Goal: Transaction & Acquisition: Purchase product/service

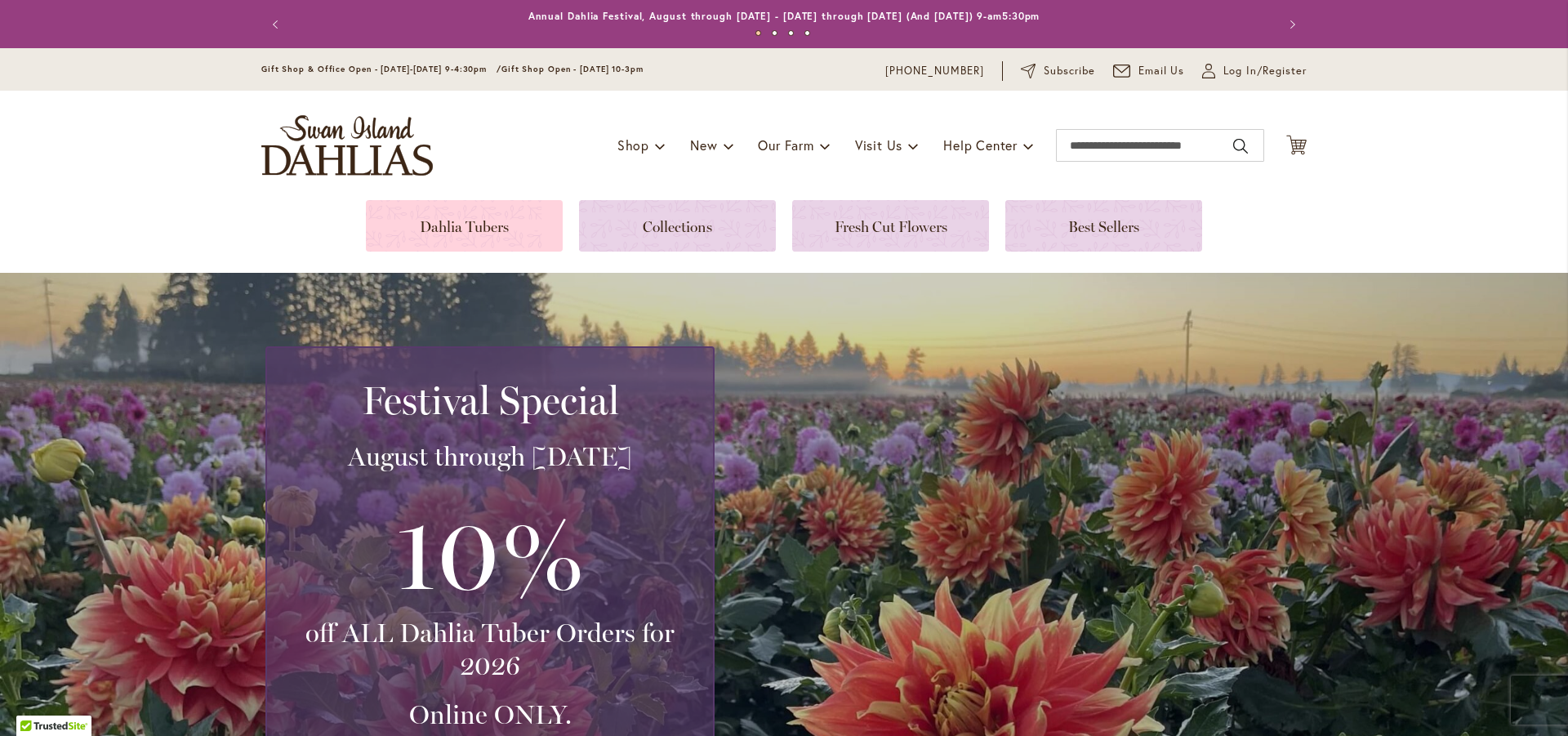
click at [490, 233] on link at bounding box center [465, 225] width 197 height 51
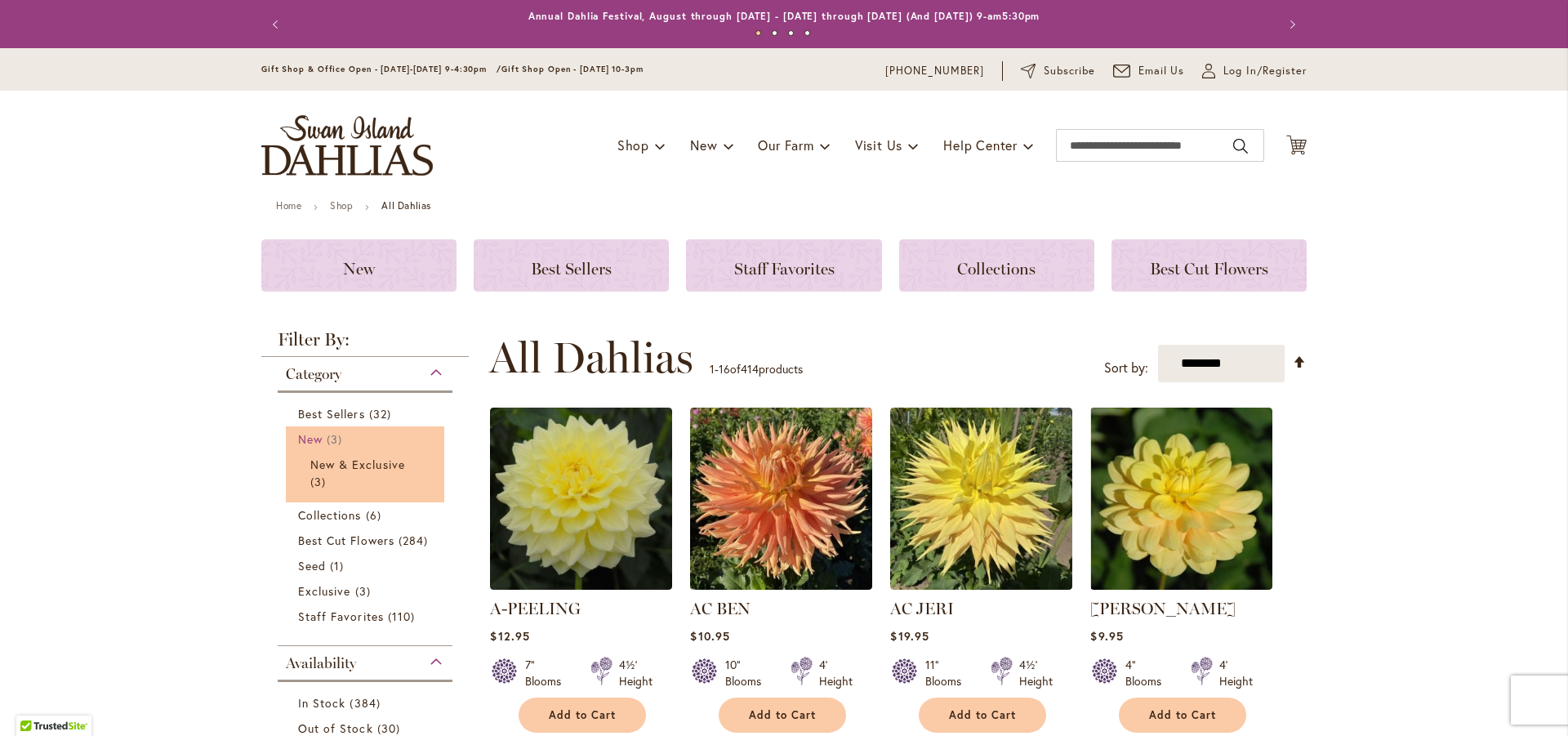
click at [317, 443] on link "New 3 items" at bounding box center [367, 438] width 138 height 17
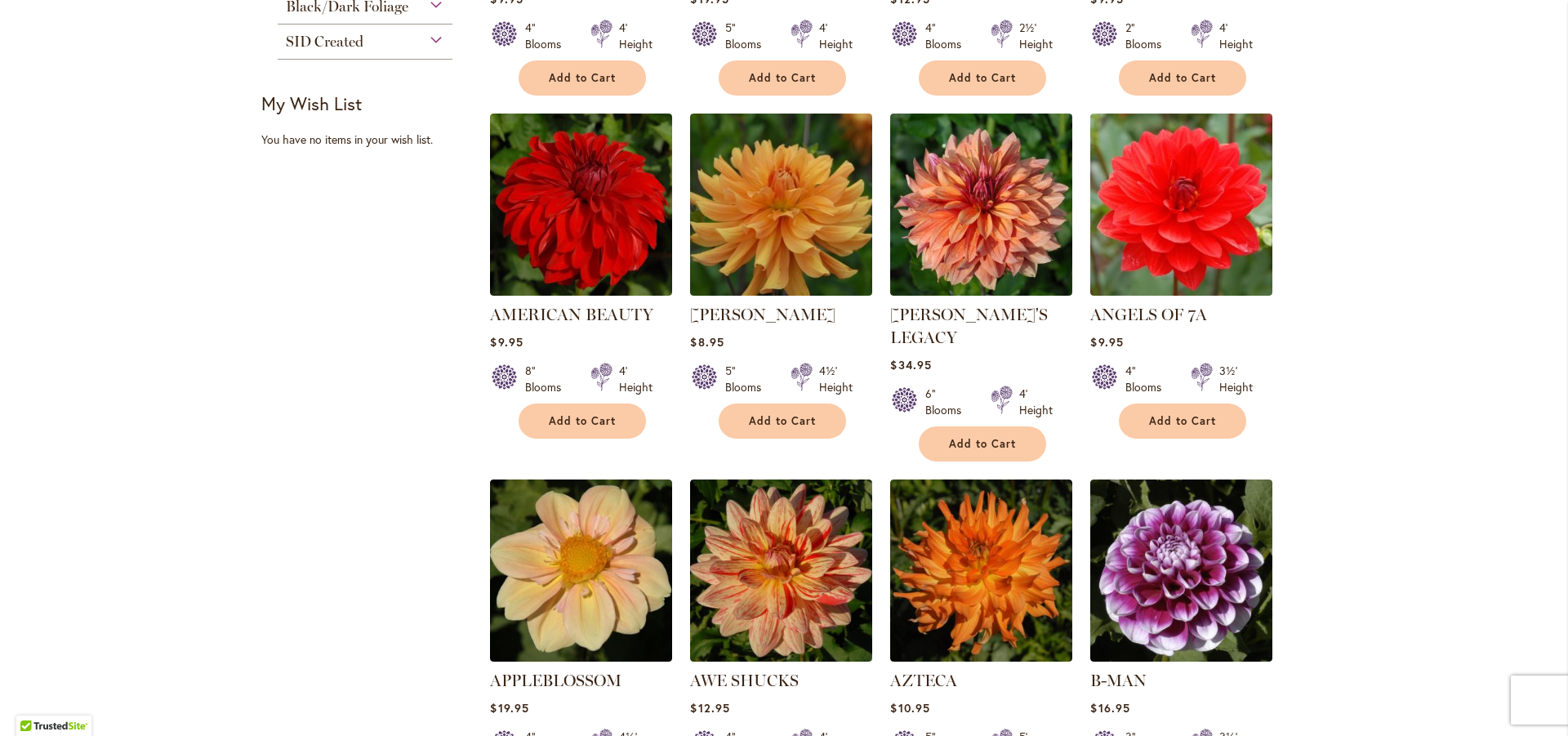
scroll to position [1225, 0]
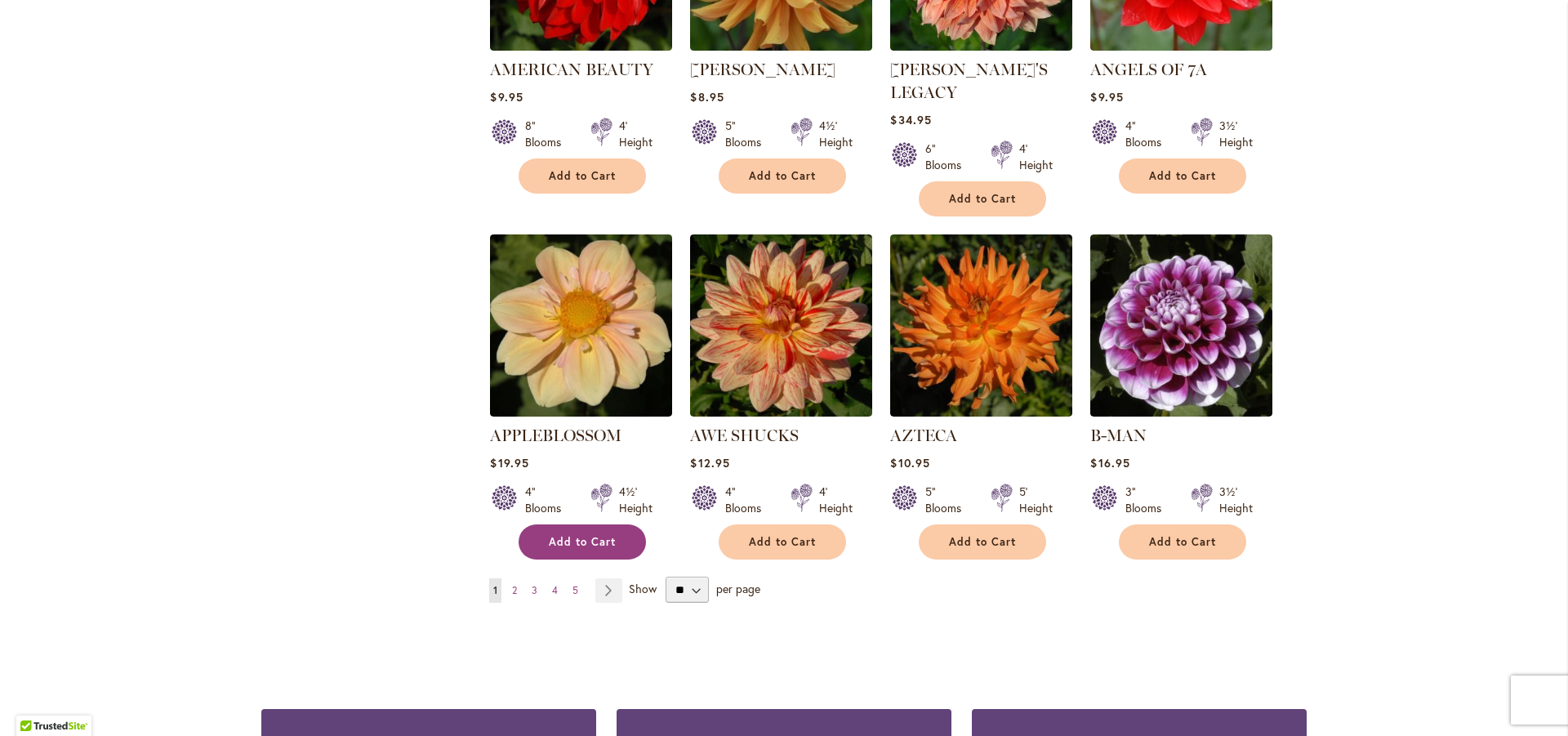
click at [593, 535] on span "Add to Cart" at bounding box center [583, 542] width 67 height 14
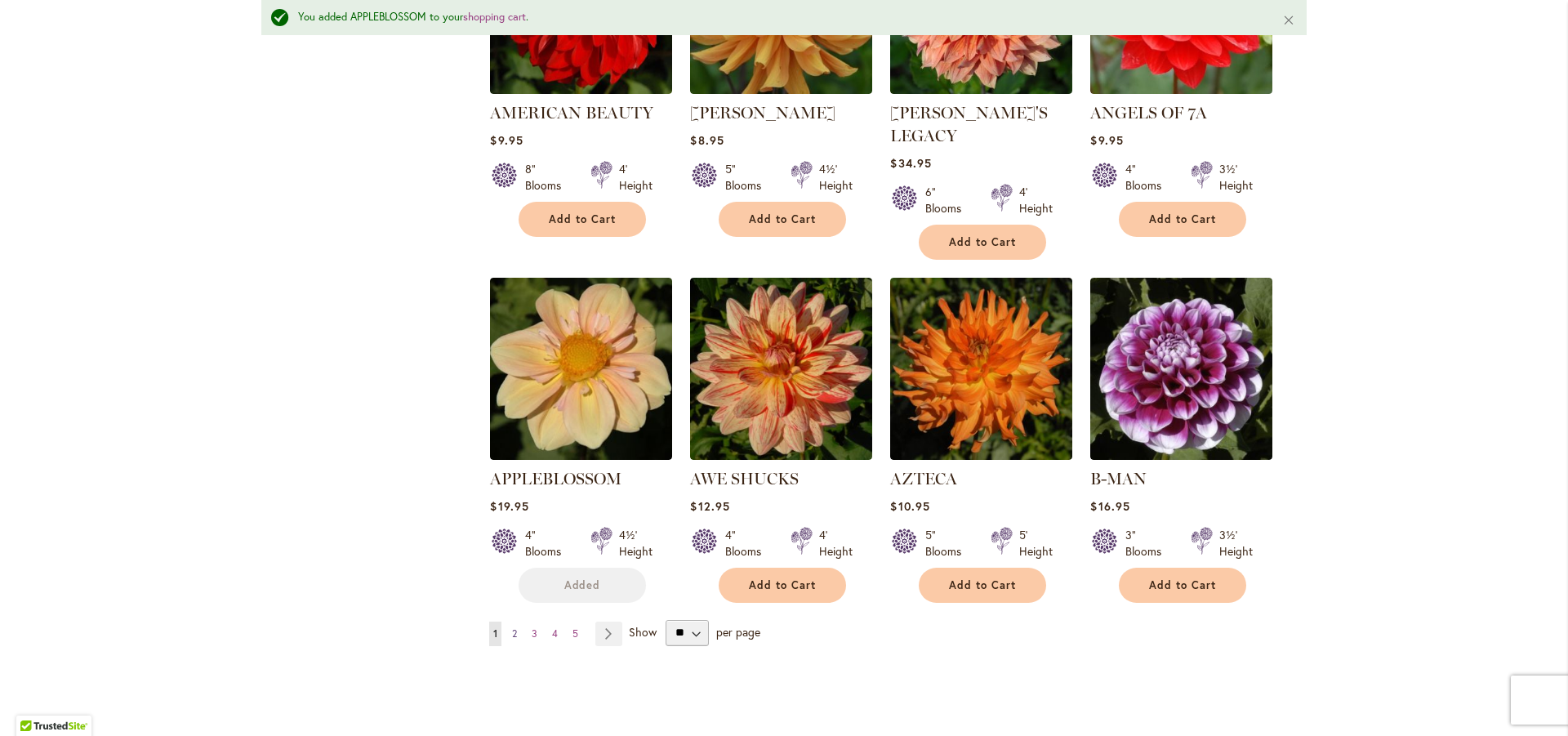
scroll to position [1268, 0]
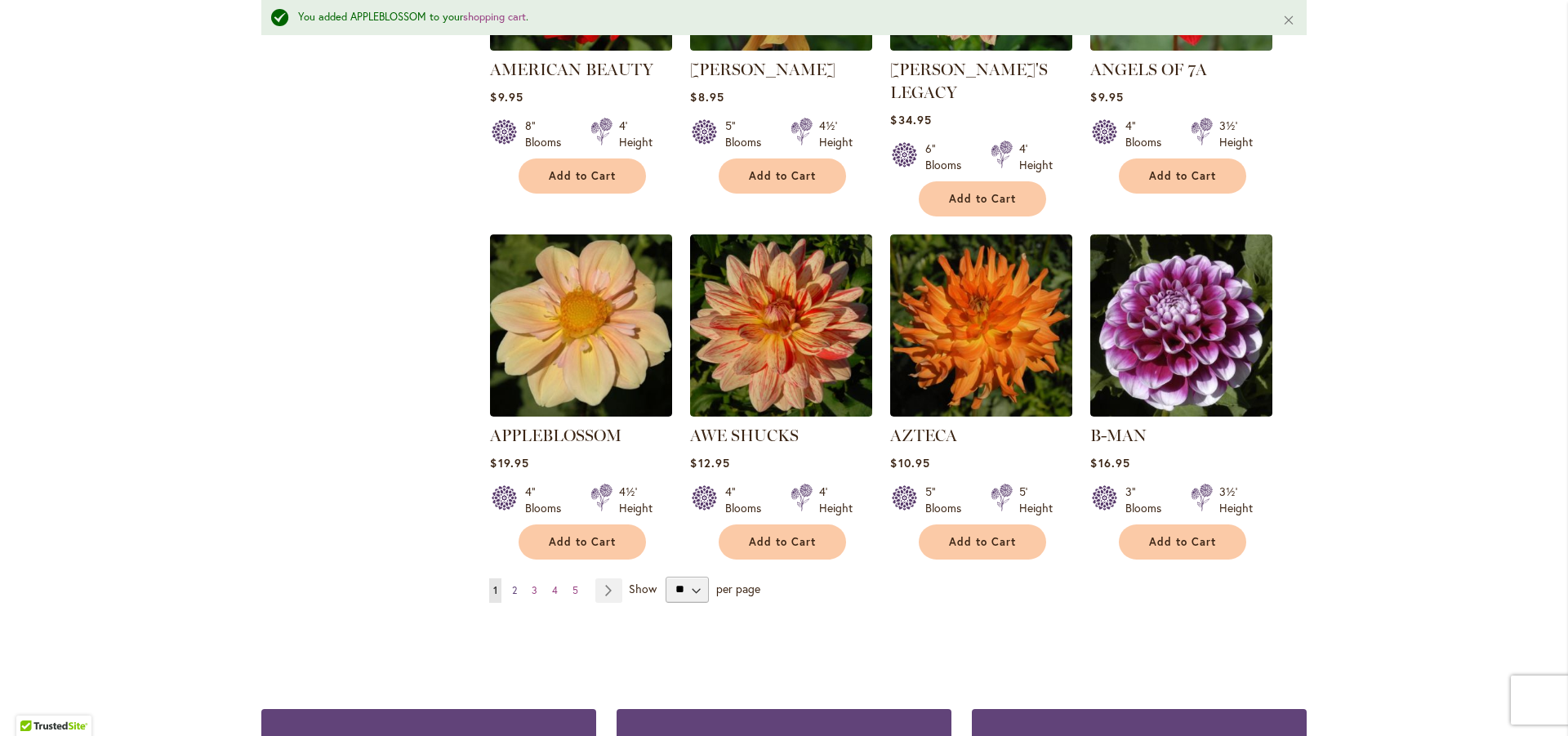
click at [512, 583] on span "2" at bounding box center [514, 589] width 5 height 12
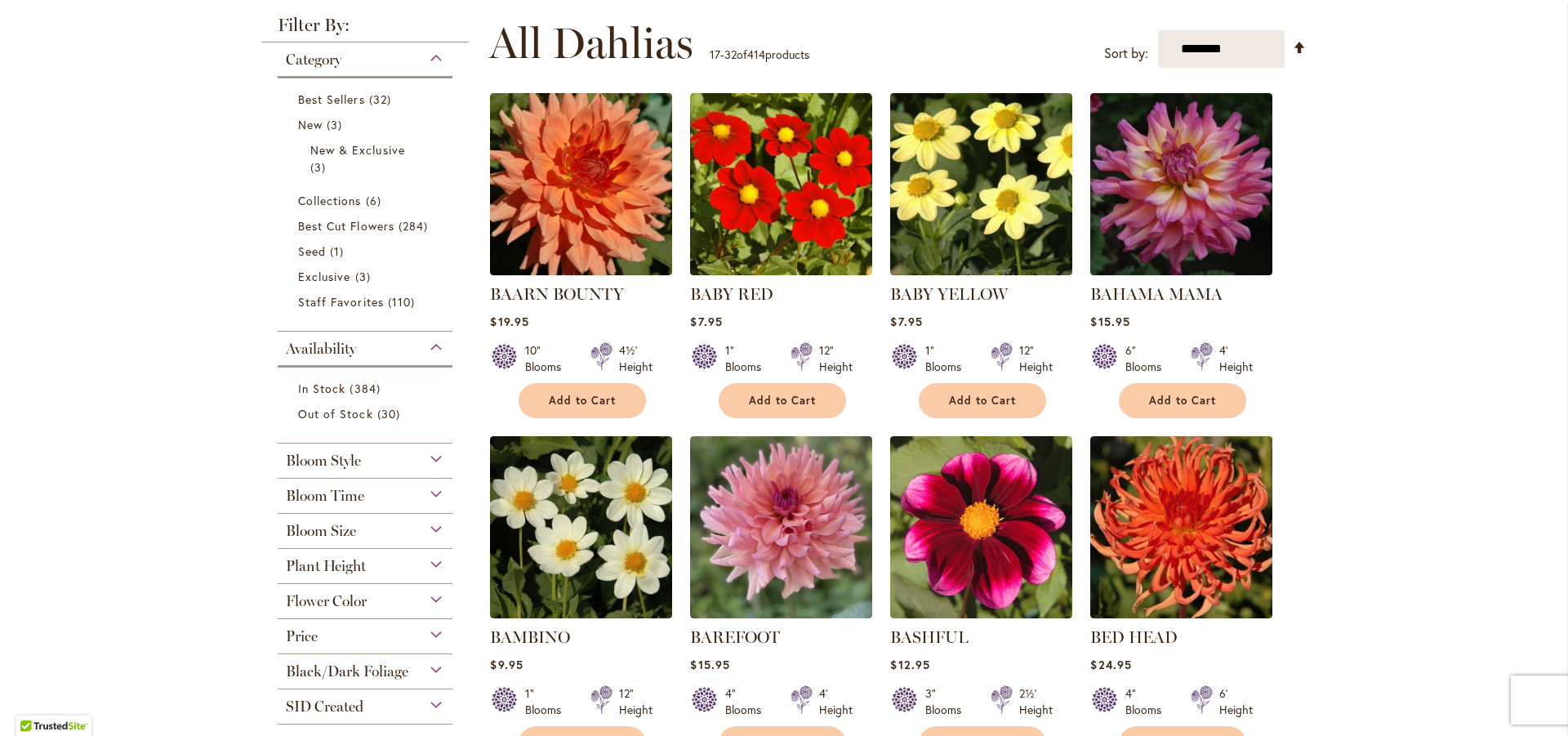
scroll to position [408, 0]
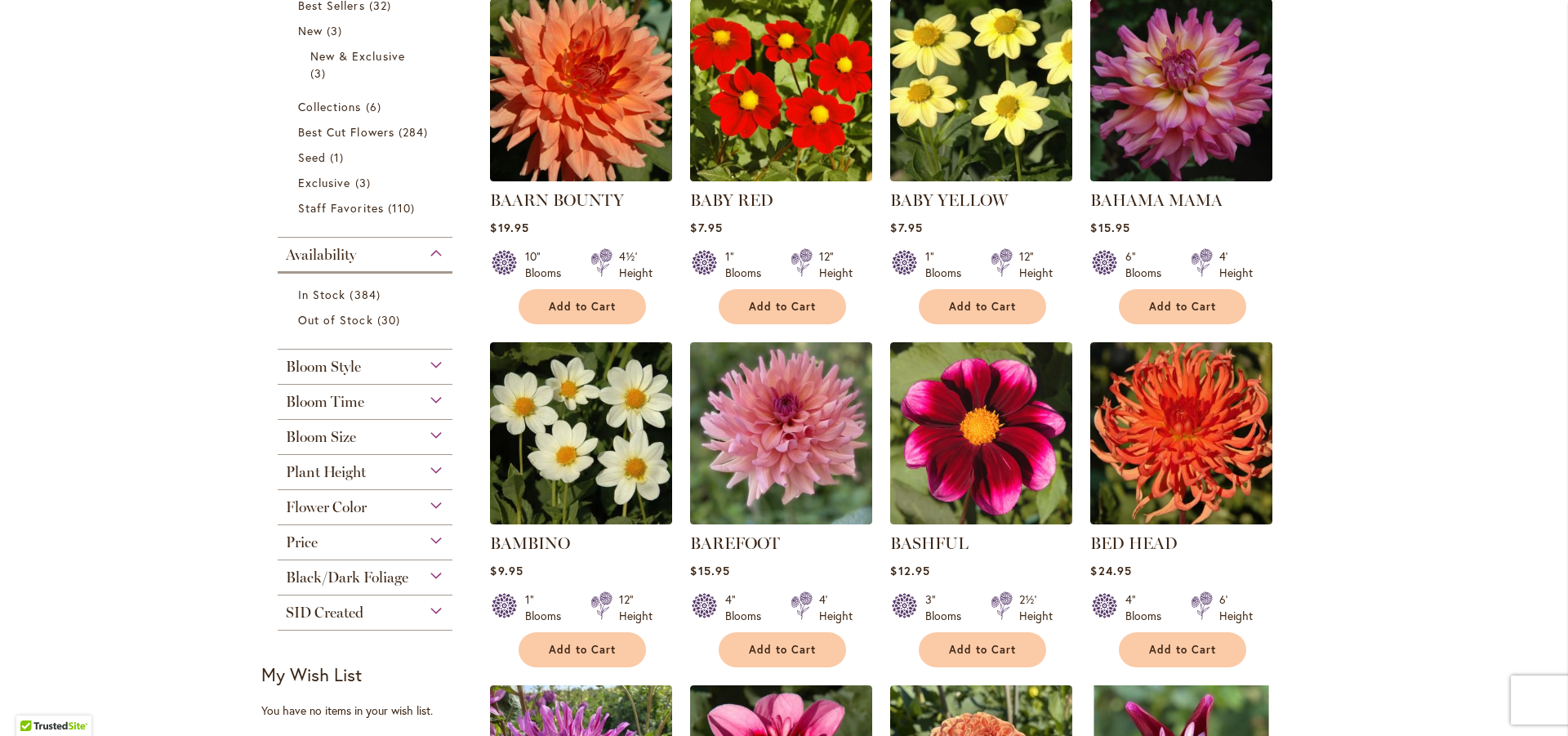
click at [392, 367] on div "Bloom Style" at bounding box center [365, 362] width 175 height 27
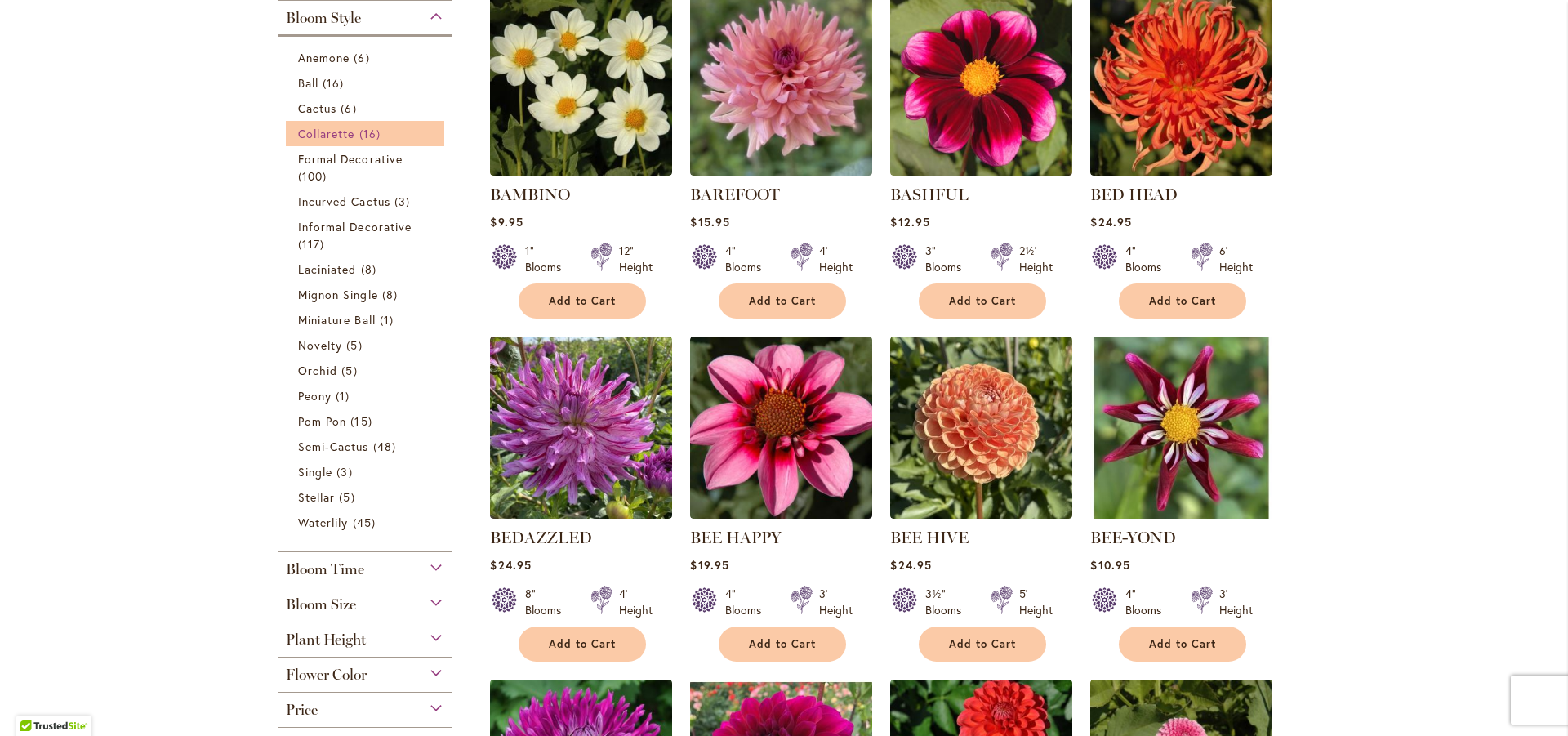
click at [334, 129] on span "Collarette" at bounding box center [327, 134] width 57 height 16
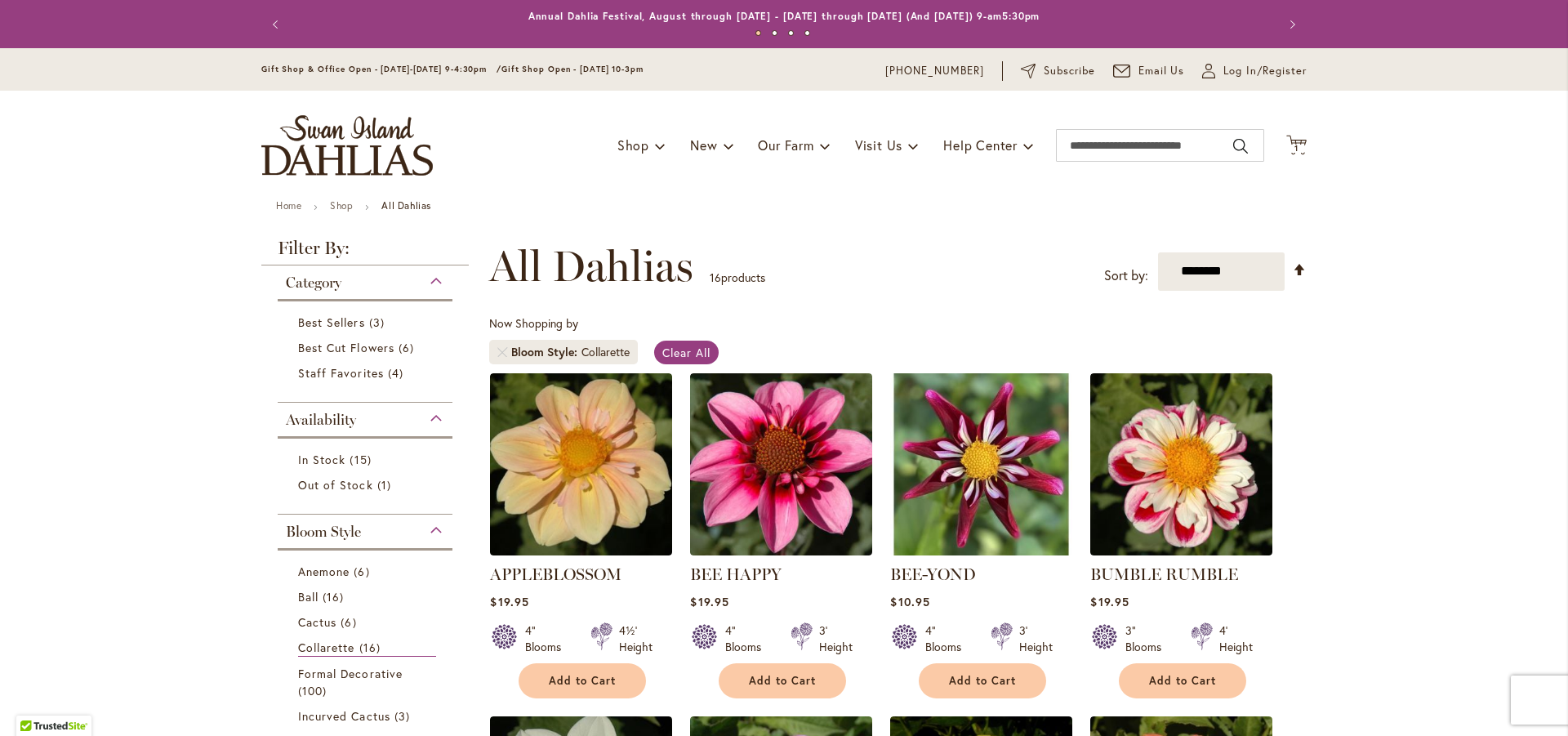
scroll to position [245, 0]
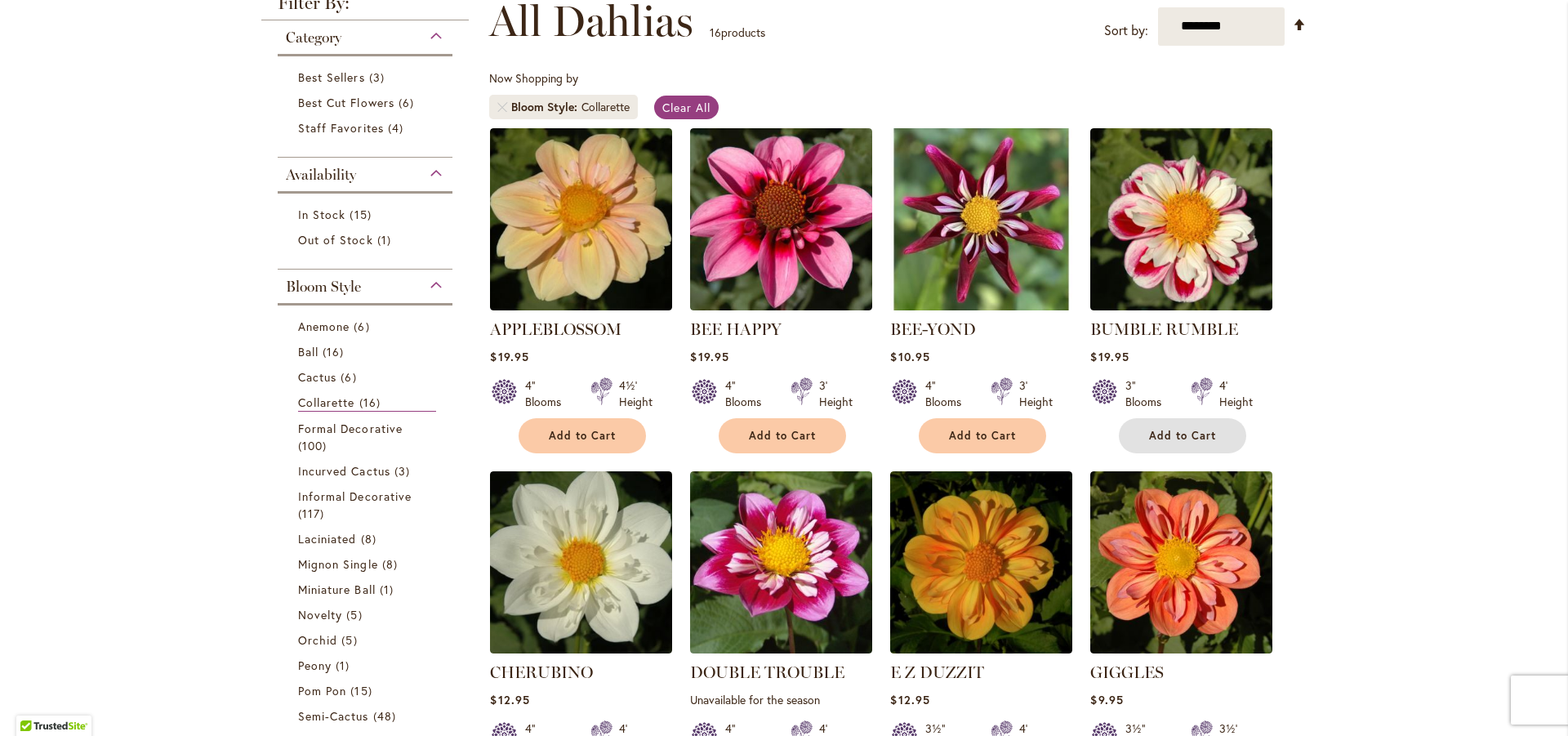
click at [1198, 429] on span "Add to Cart" at bounding box center [1183, 436] width 67 height 14
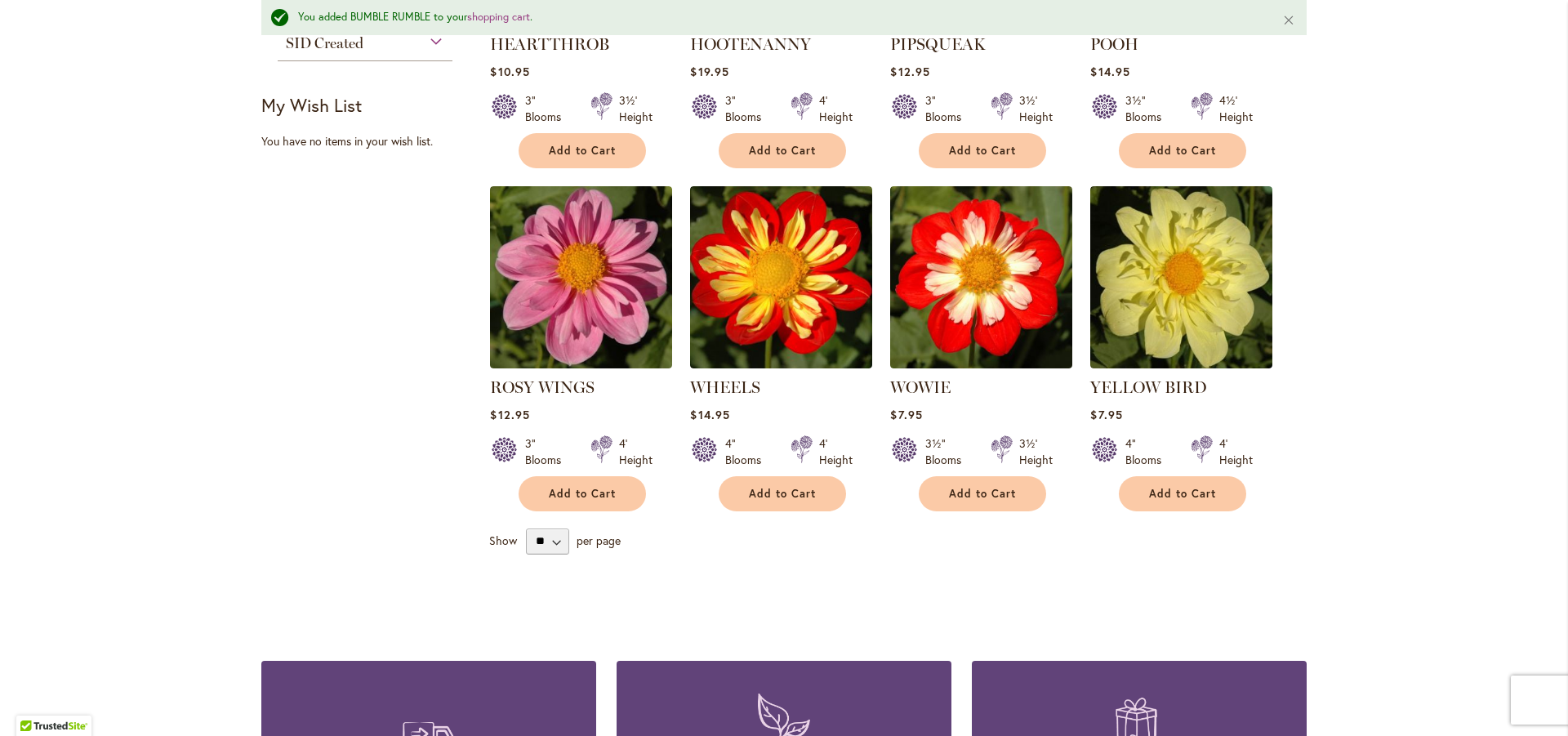
scroll to position [1268, 0]
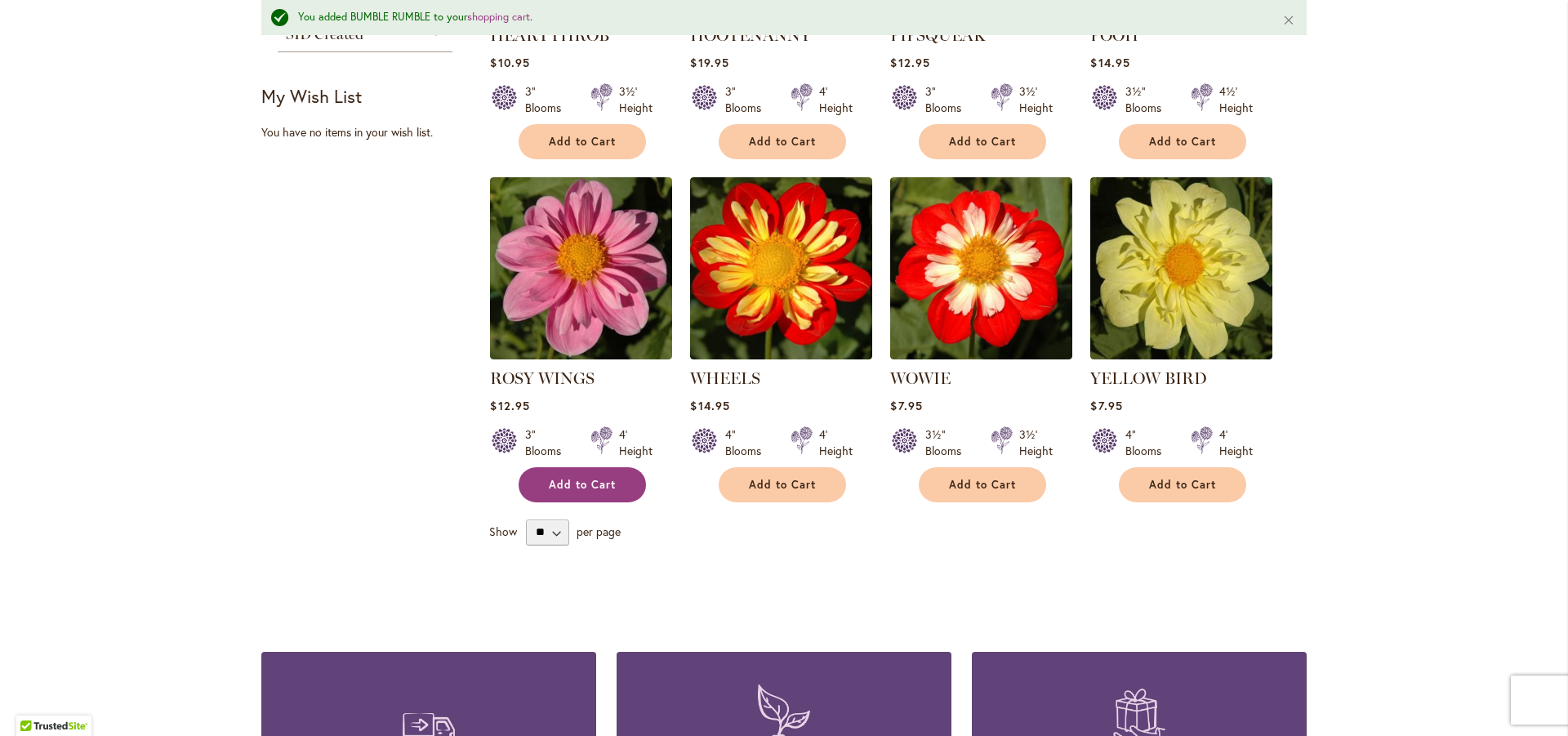
click at [596, 482] on span "Add to Cart" at bounding box center [583, 484] width 67 height 14
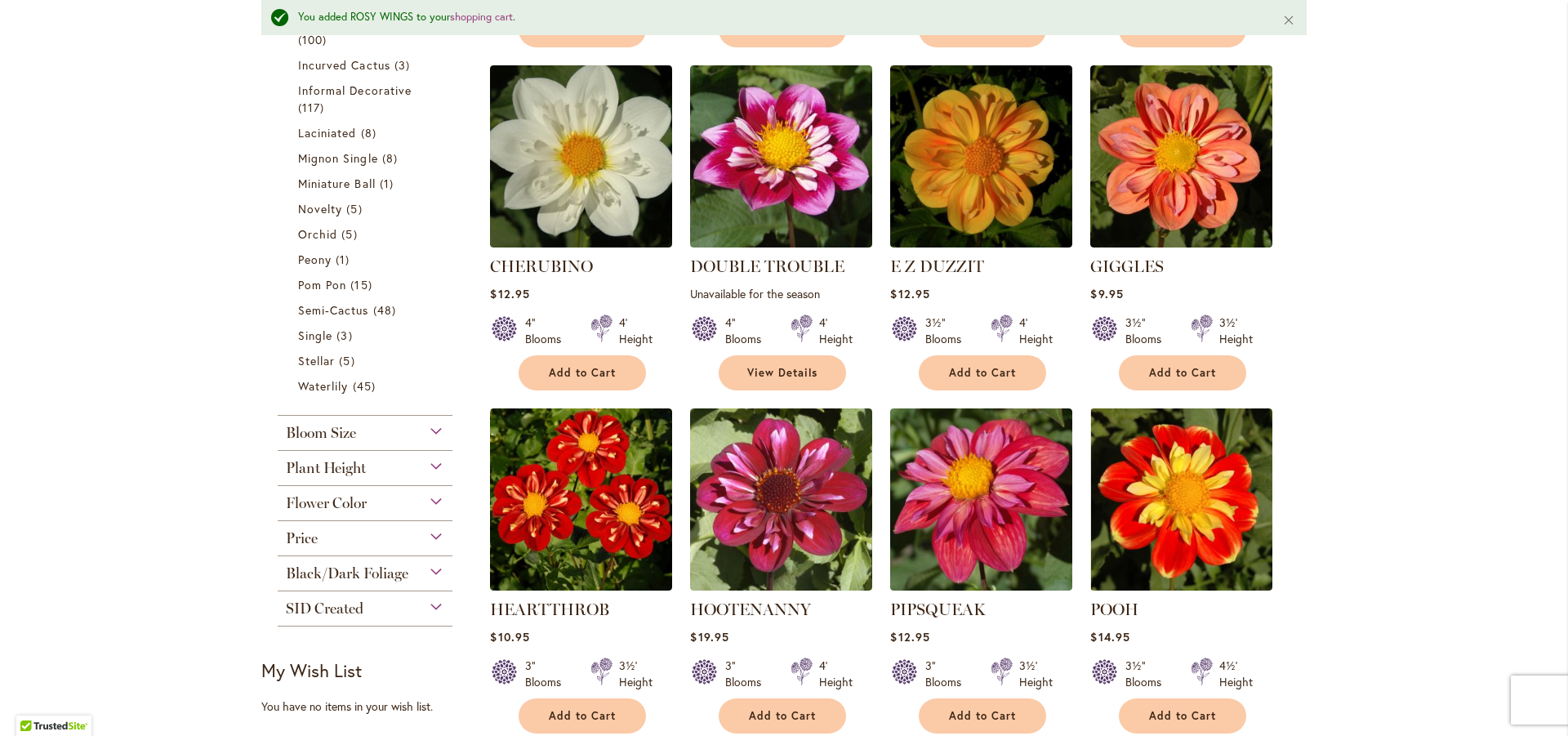
scroll to position [697, 0]
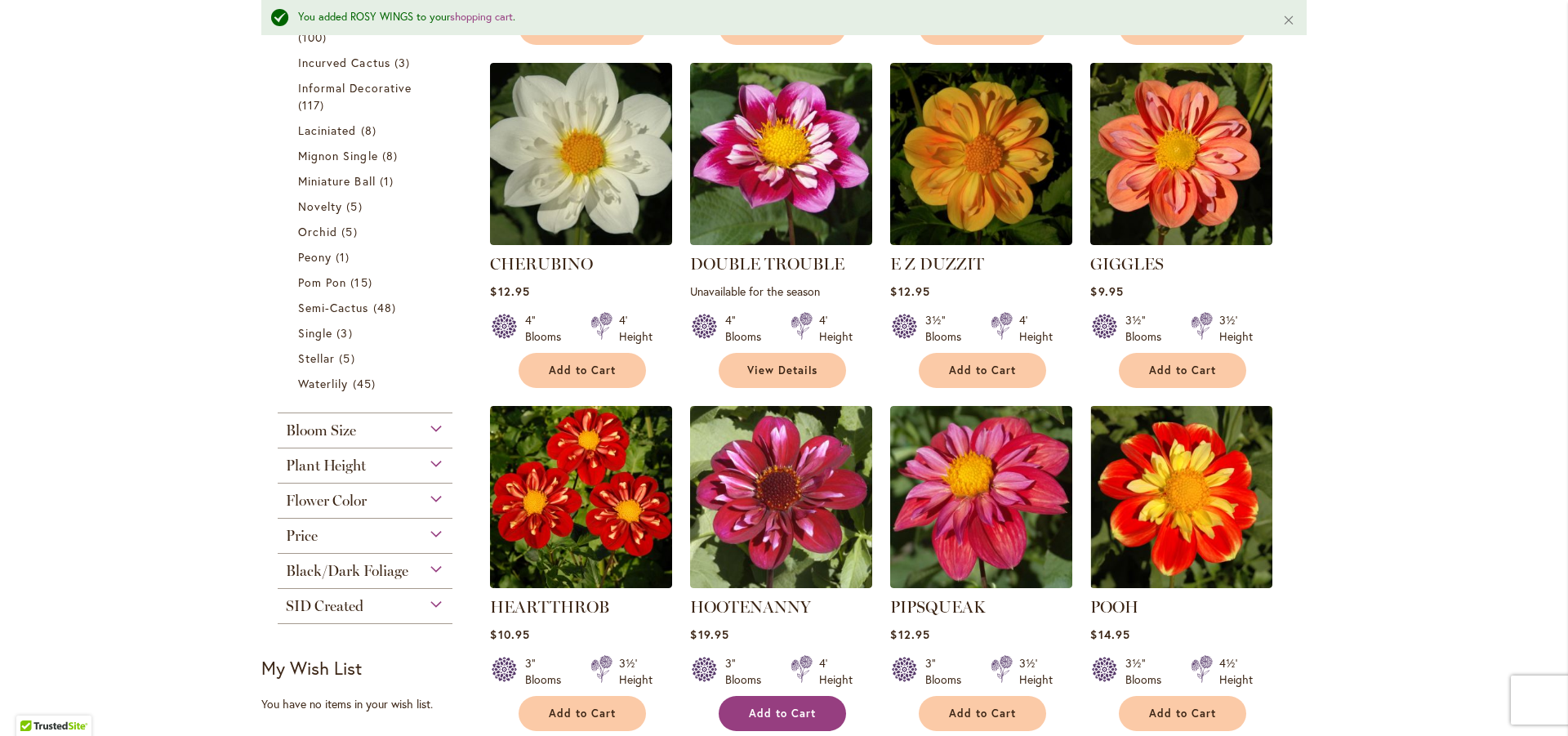
click at [767, 706] on span "Add to Cart" at bounding box center [783, 713] width 67 height 14
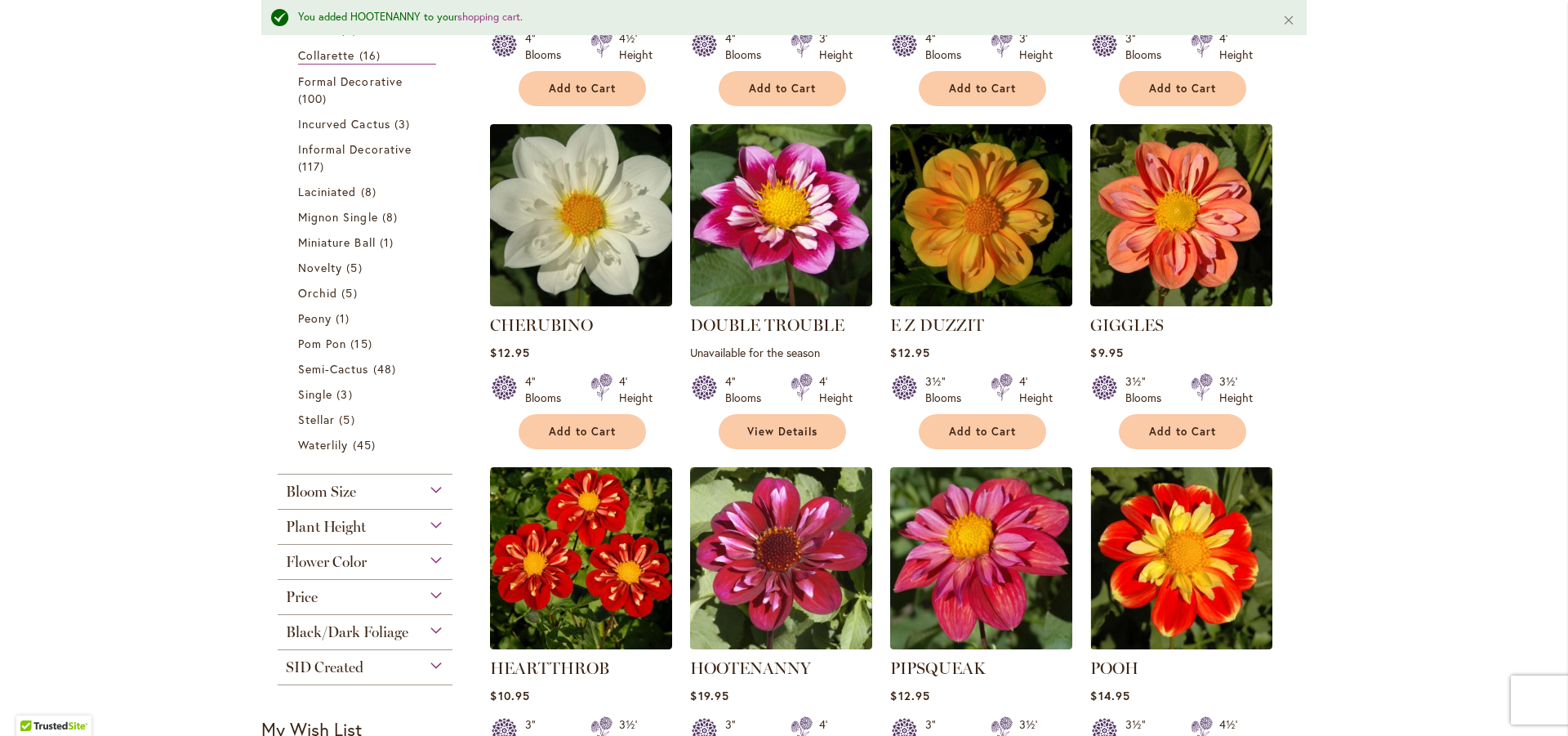
scroll to position [533, 0]
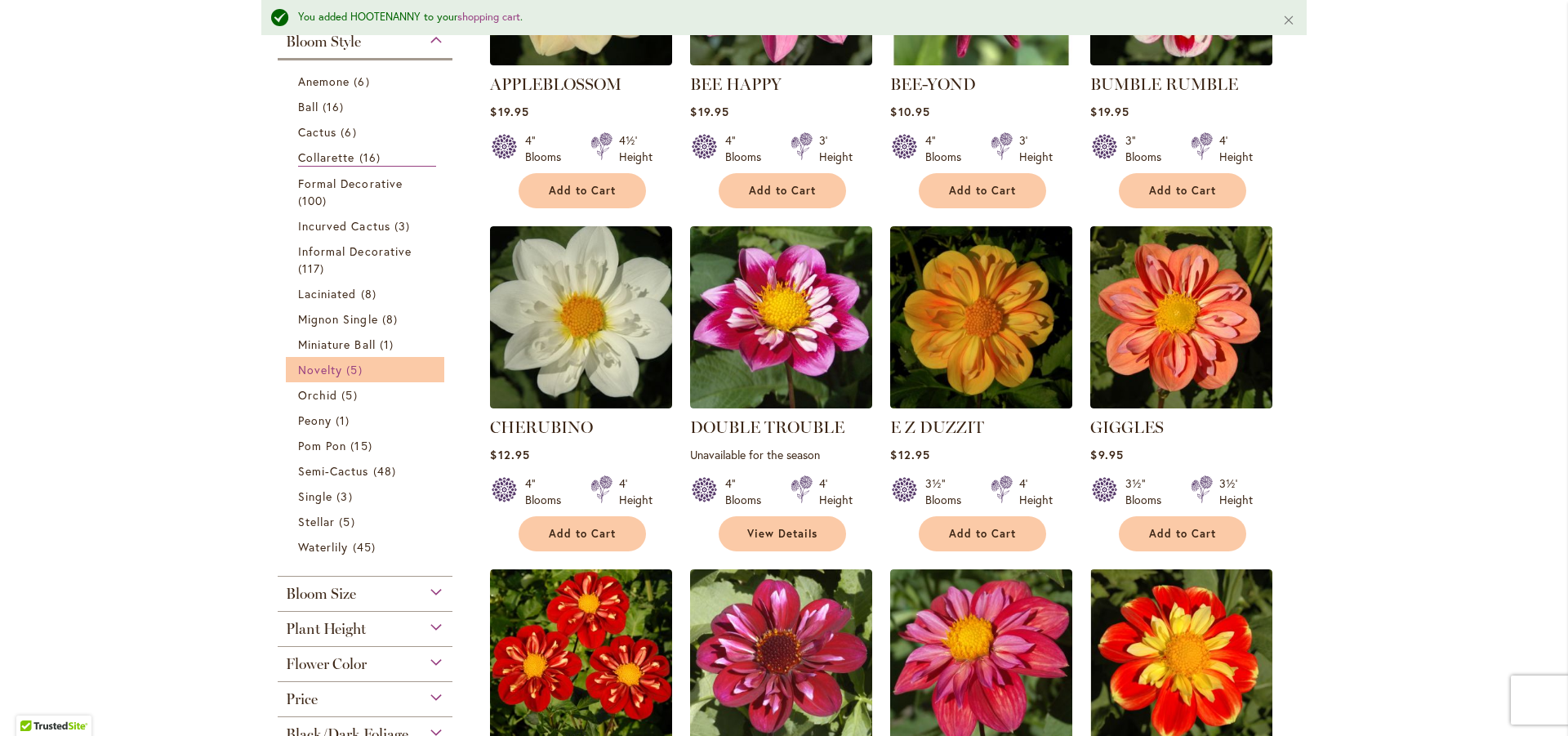
click at [330, 362] on span "Novelty" at bounding box center [320, 370] width 44 height 16
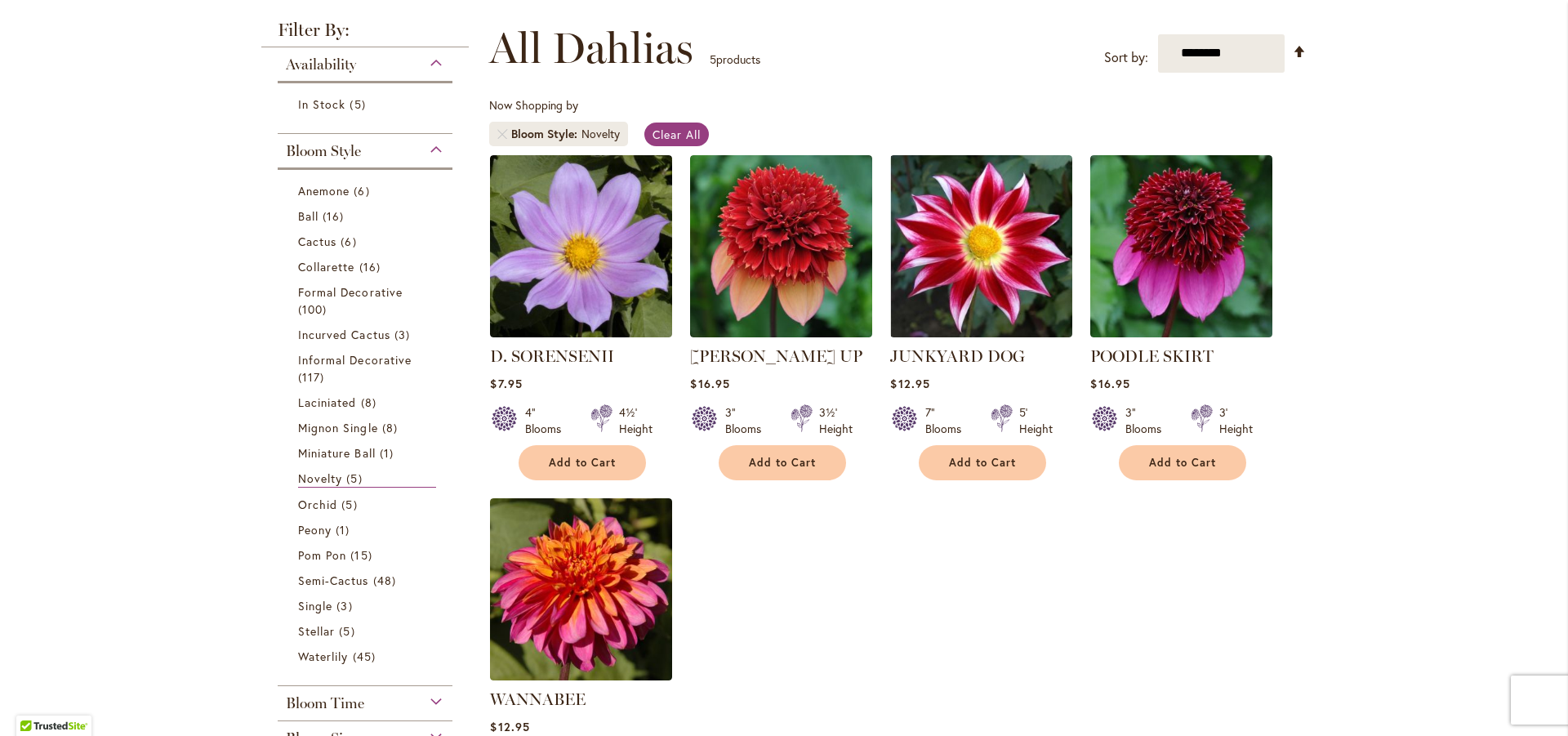
scroll to position [245, 0]
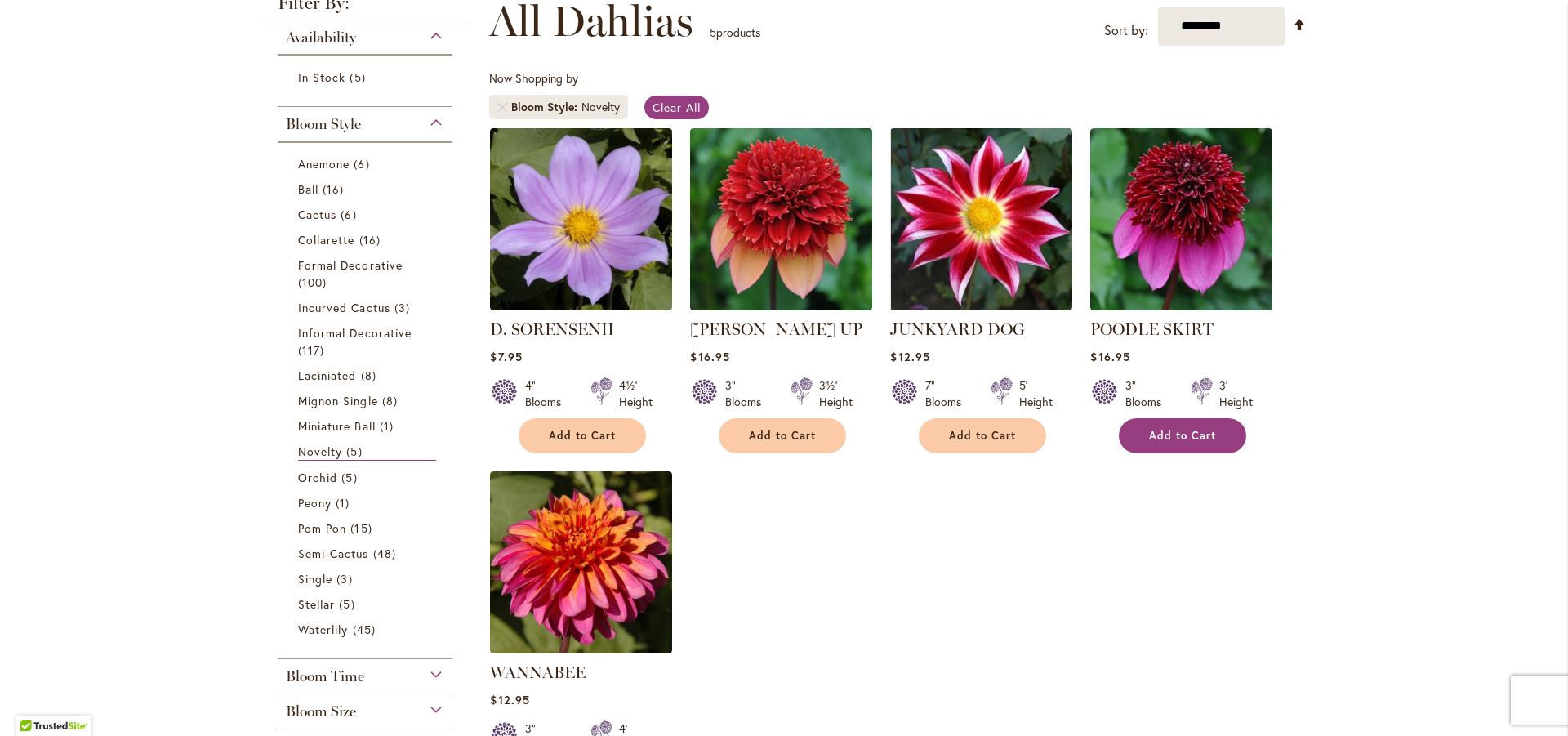
click at [1186, 429] on span "Add to Cart" at bounding box center [1183, 436] width 67 height 14
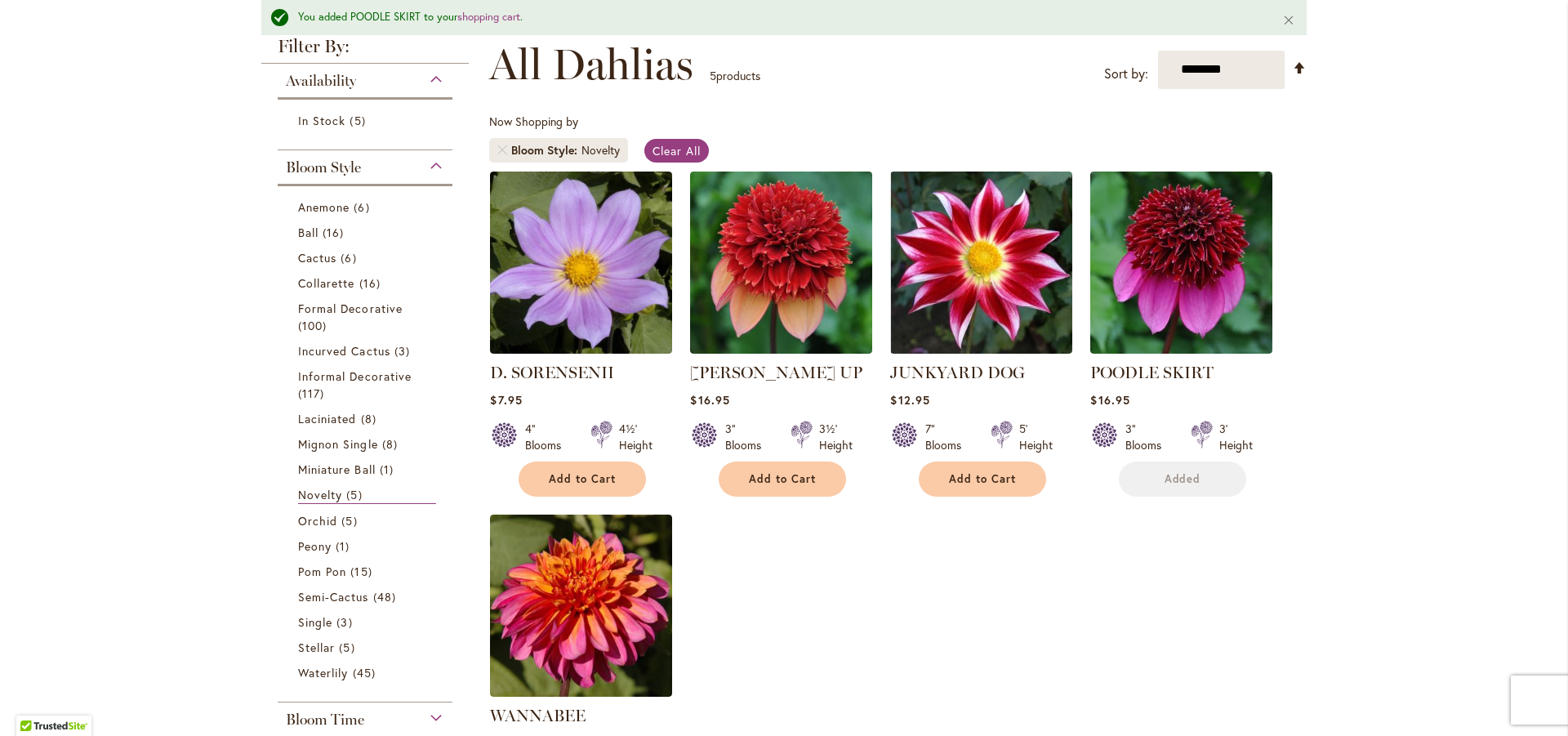
scroll to position [288, 0]
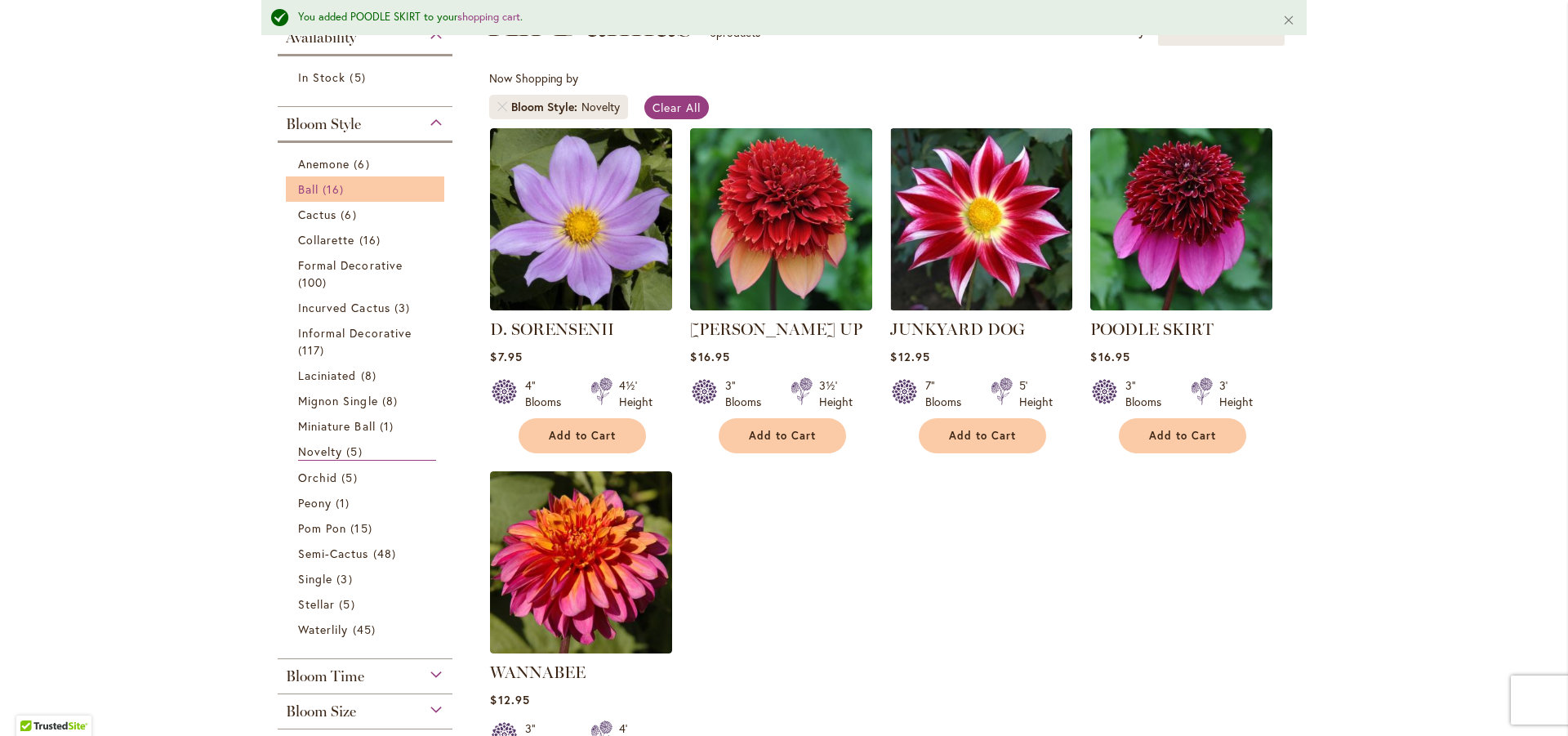
click at [314, 189] on link "Ball 16 items" at bounding box center [367, 188] width 138 height 17
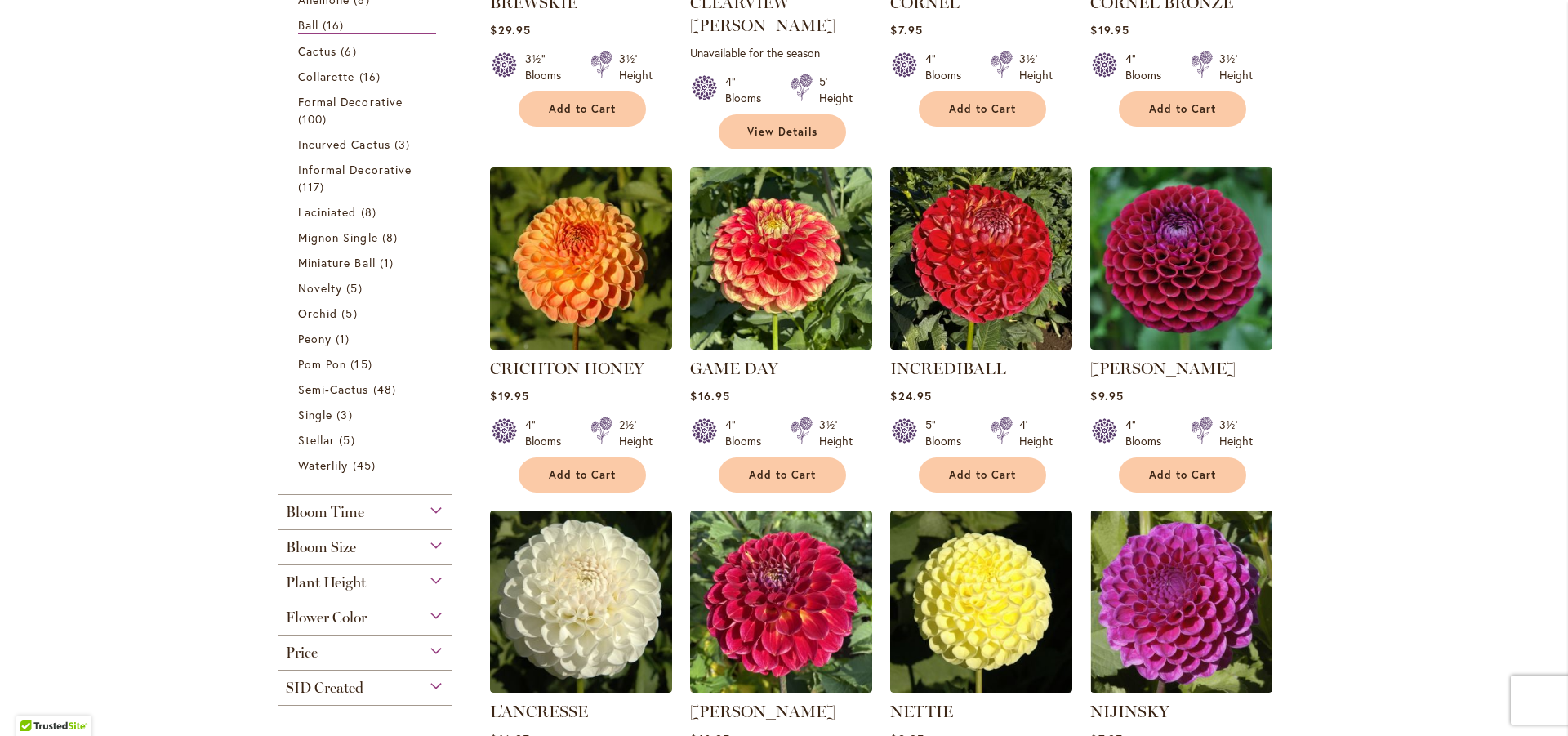
scroll to position [735, 0]
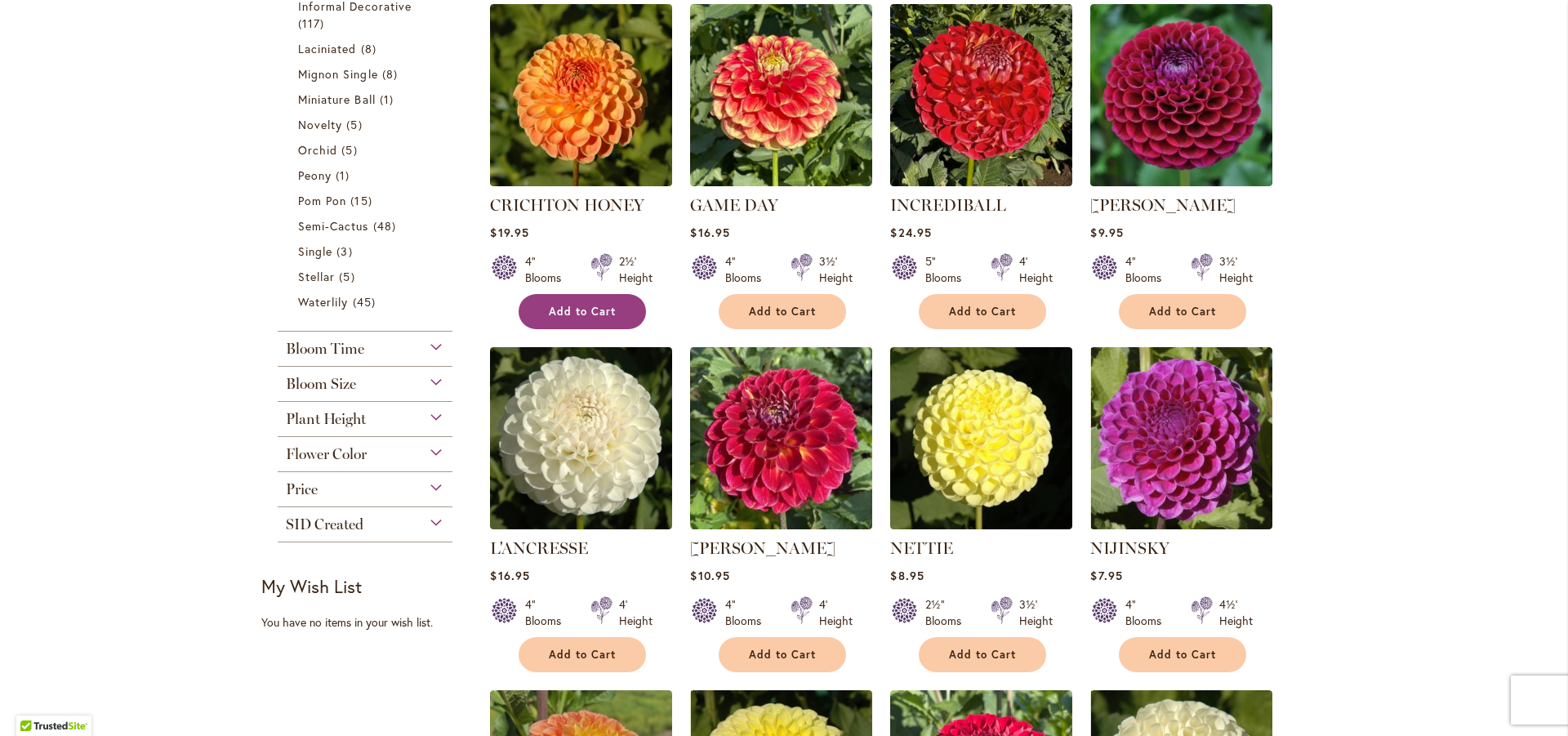
click at [587, 294] on button "Add to Cart" at bounding box center [582, 312] width 127 height 35
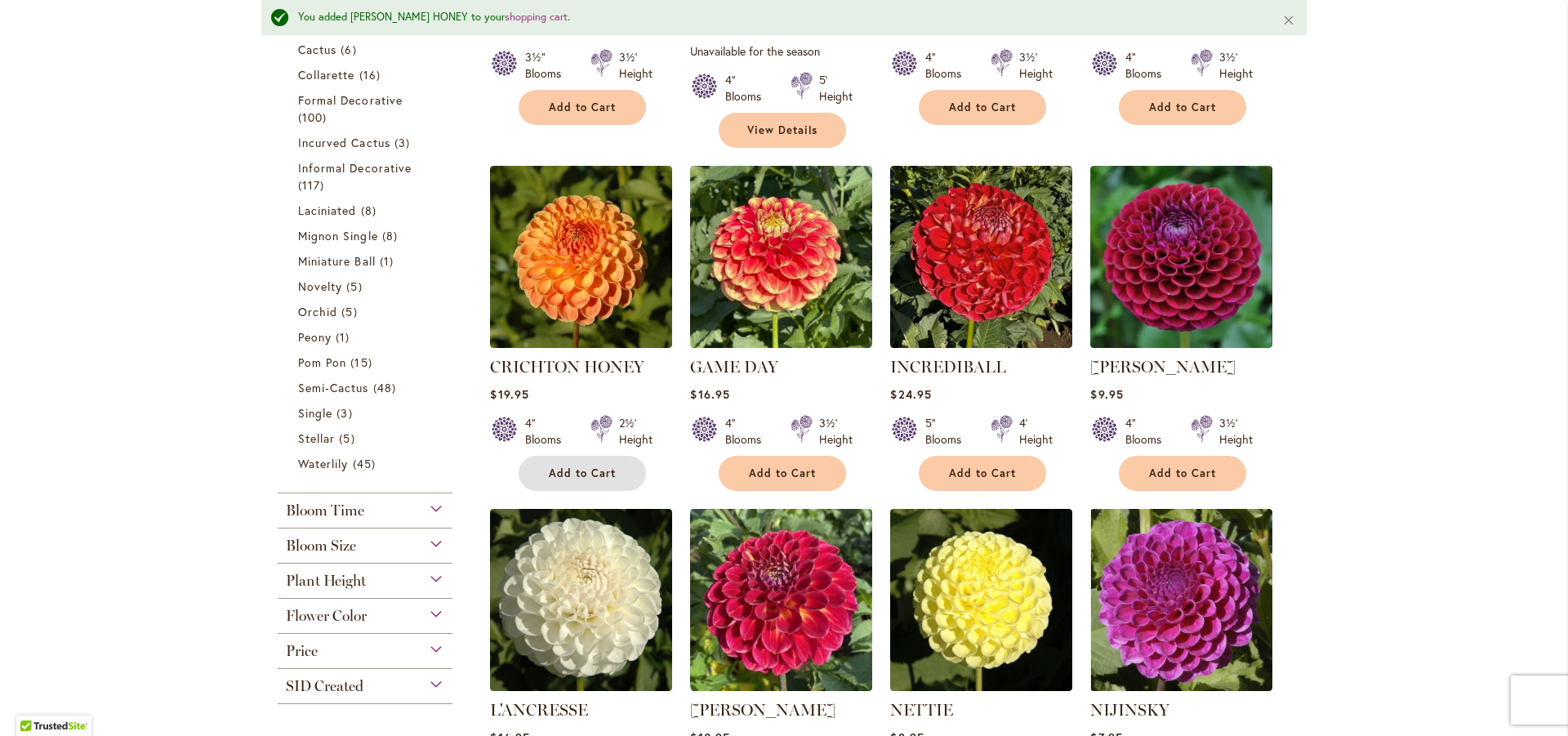
scroll to position [615, 0]
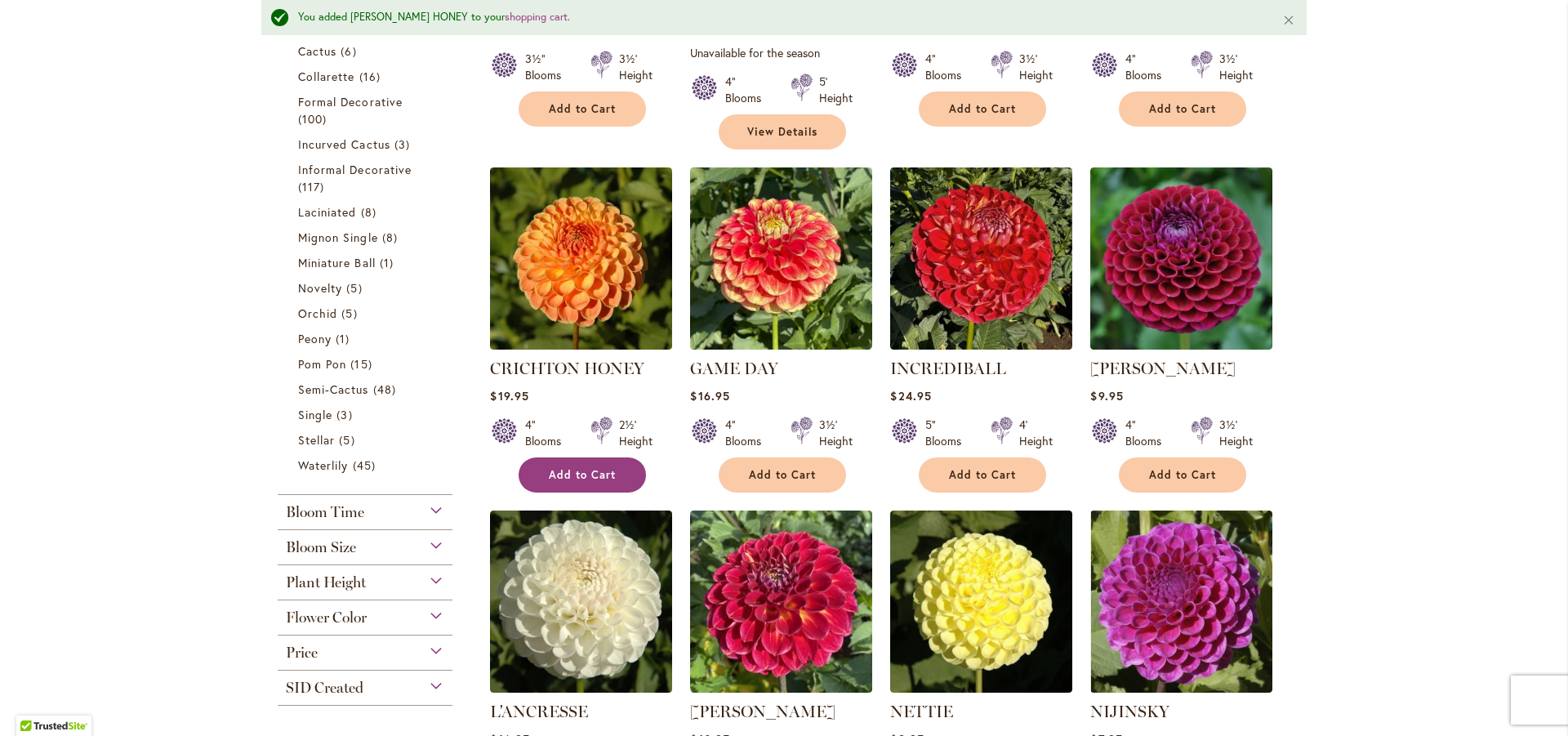
click at [602, 467] on span "Add to Cart" at bounding box center [583, 474] width 67 height 14
click at [383, 262] on span "1 item" at bounding box center [389, 262] width 18 height 17
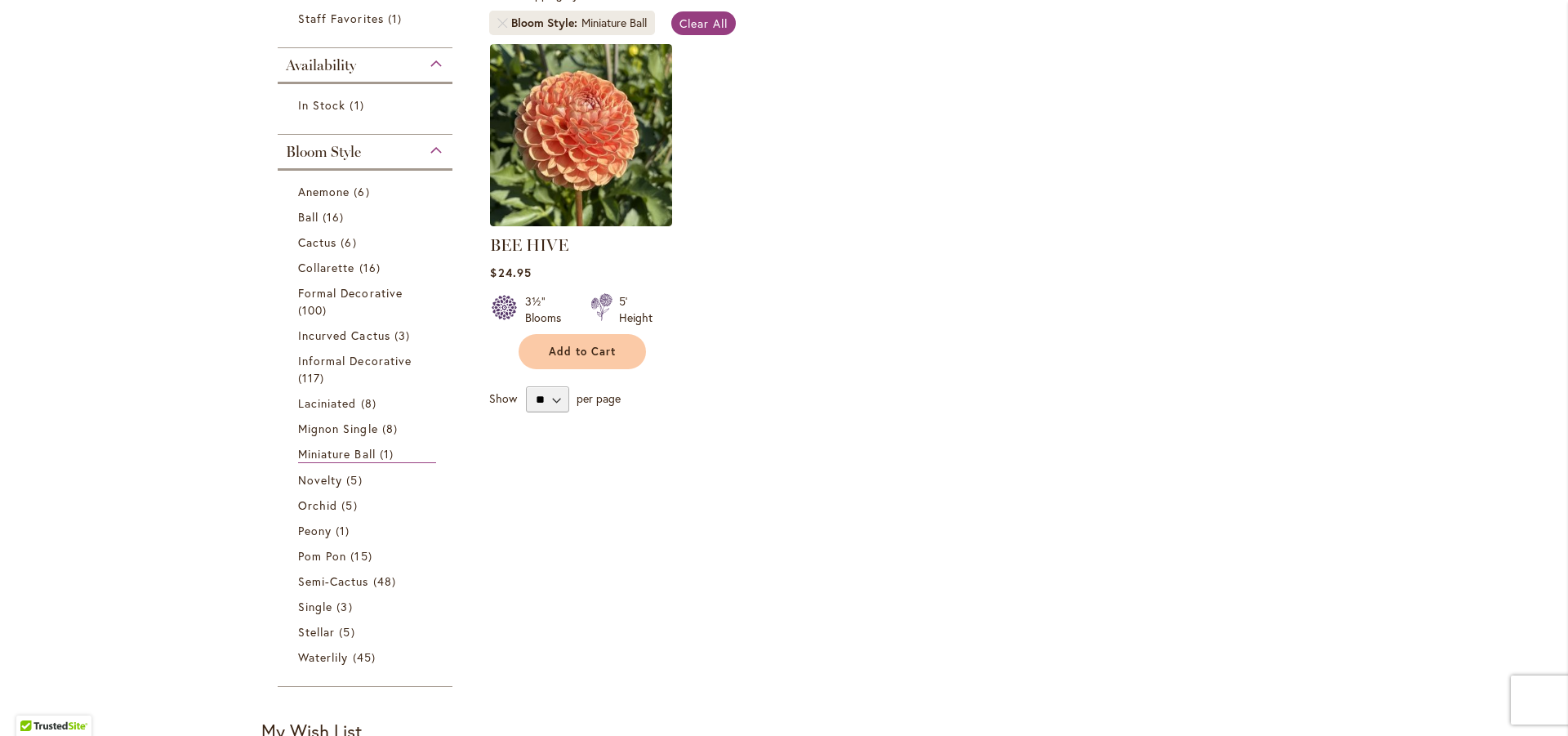
scroll to position [408, 0]
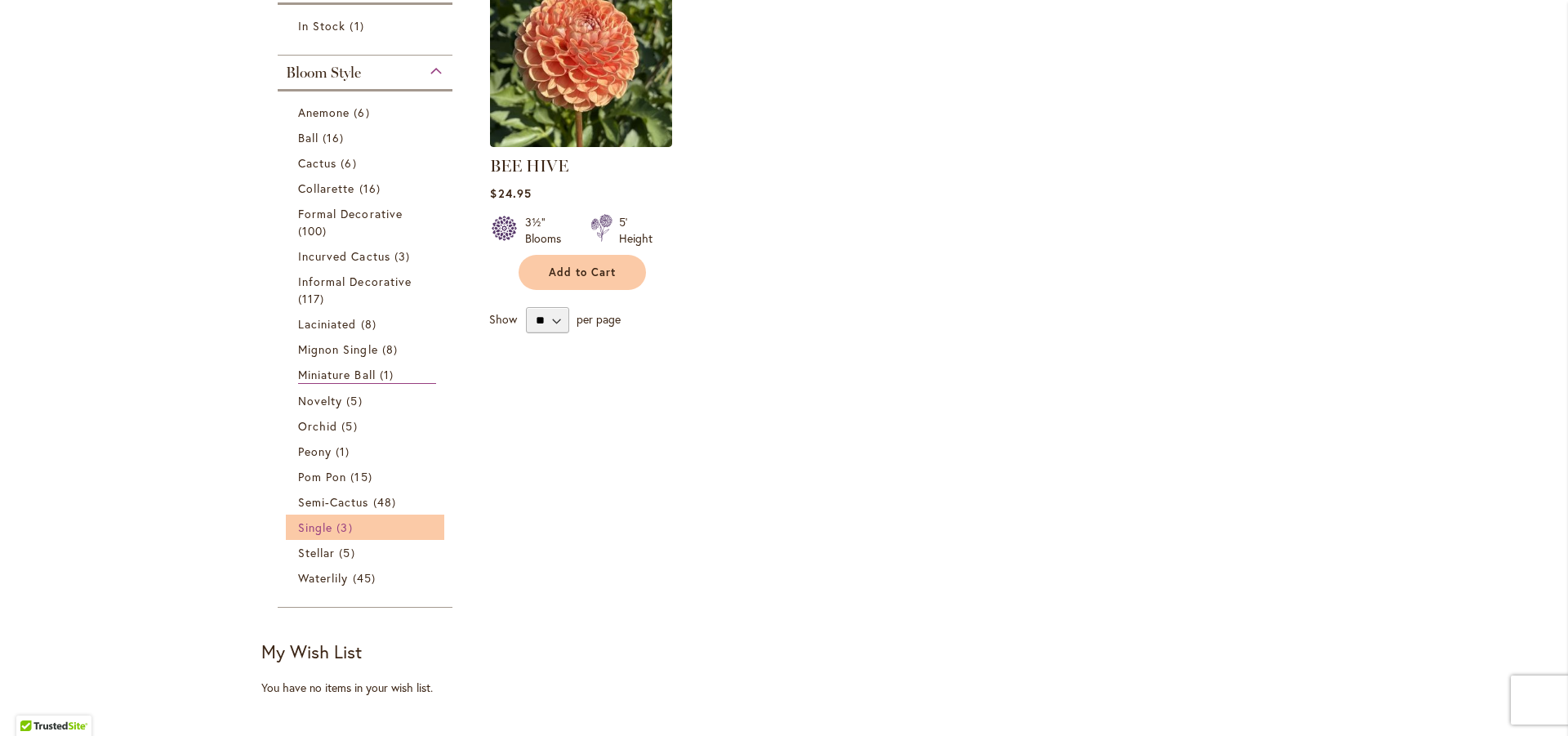
click at [316, 527] on span "Single" at bounding box center [315, 527] width 34 height 16
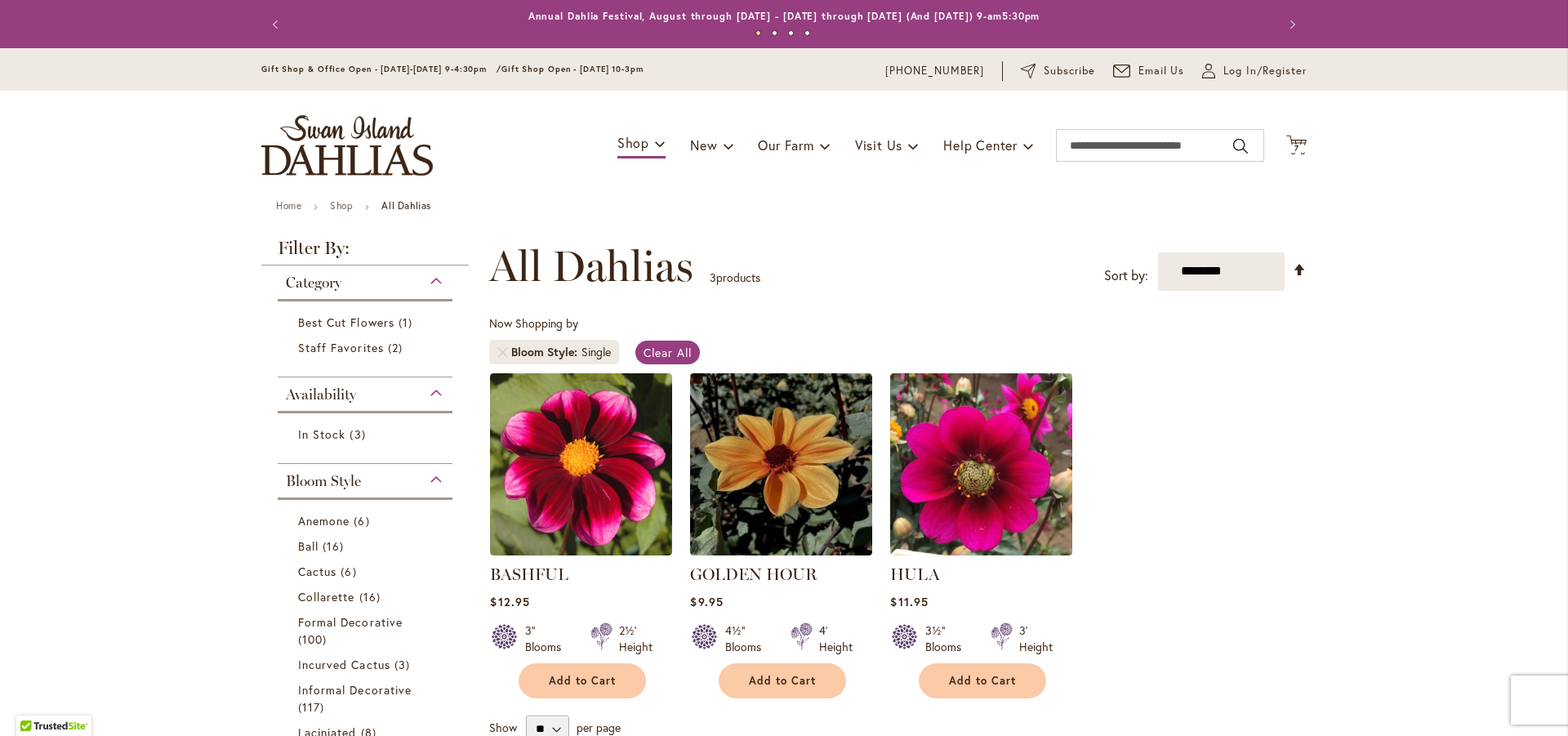
scroll to position [408, 0]
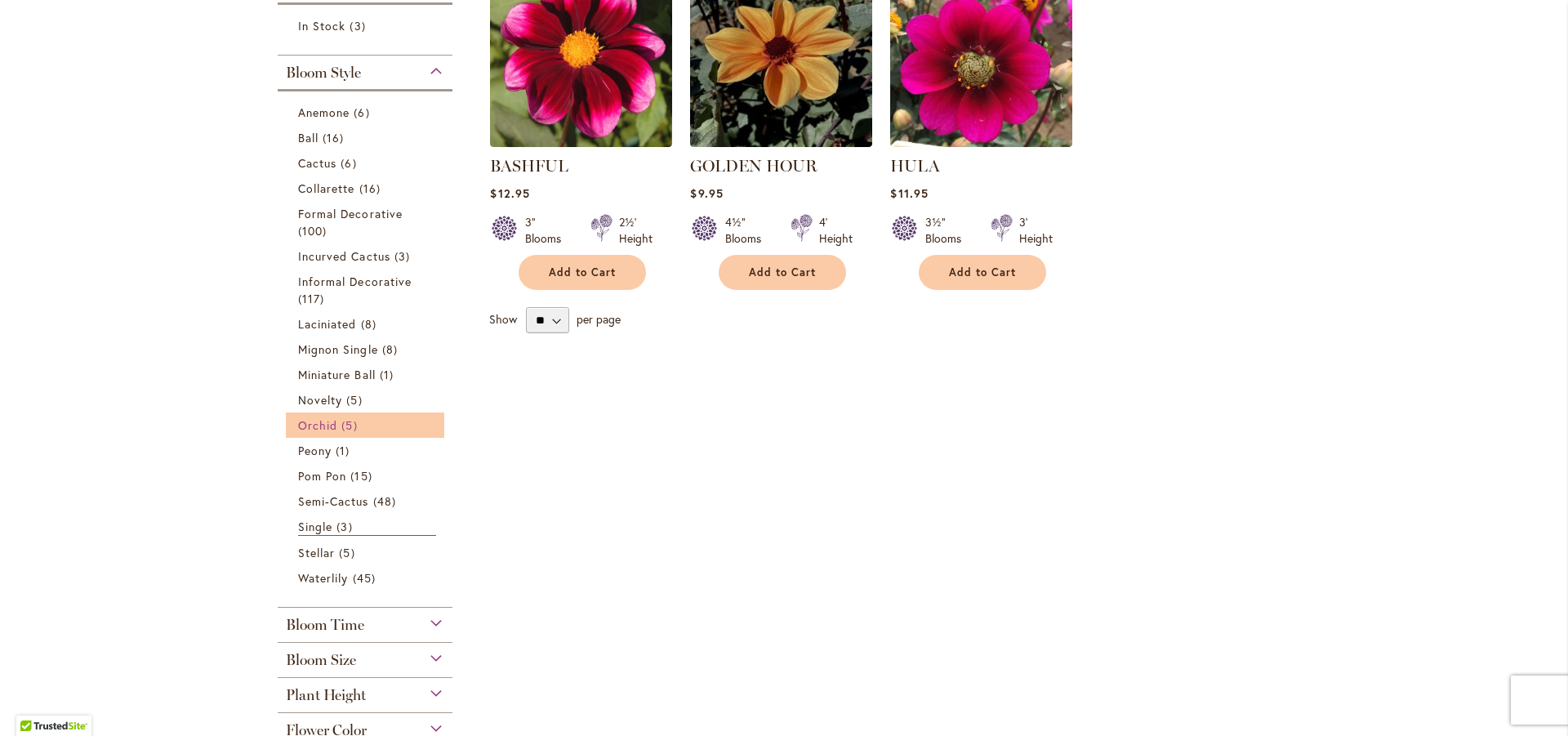
click at [349, 429] on span "5 items" at bounding box center [351, 424] width 20 height 17
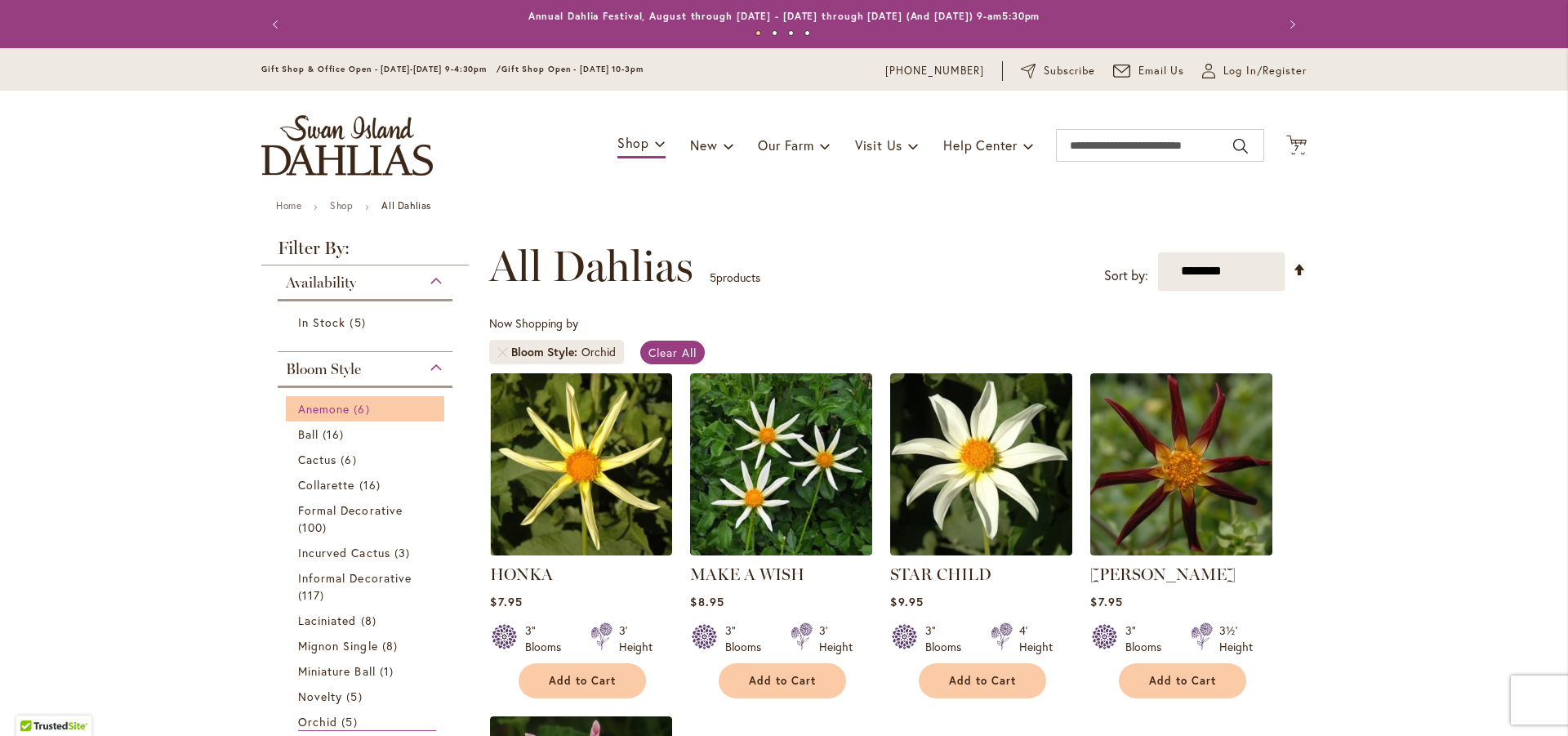
click at [328, 413] on span "Anemone" at bounding box center [324, 408] width 51 height 16
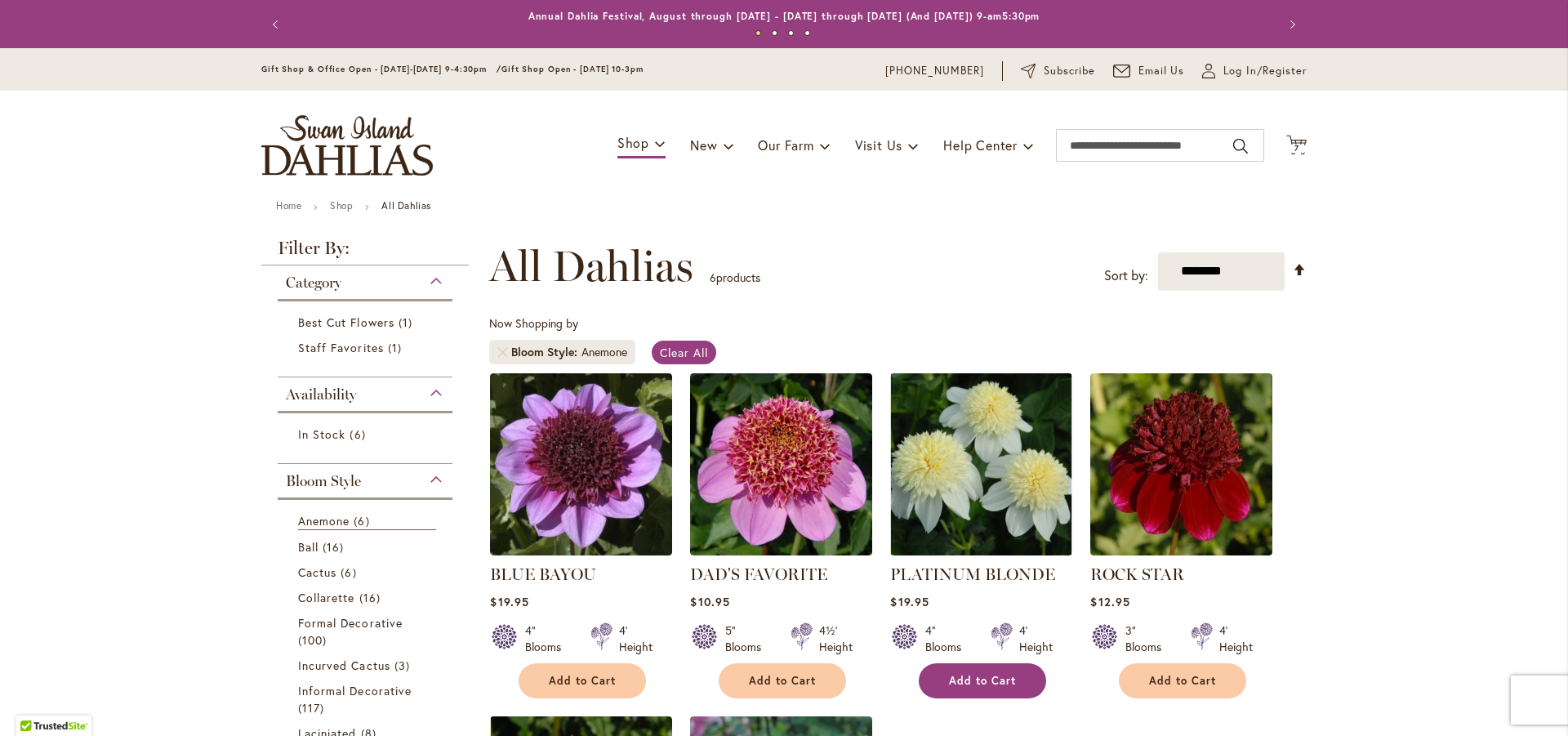
scroll to position [163, 0]
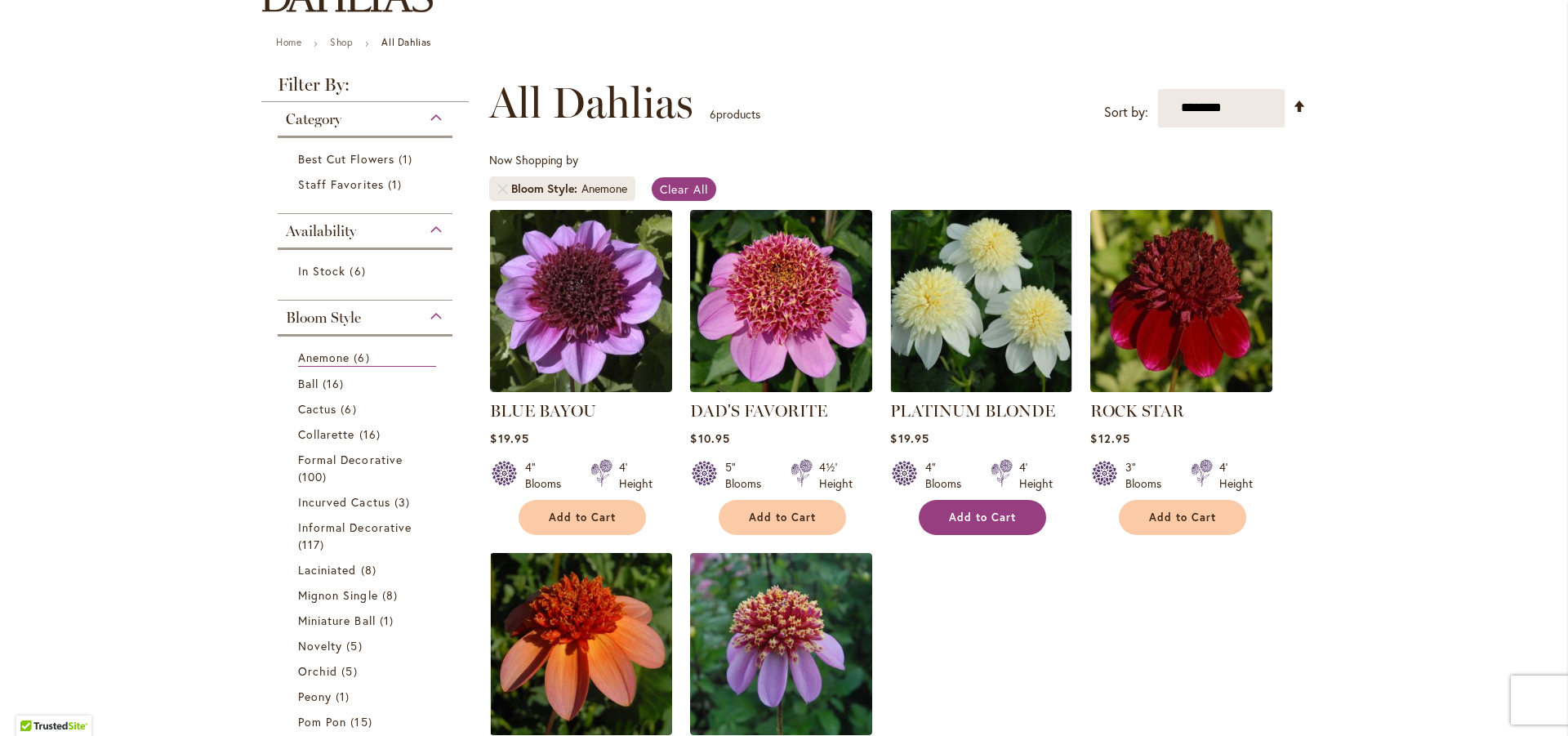
click at [977, 516] on span "Add to Cart" at bounding box center [982, 518] width 67 height 14
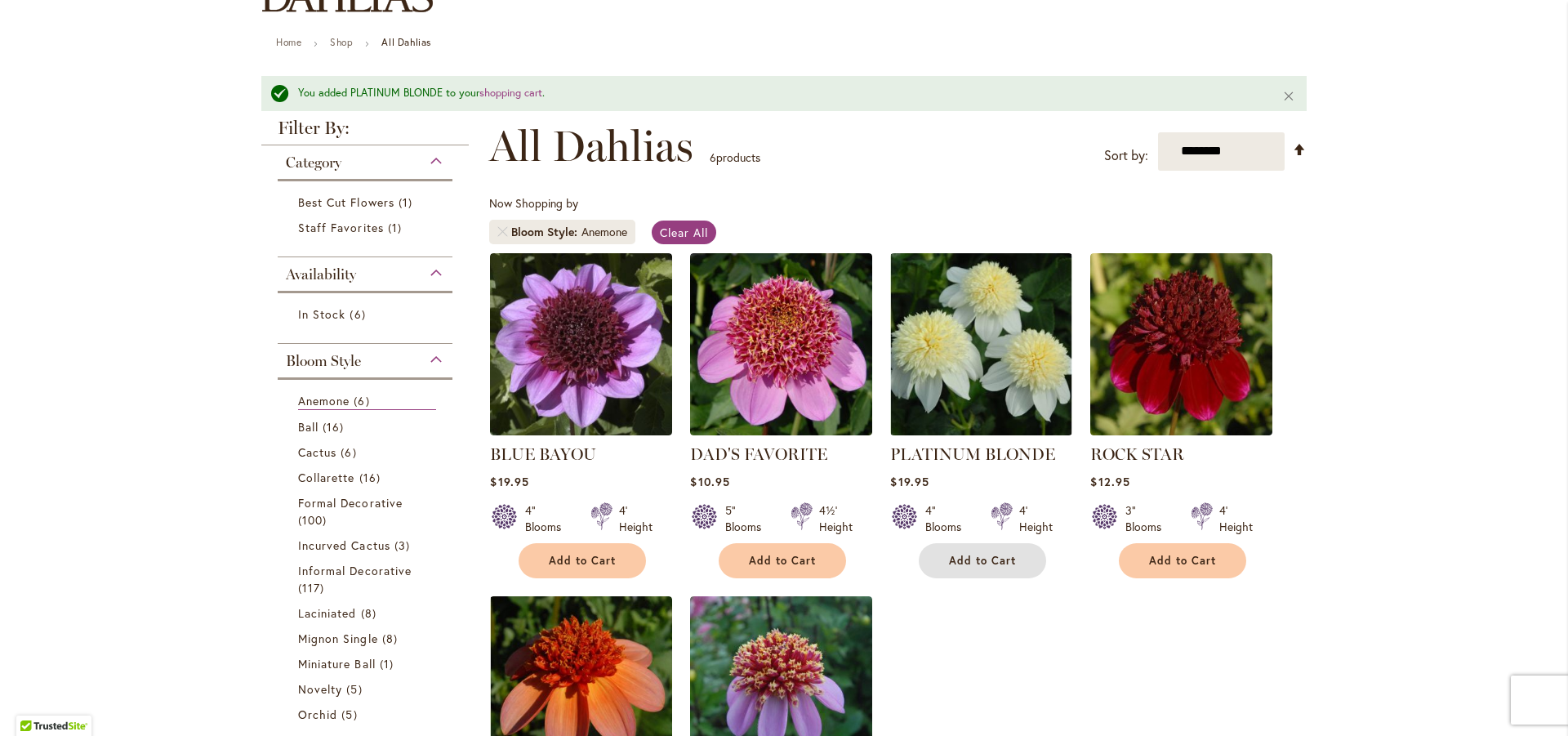
scroll to position [408, 0]
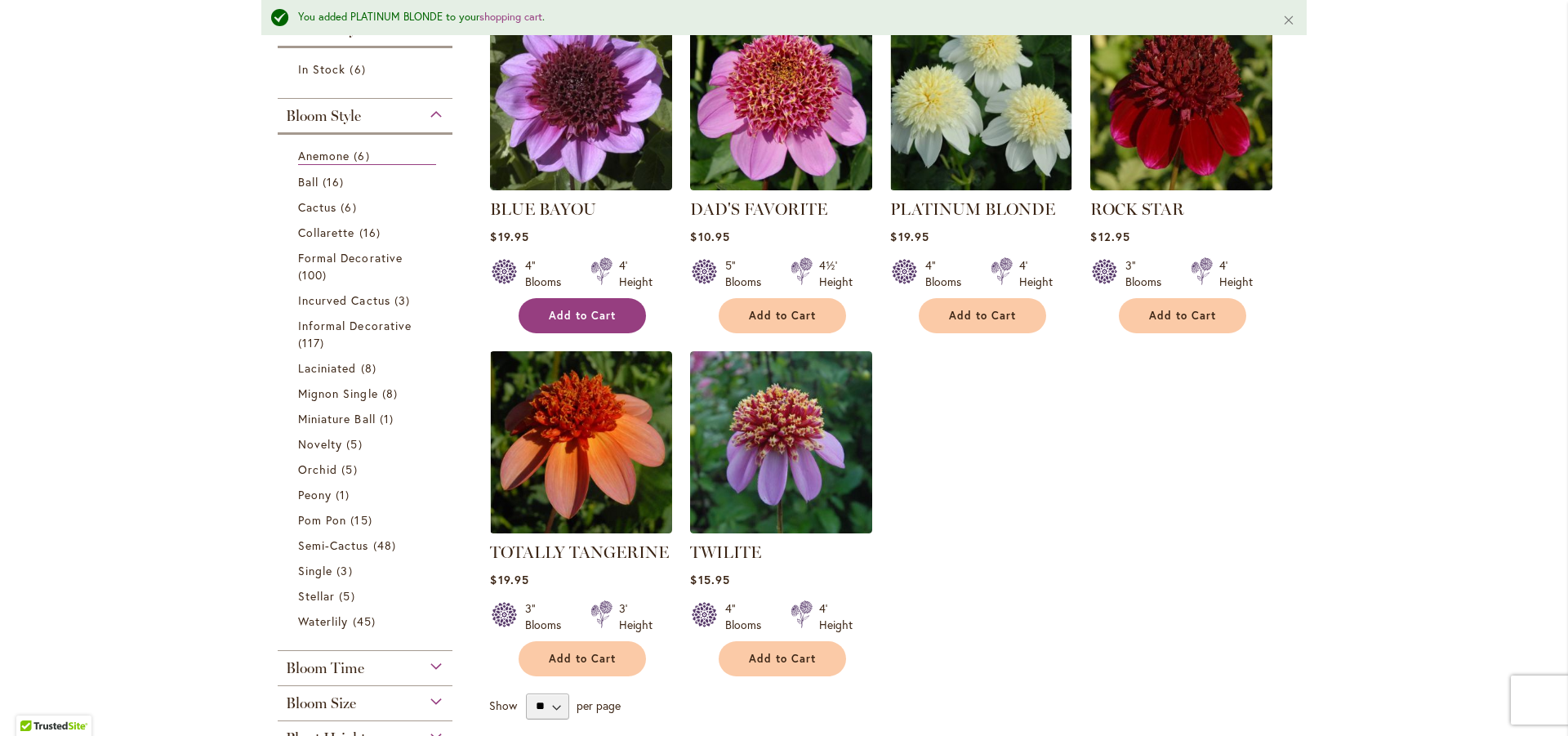
click at [591, 309] on span "Add to Cart" at bounding box center [583, 316] width 67 height 14
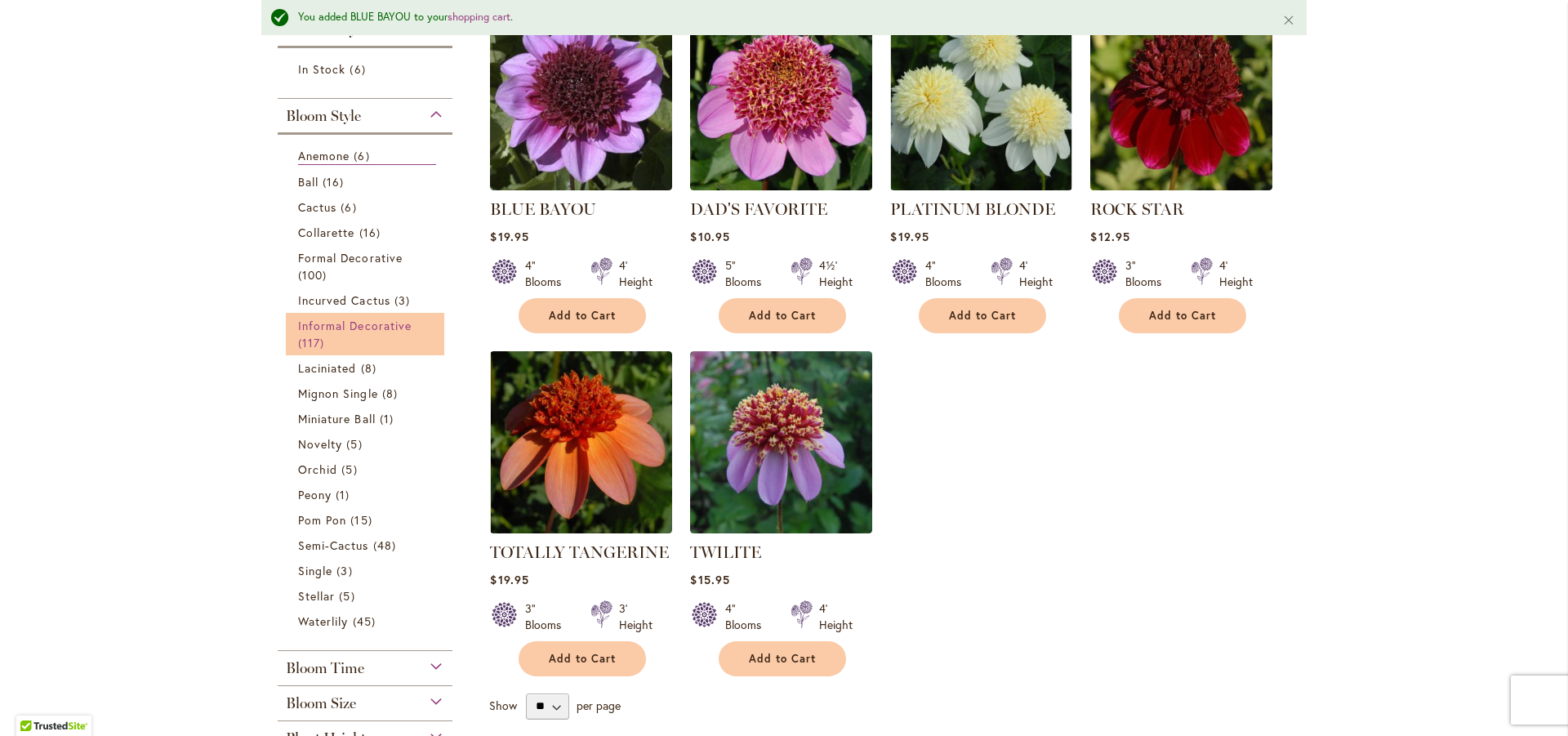
click at [387, 324] on span "Informal Decorative" at bounding box center [354, 326] width 113 height 16
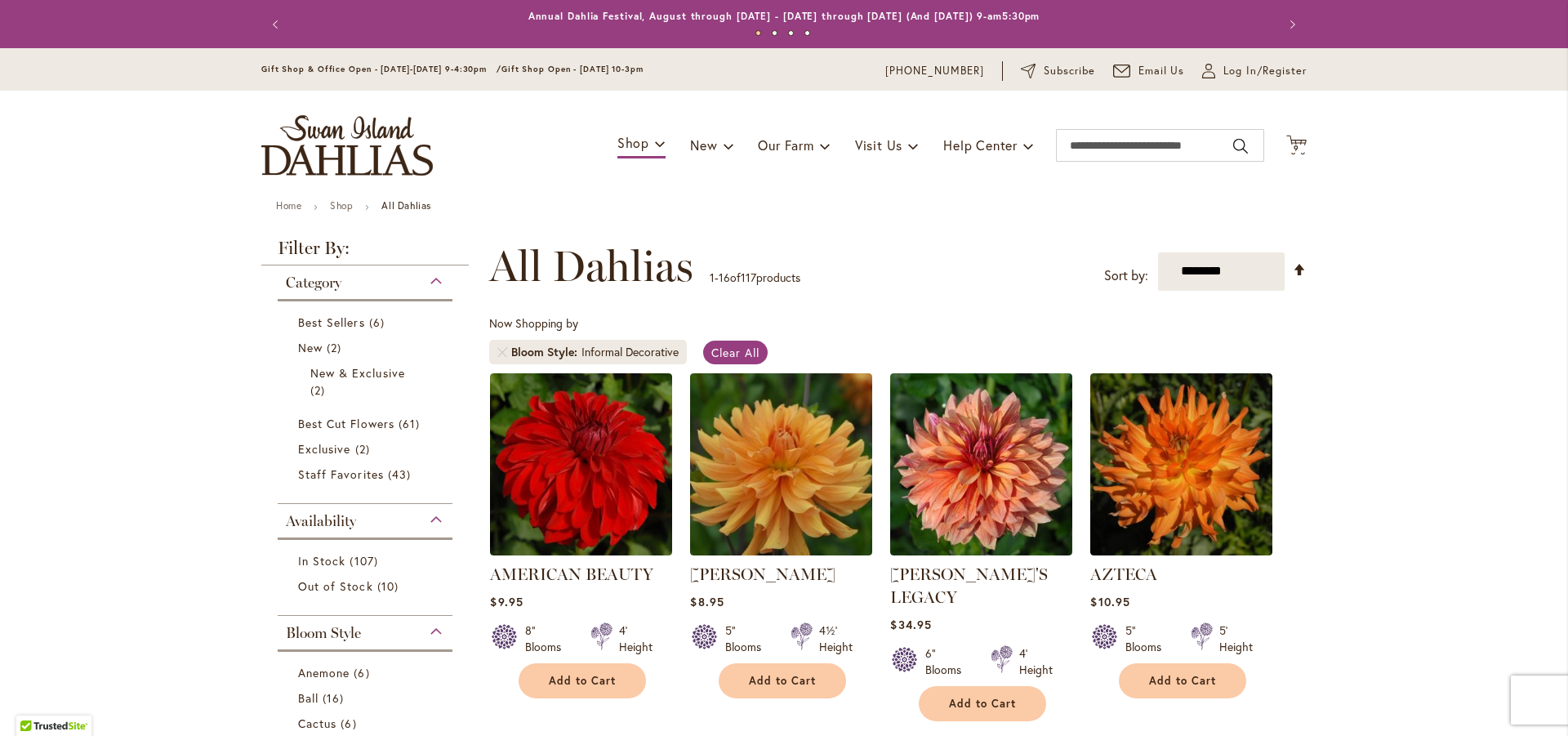
scroll to position [572, 0]
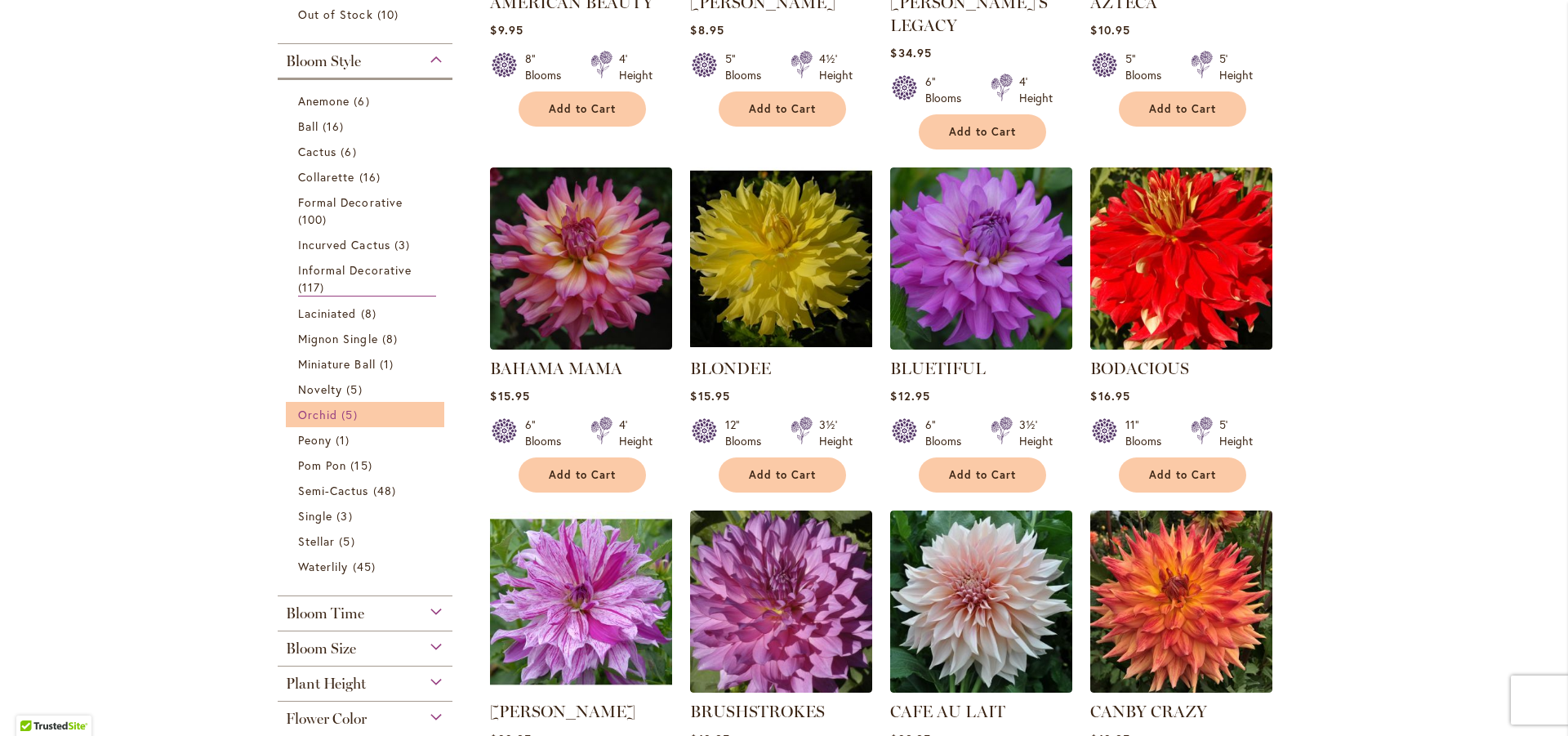
click at [332, 408] on link "Orchid 5 items" at bounding box center [367, 413] width 138 height 17
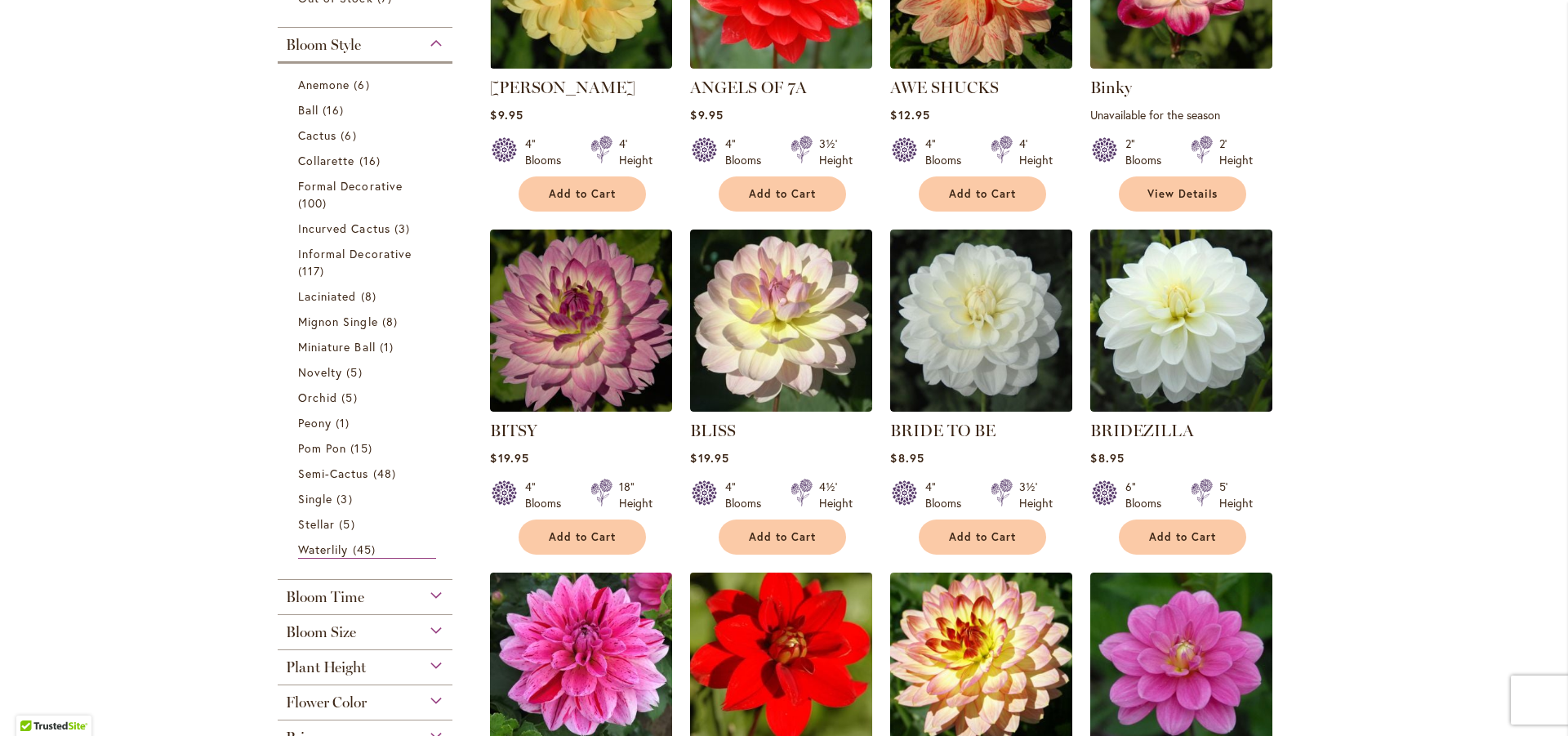
scroll to position [490, 0]
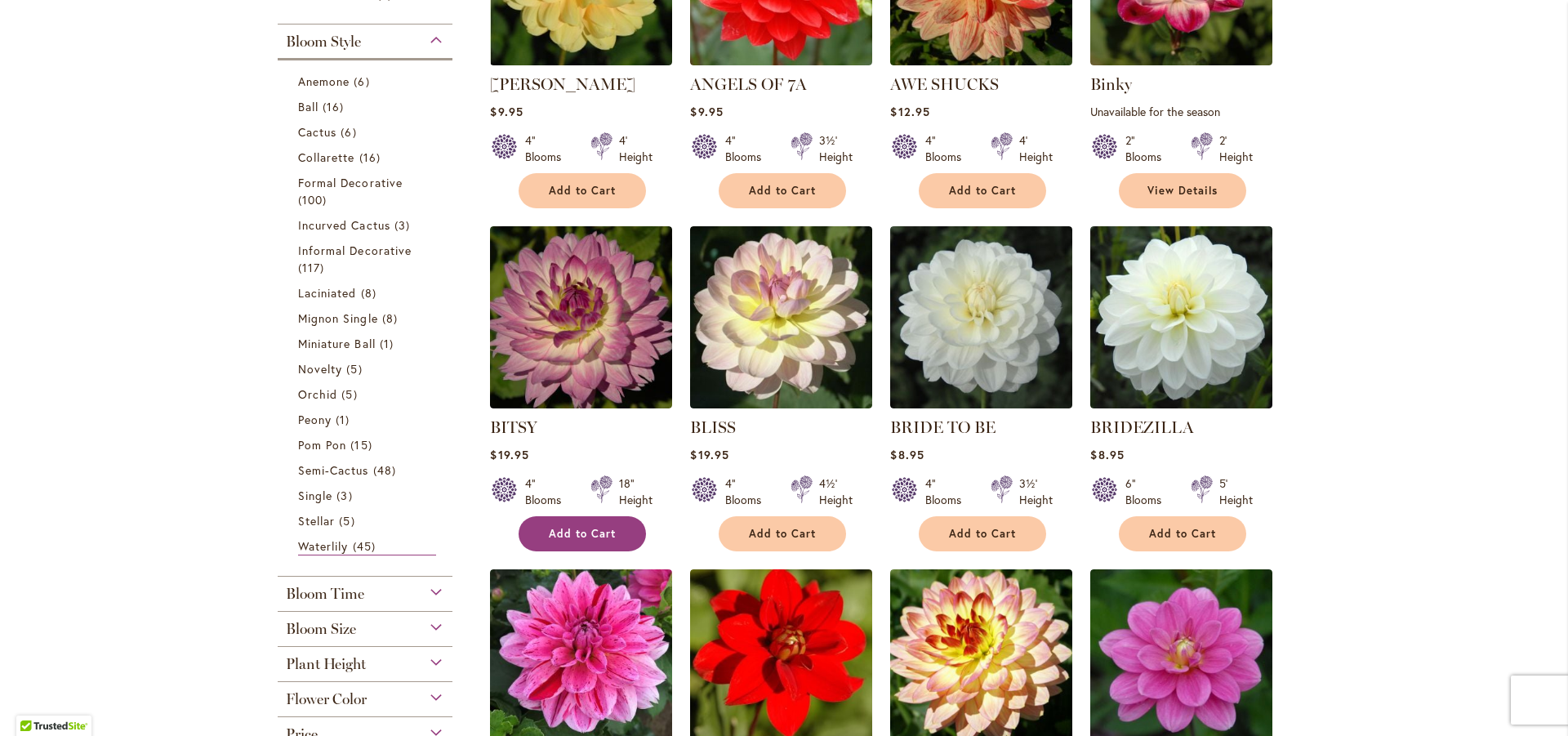
click at [569, 540] on button "Add to Cart" at bounding box center [582, 533] width 127 height 35
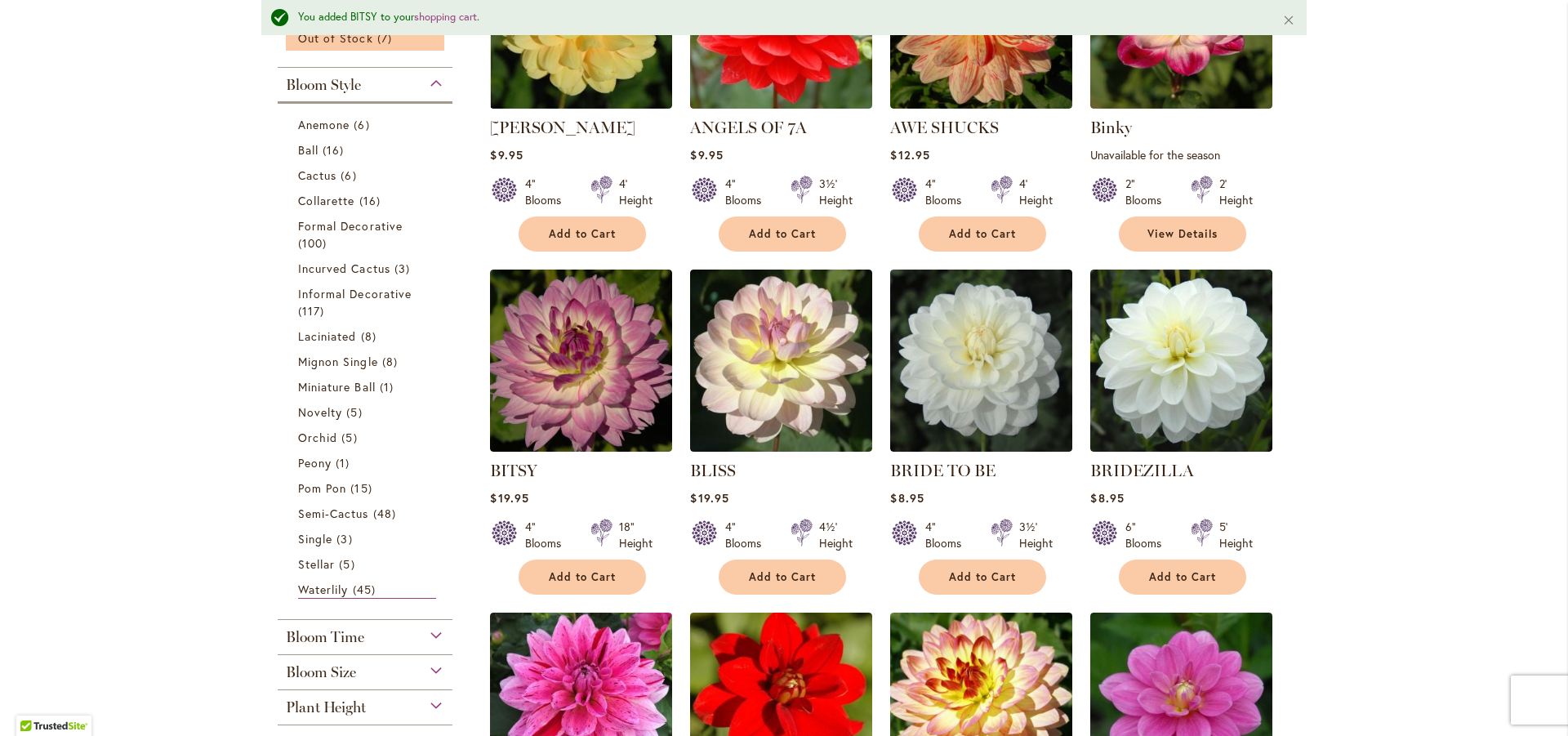
scroll to position [533, 0]
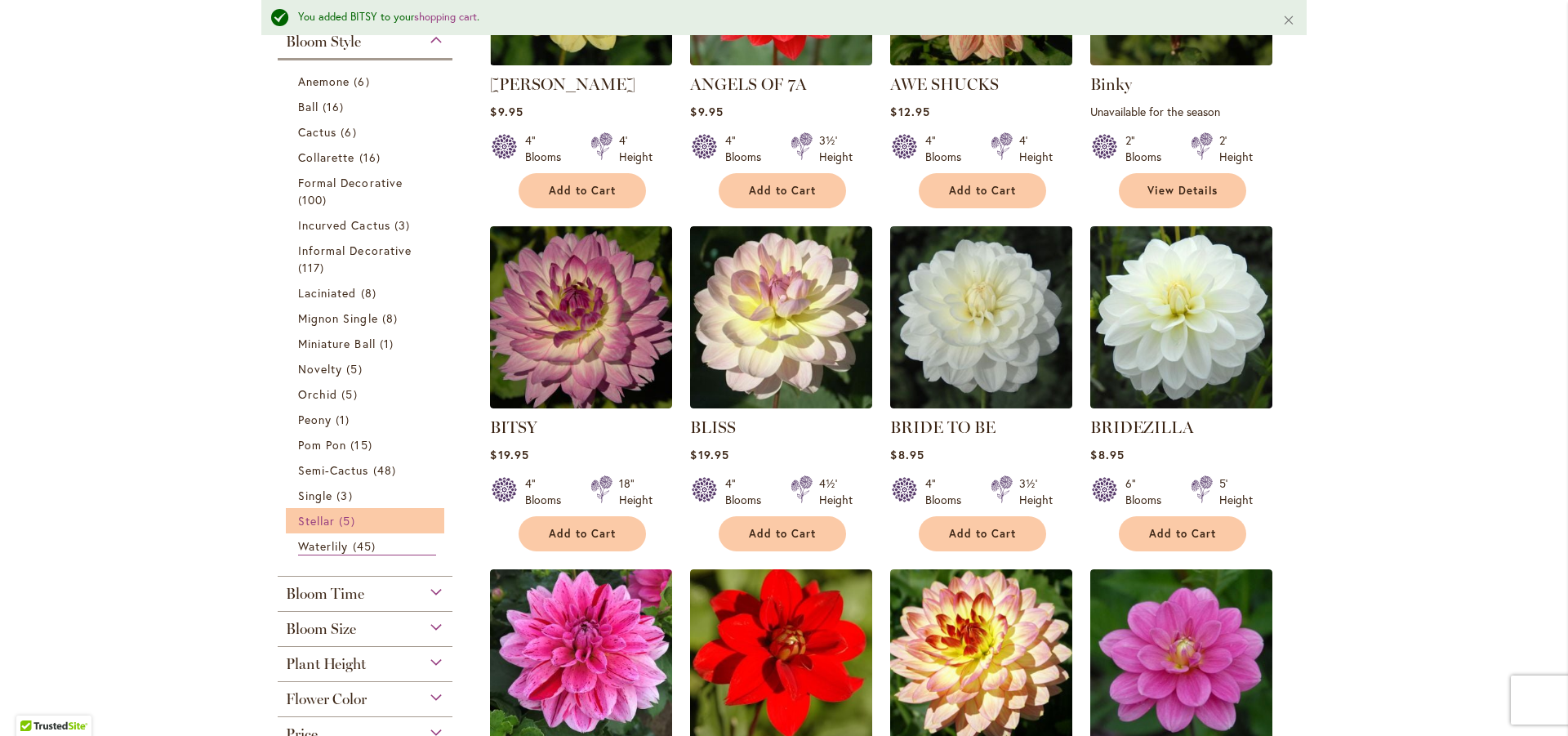
click at [339, 513] on span "5 items" at bounding box center [348, 520] width 20 height 17
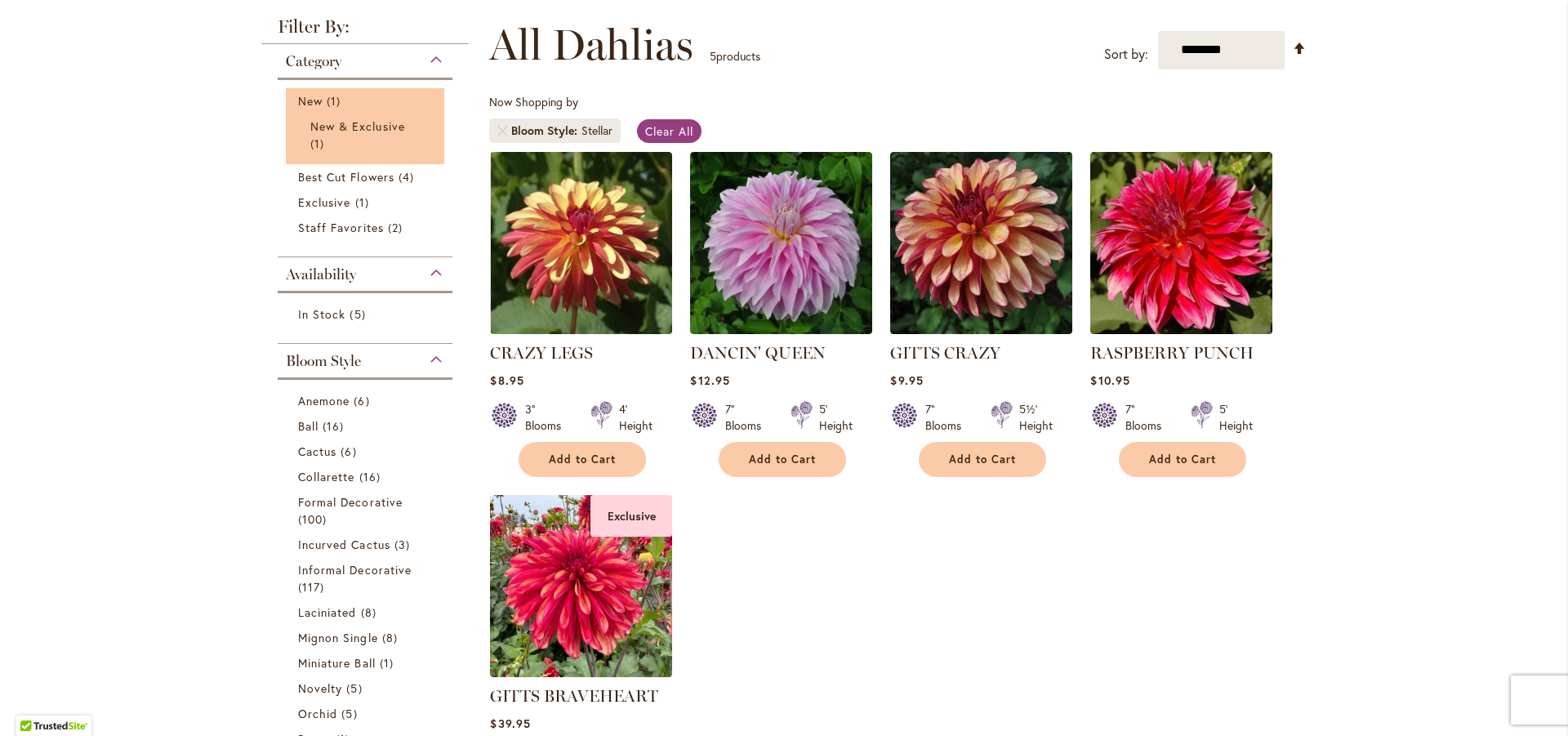
scroll to position [245, 0]
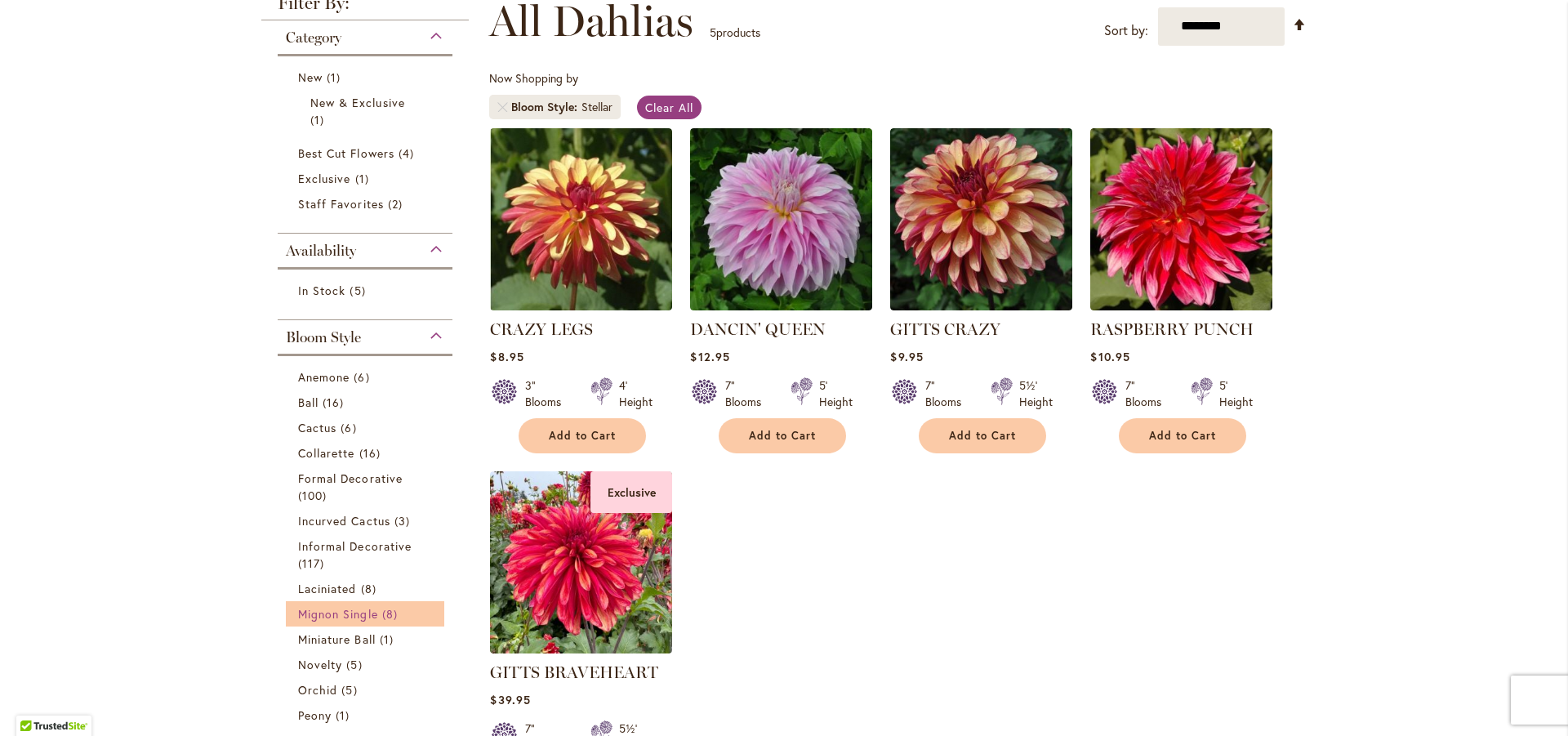
click at [315, 613] on span "Mignon Single" at bounding box center [338, 614] width 80 height 16
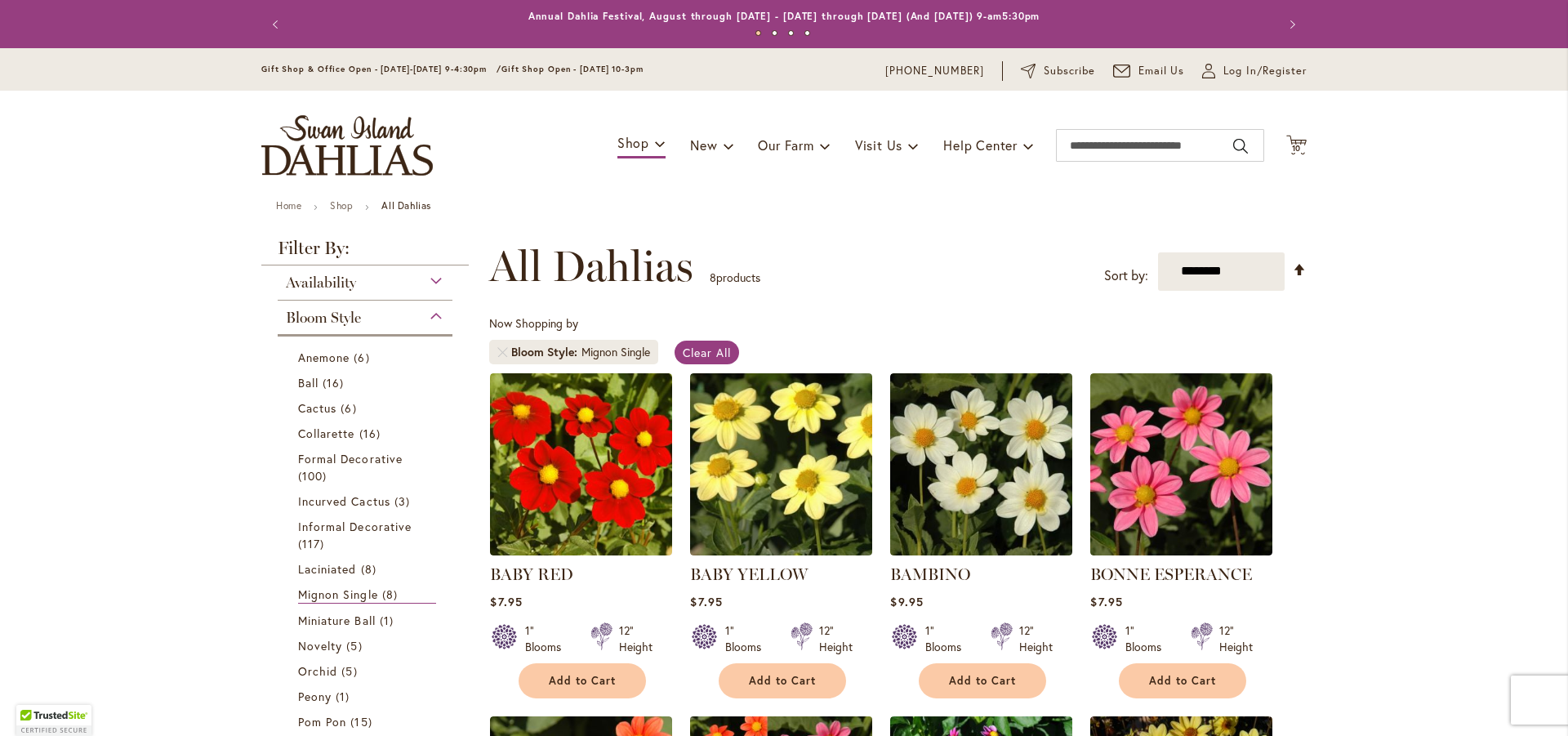
scroll to position [245, 0]
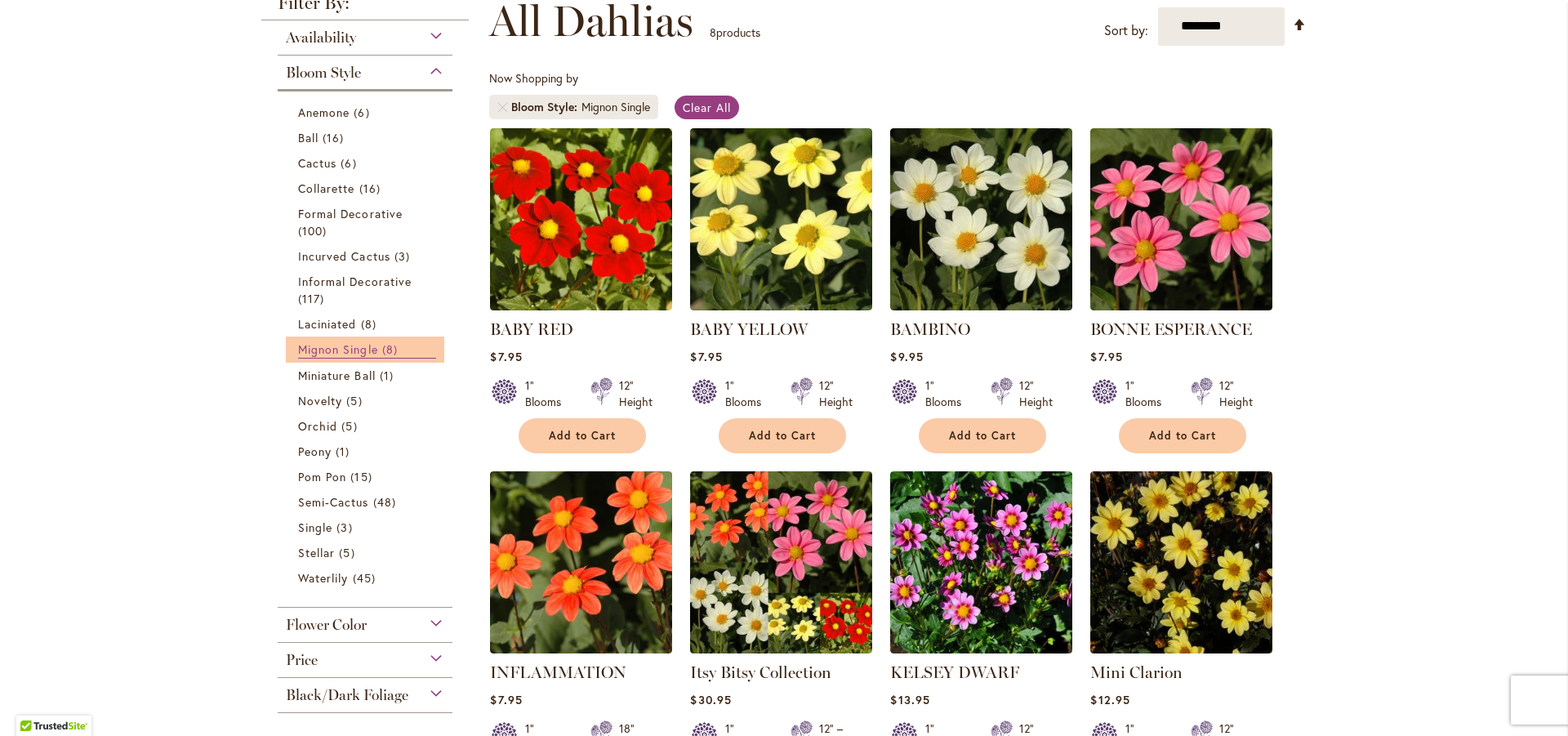
click at [345, 349] on span "Mignon Single" at bounding box center [338, 349] width 80 height 16
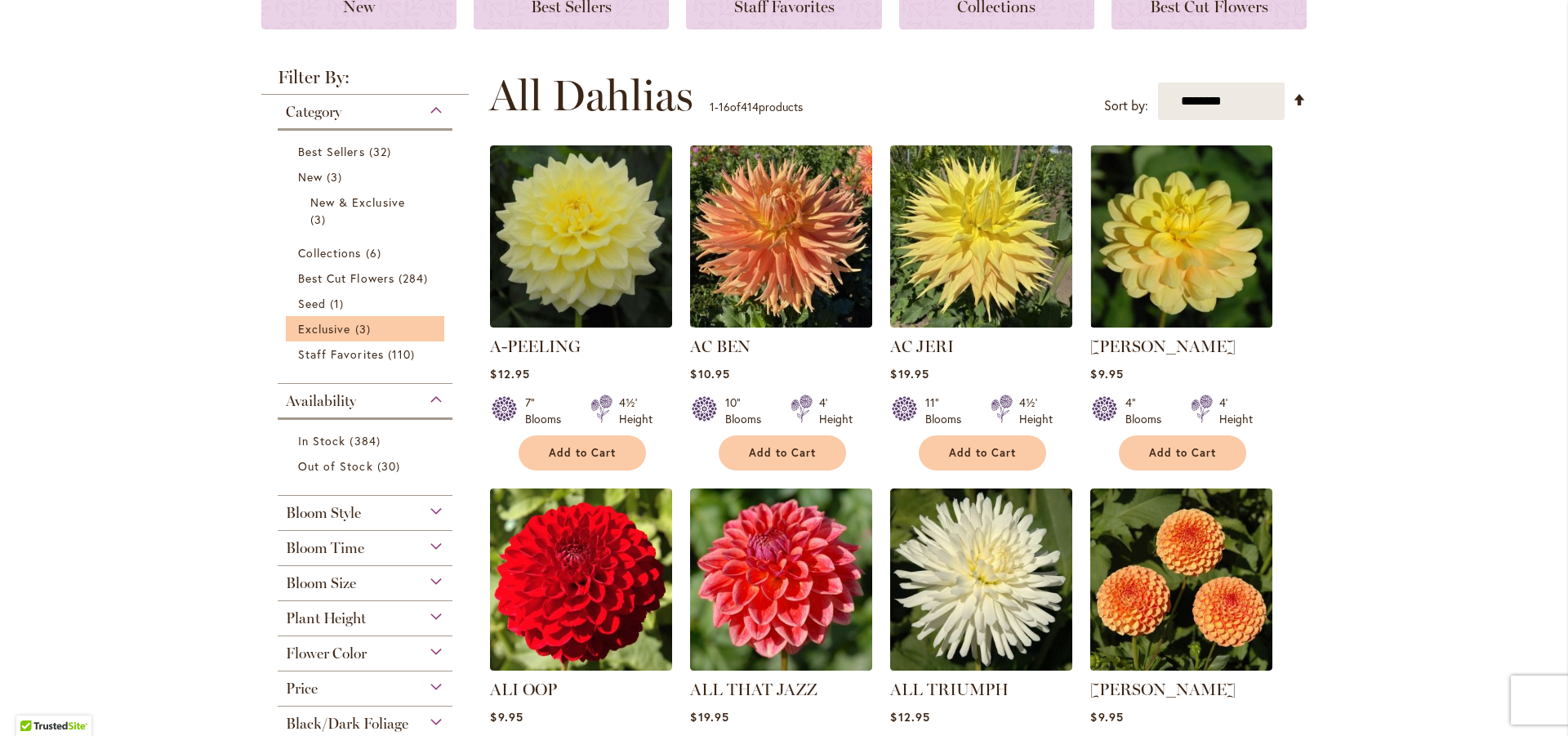
scroll to position [113, 0]
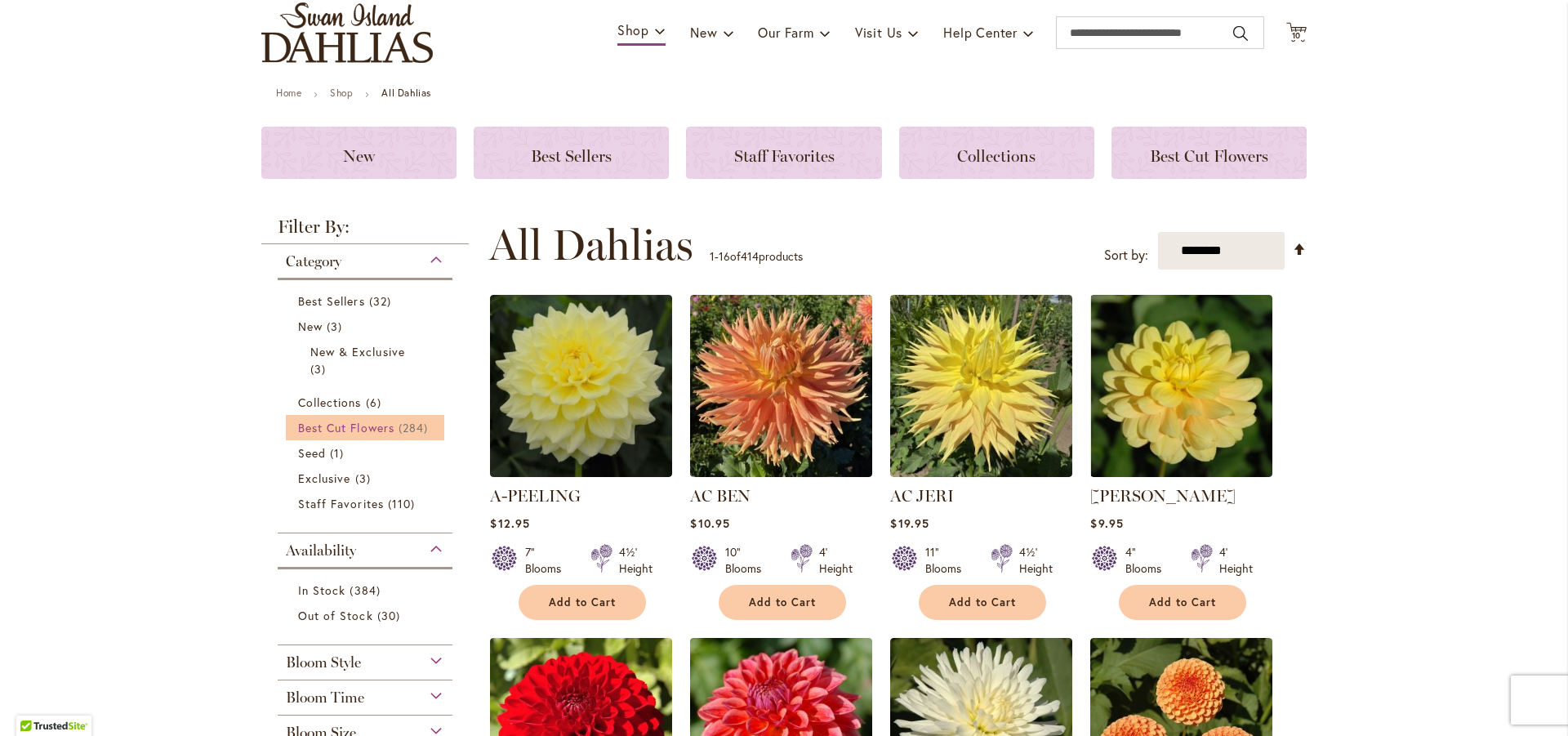
click at [419, 431] on span "284 items" at bounding box center [415, 427] width 33 height 17
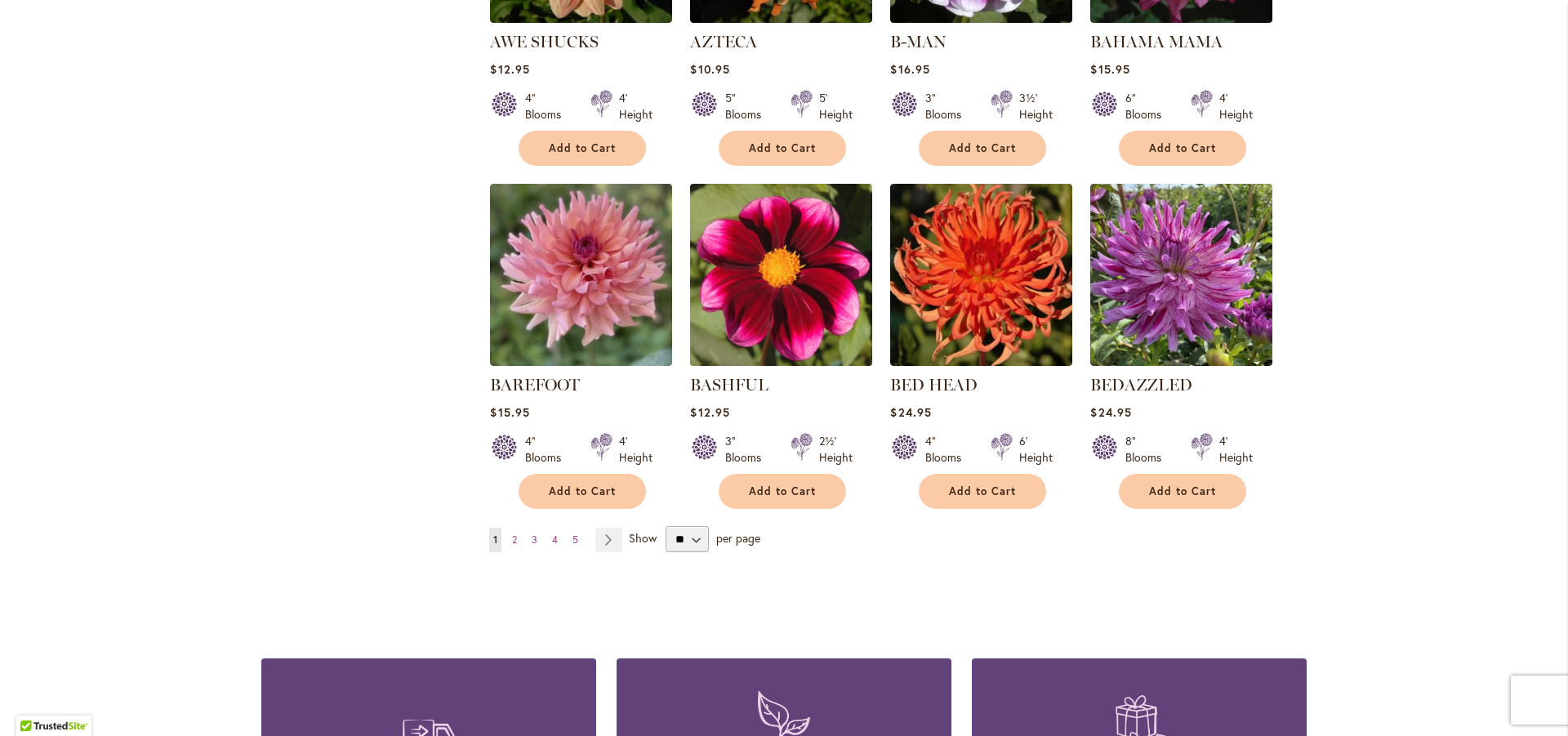
scroll to position [1225, 0]
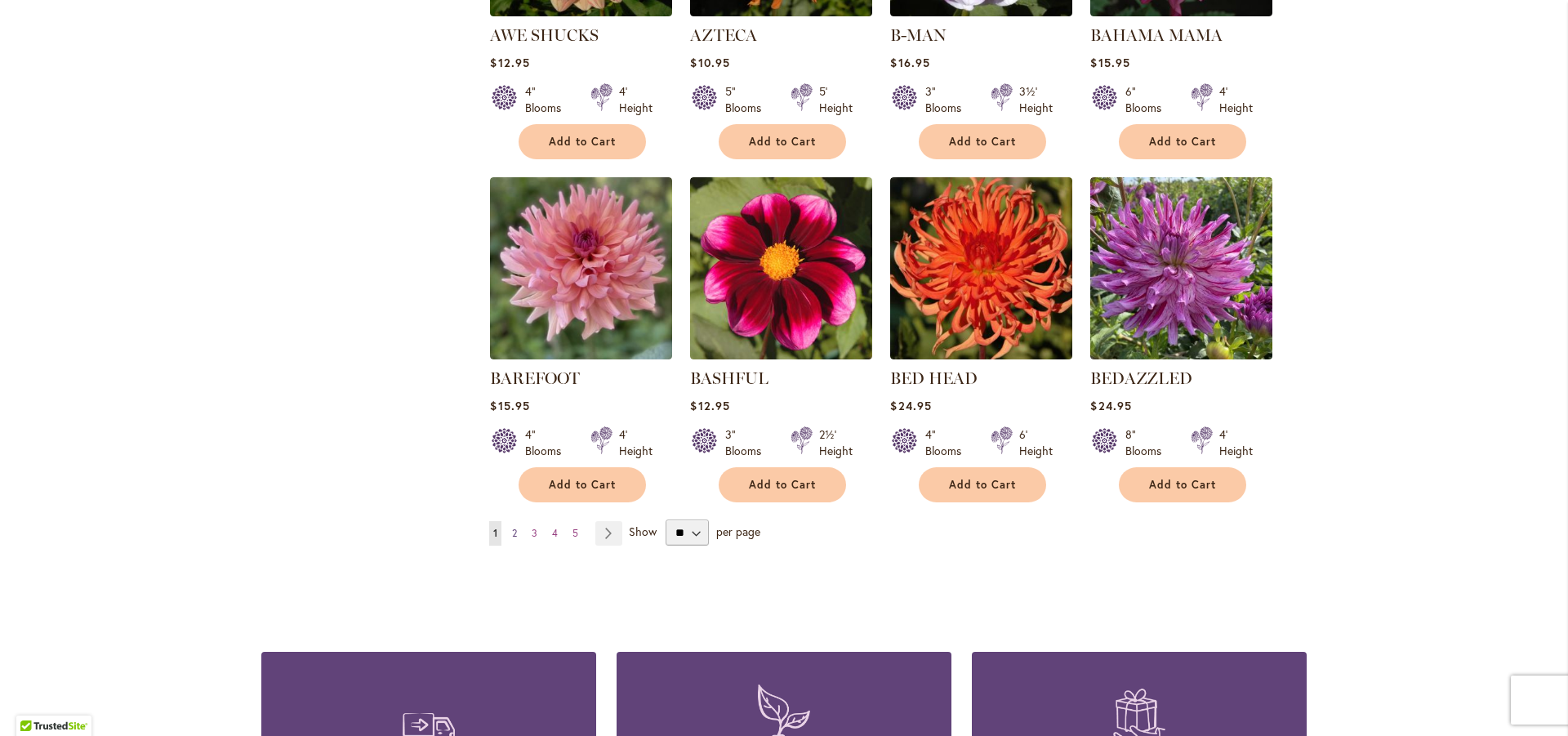
click at [512, 526] on span "2" at bounding box center [514, 532] width 5 height 12
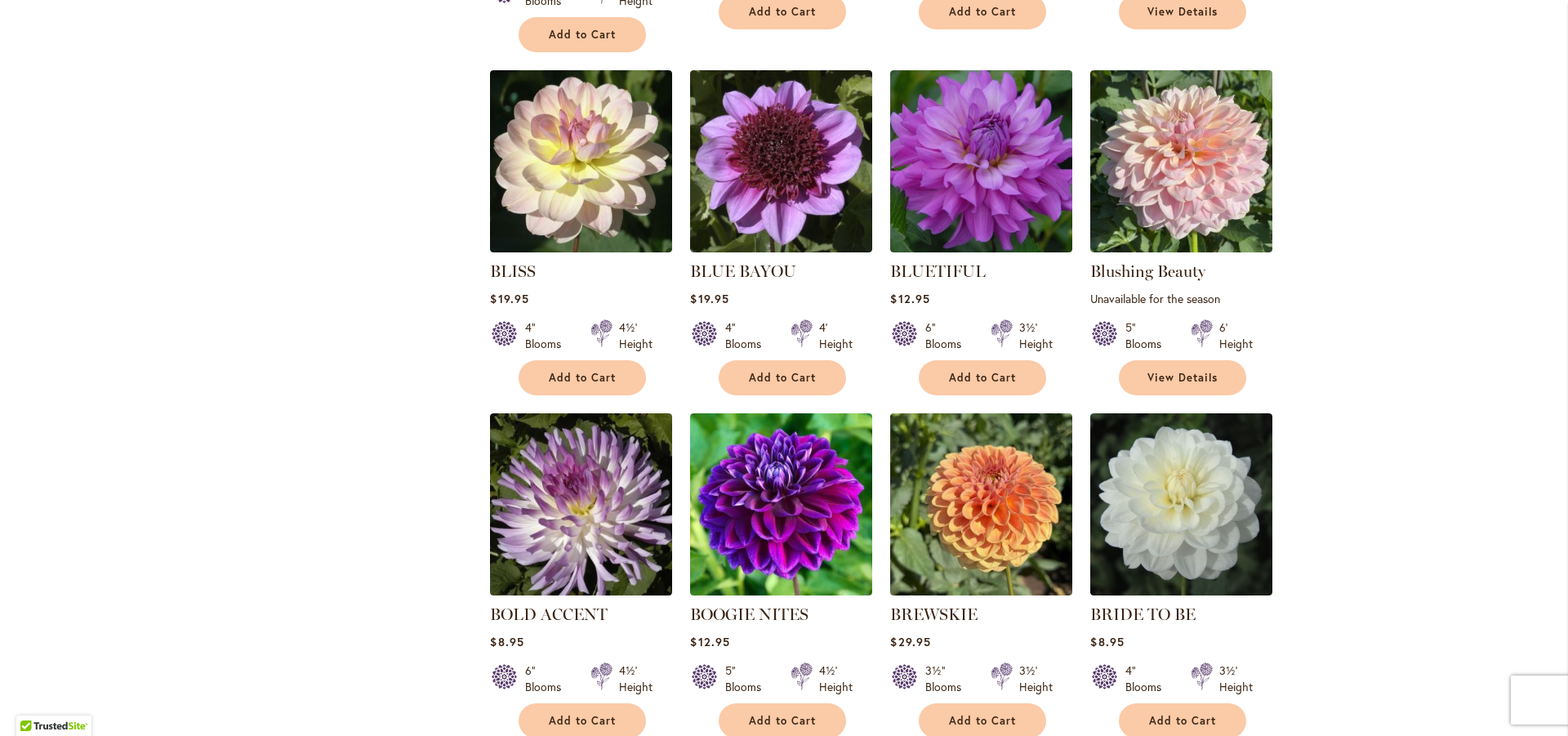
scroll to position [1154, 0]
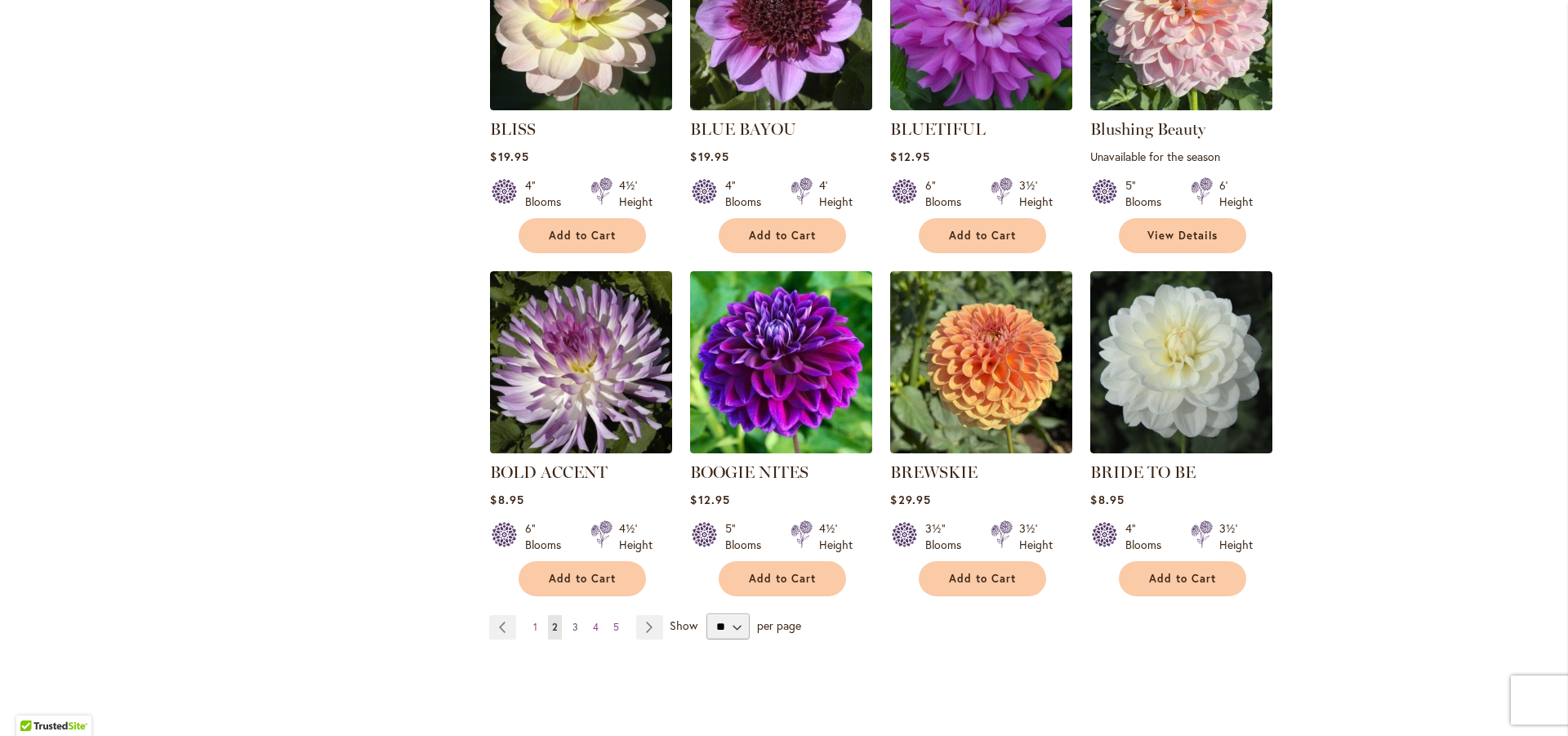
click at [573, 621] on span "3" at bounding box center [576, 627] width 6 height 12
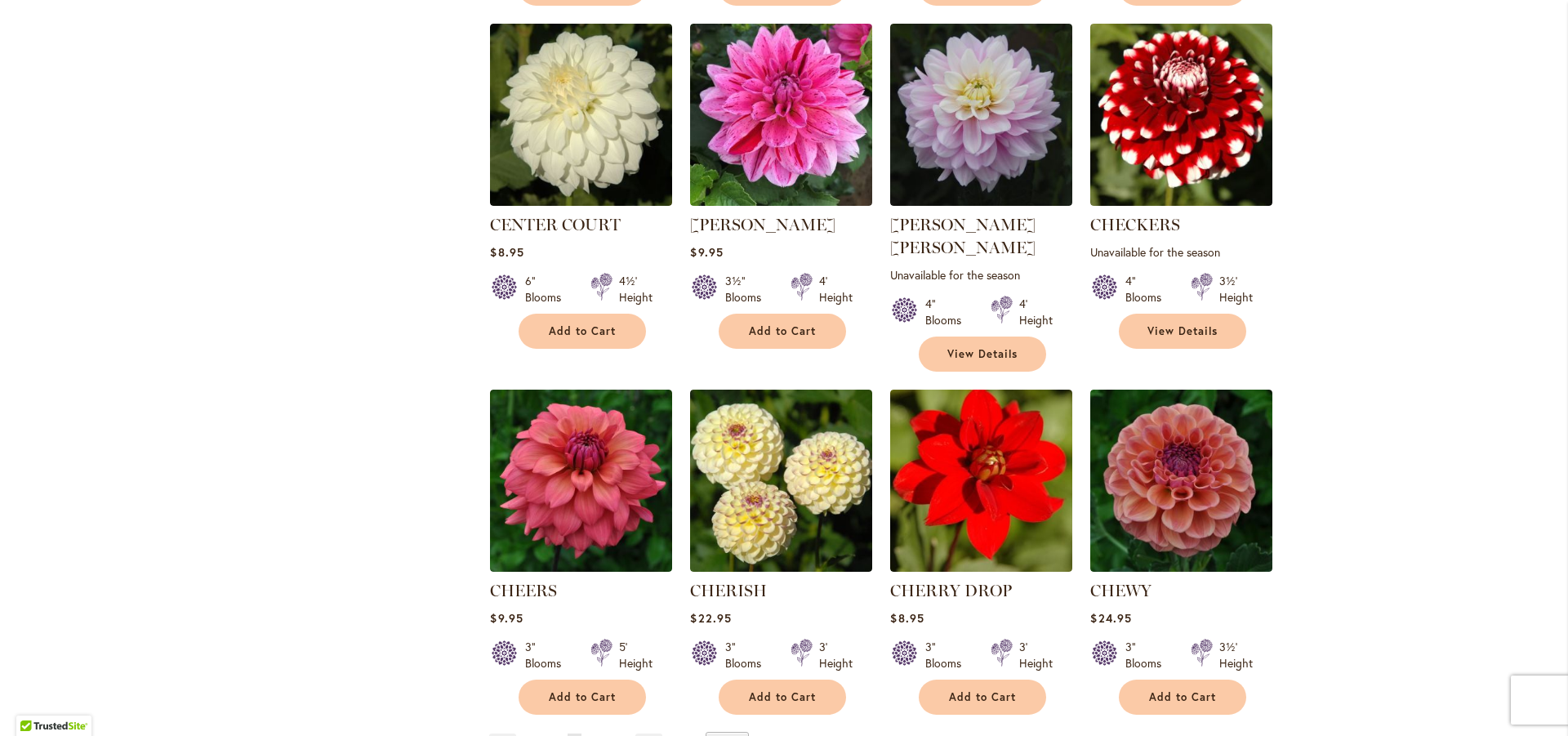
scroll to position [1225, 0]
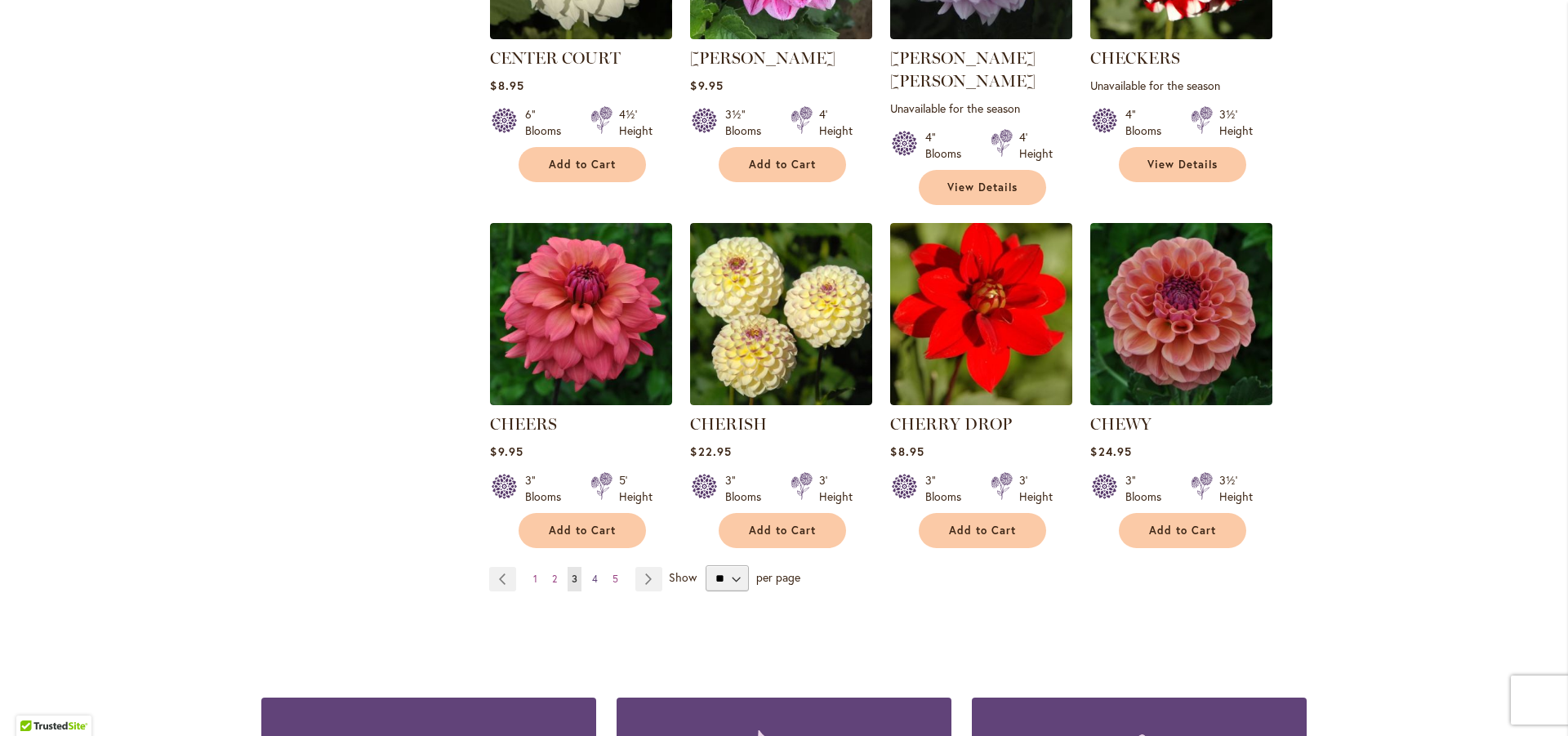
click at [593, 573] on span "4" at bounding box center [596, 579] width 6 height 12
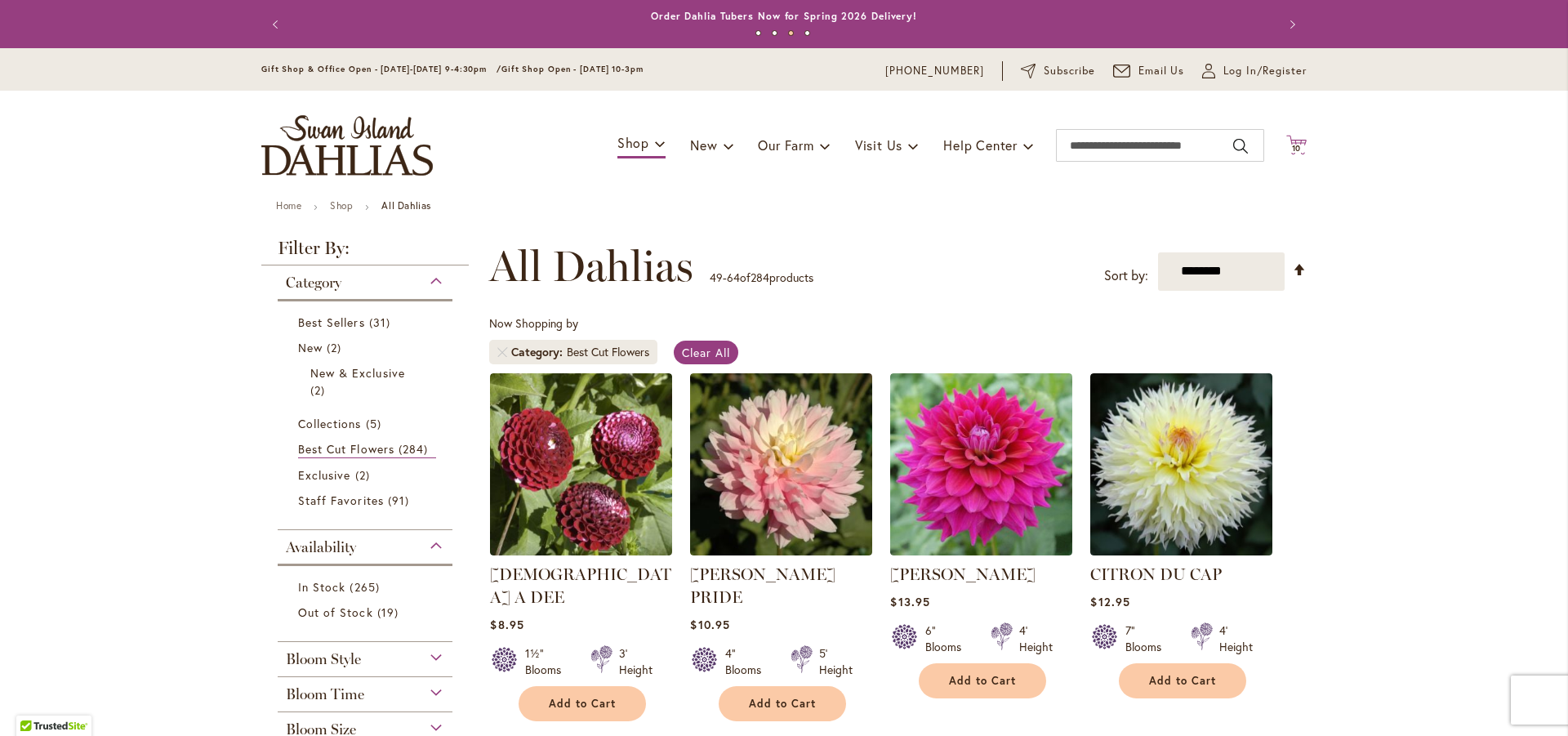
click at [1292, 147] on span "10" at bounding box center [1297, 148] width 10 height 11
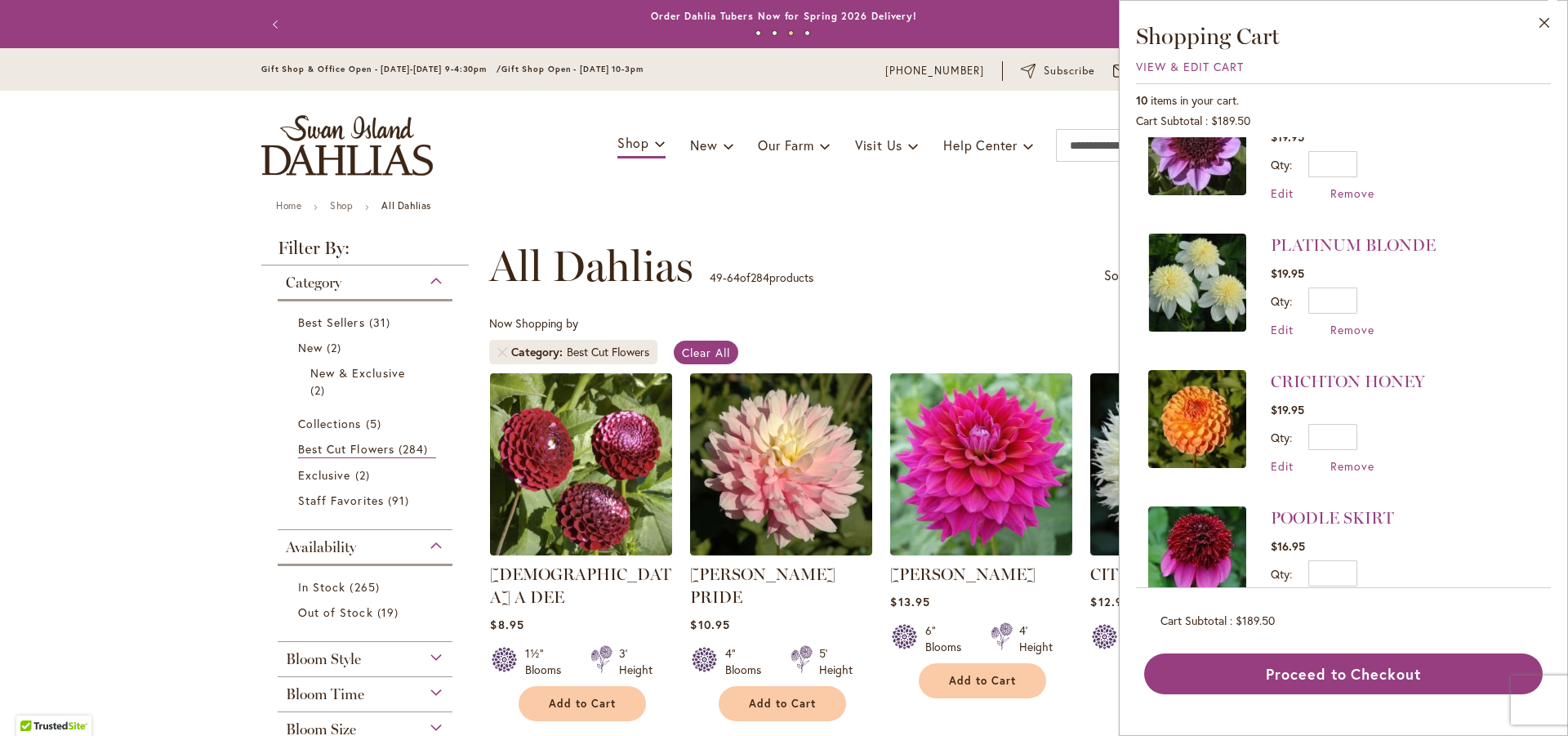
scroll to position [327, 0]
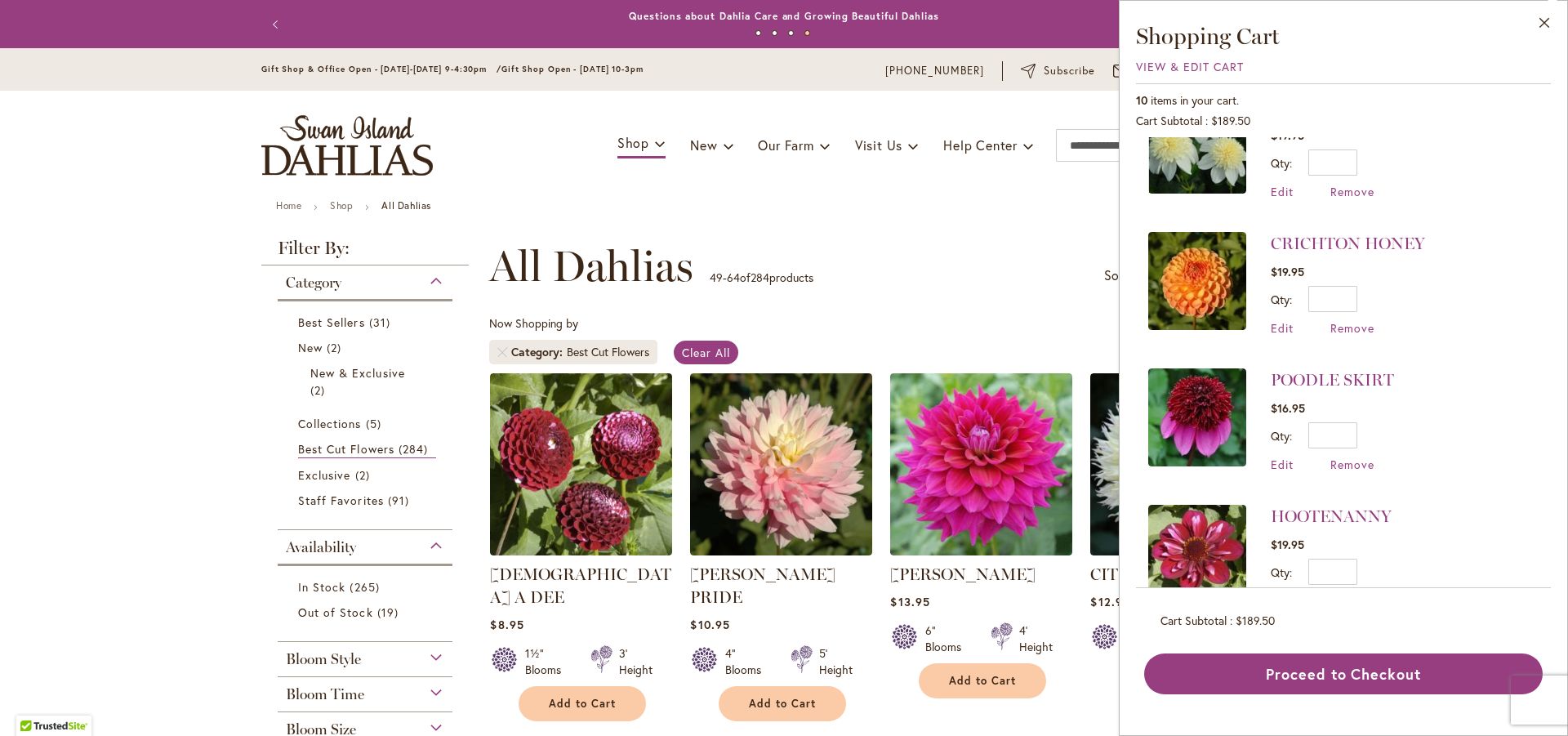
click at [972, 209] on ul "Home Shop All Dahlias" at bounding box center [784, 207] width 1016 height 15
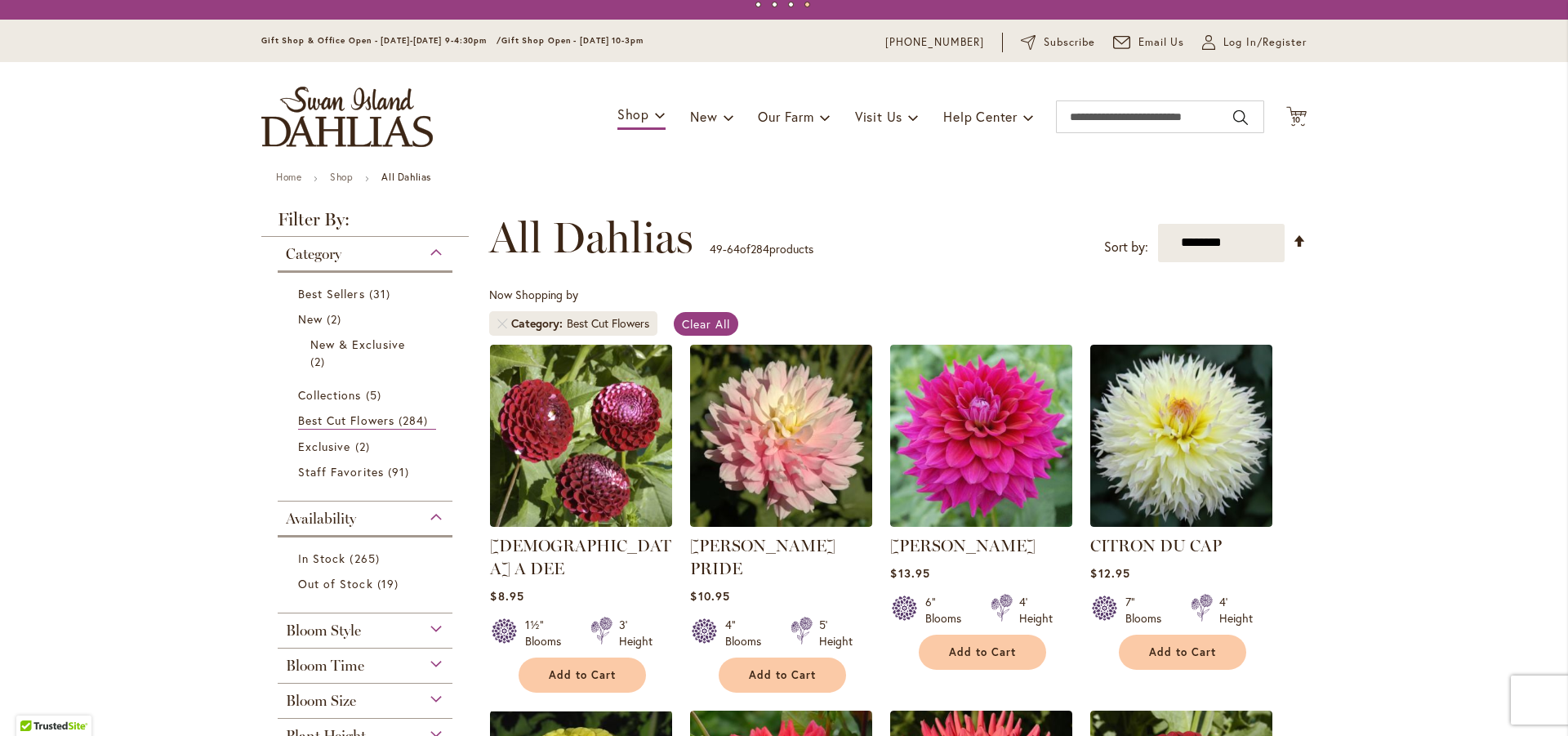
scroll to position [0, 0]
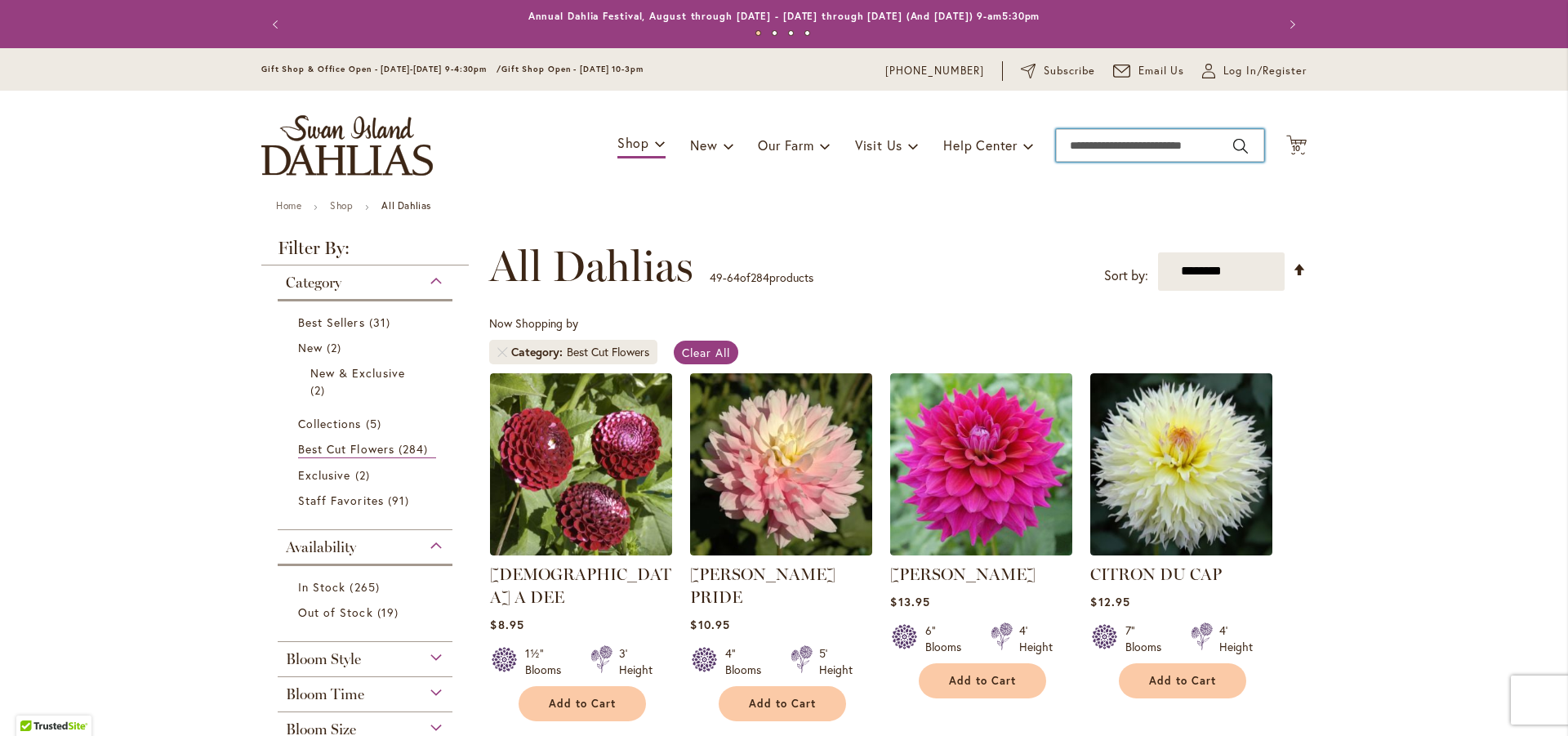
click at [1191, 152] on input "Search" at bounding box center [1160, 145] width 209 height 32
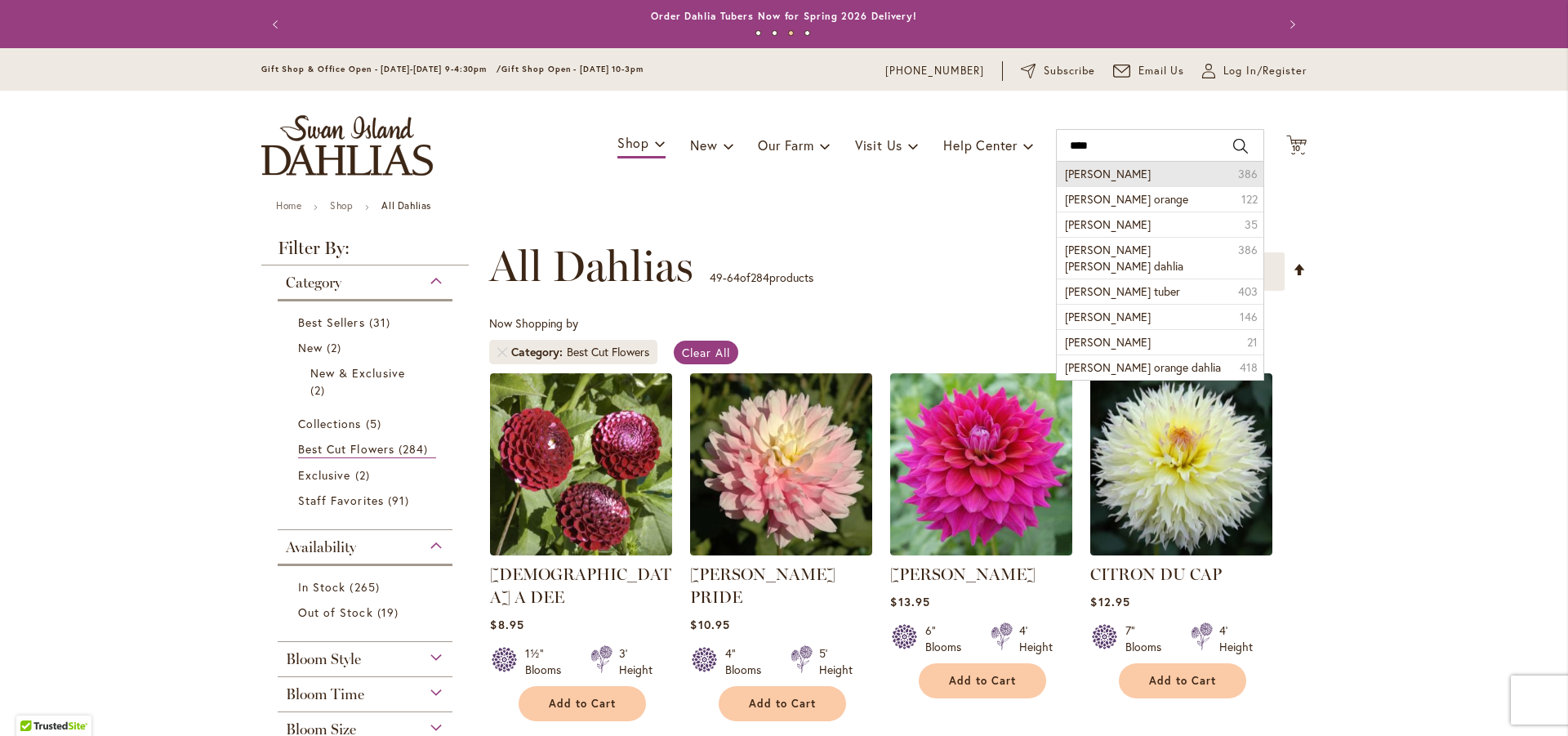
click at [1104, 174] on span "sylvia dahlia" at bounding box center [1107, 173] width 86 height 16
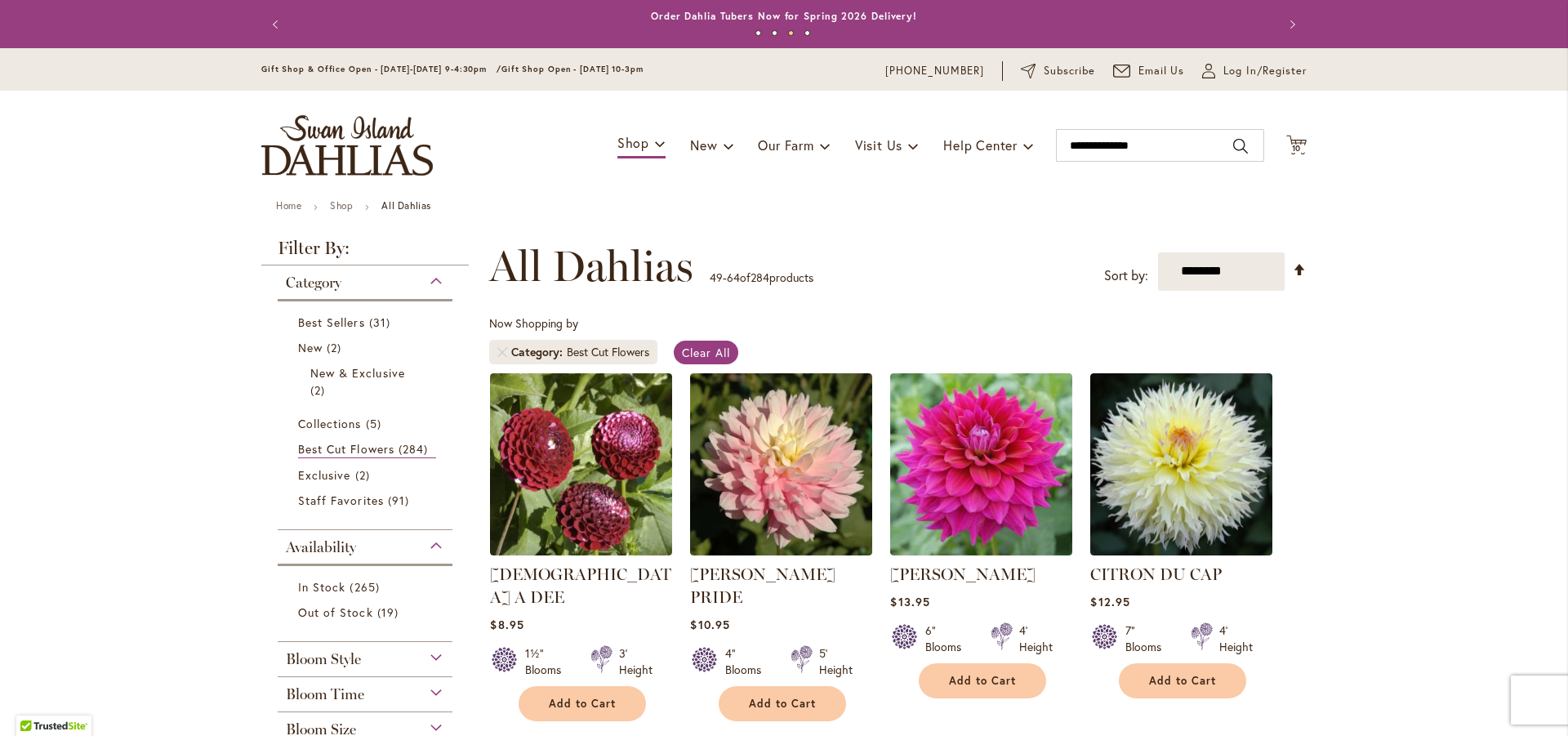
type input "**********"
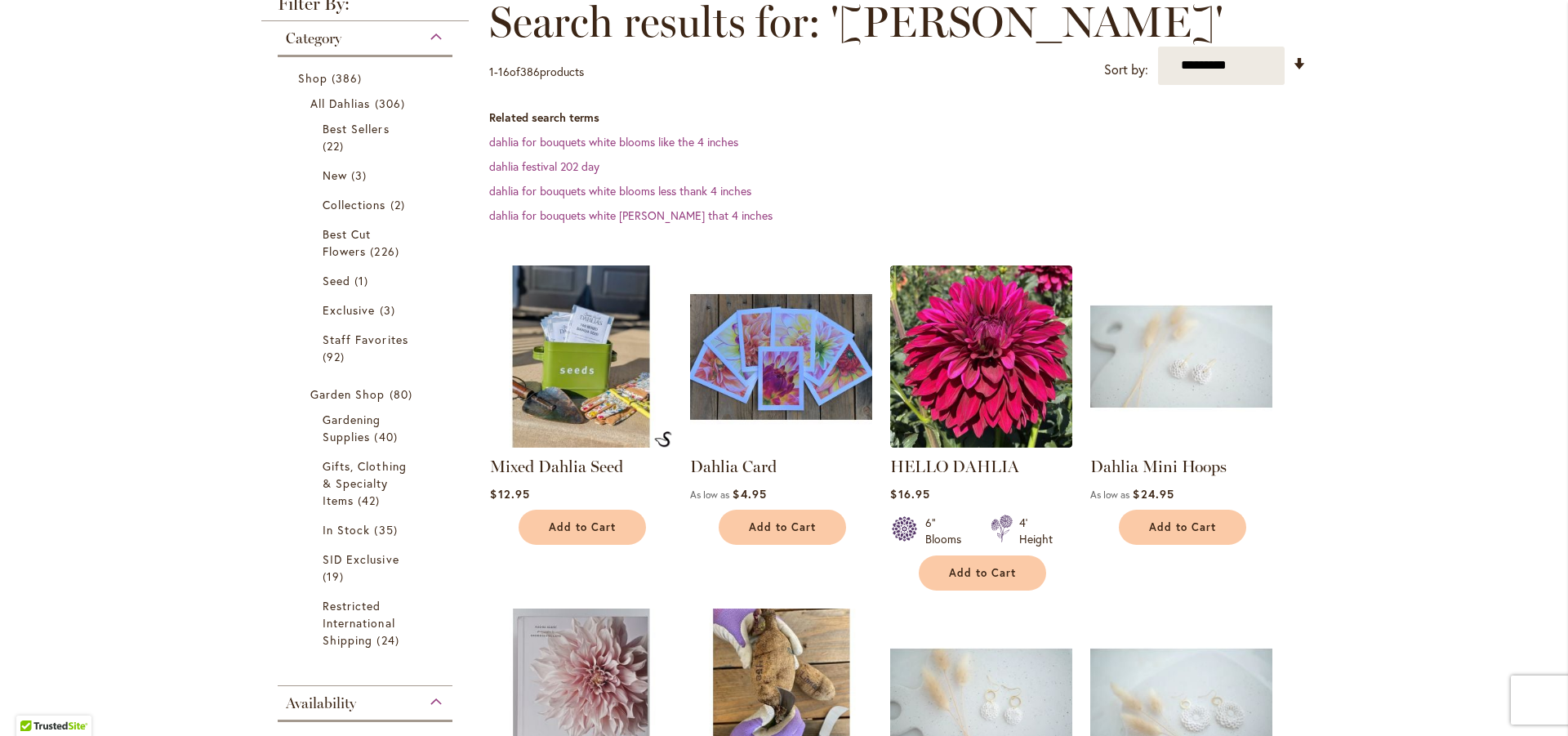
scroll to position [113, 0]
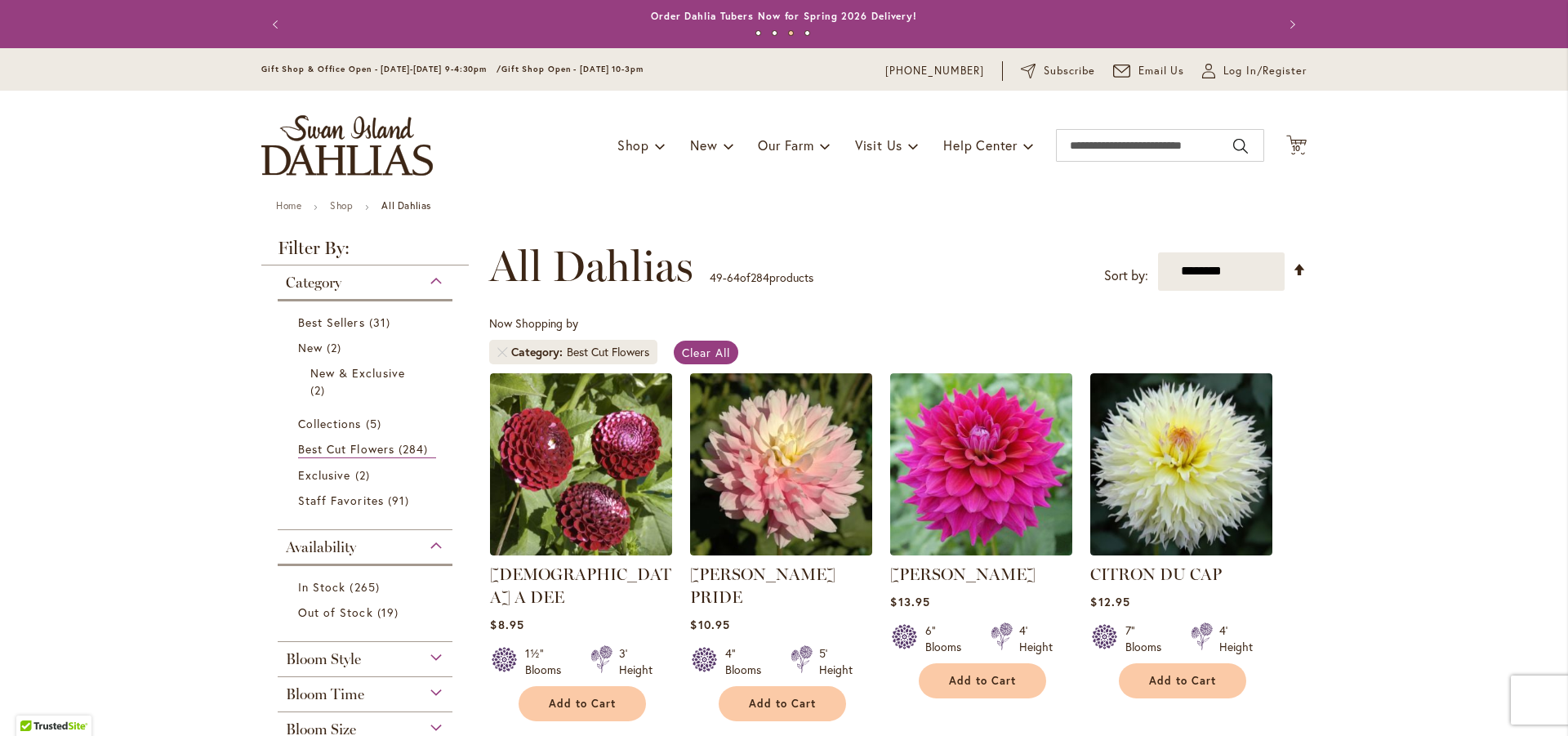
click at [331, 147] on img "store logo" at bounding box center [347, 145] width 171 height 60
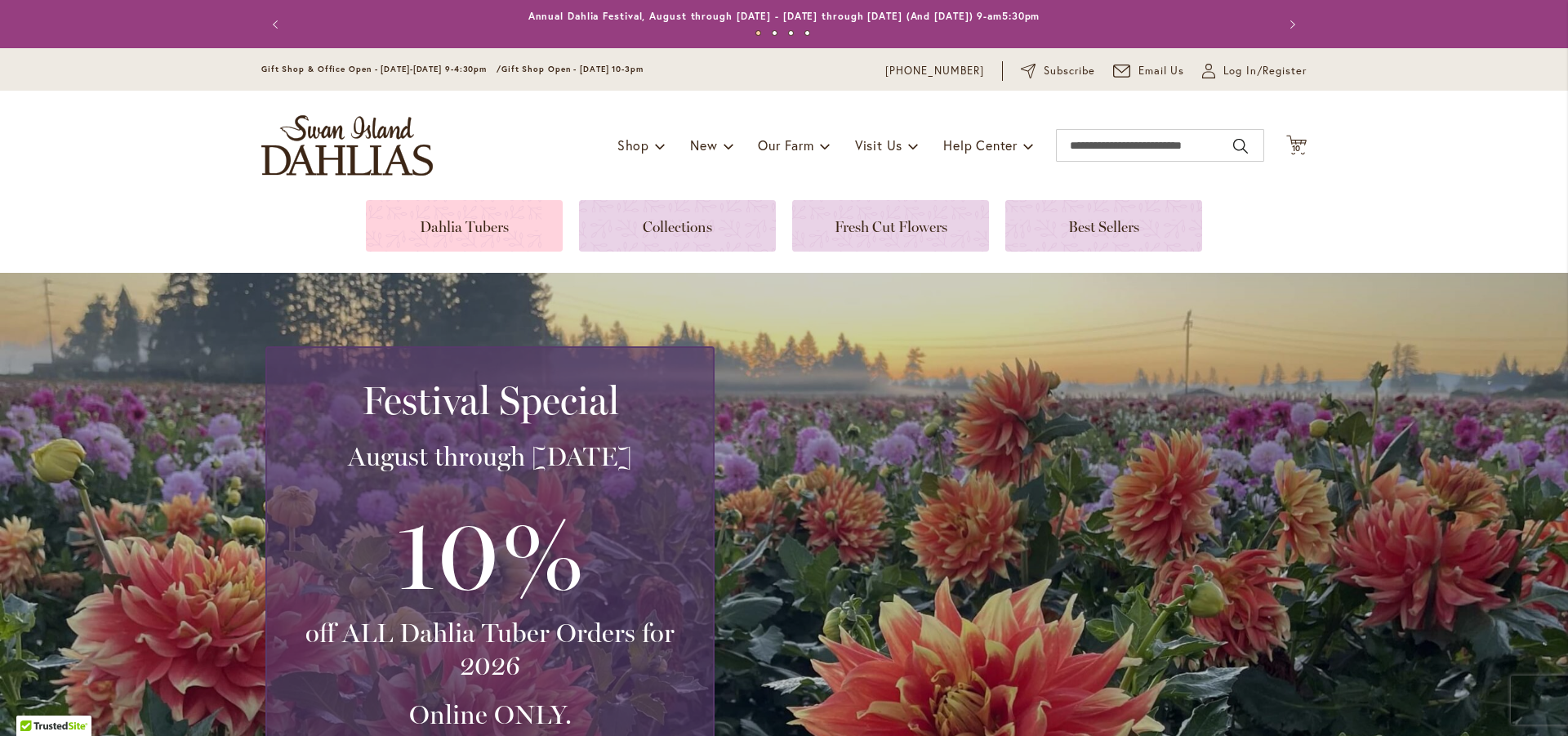
click at [459, 228] on link at bounding box center [465, 225] width 197 height 51
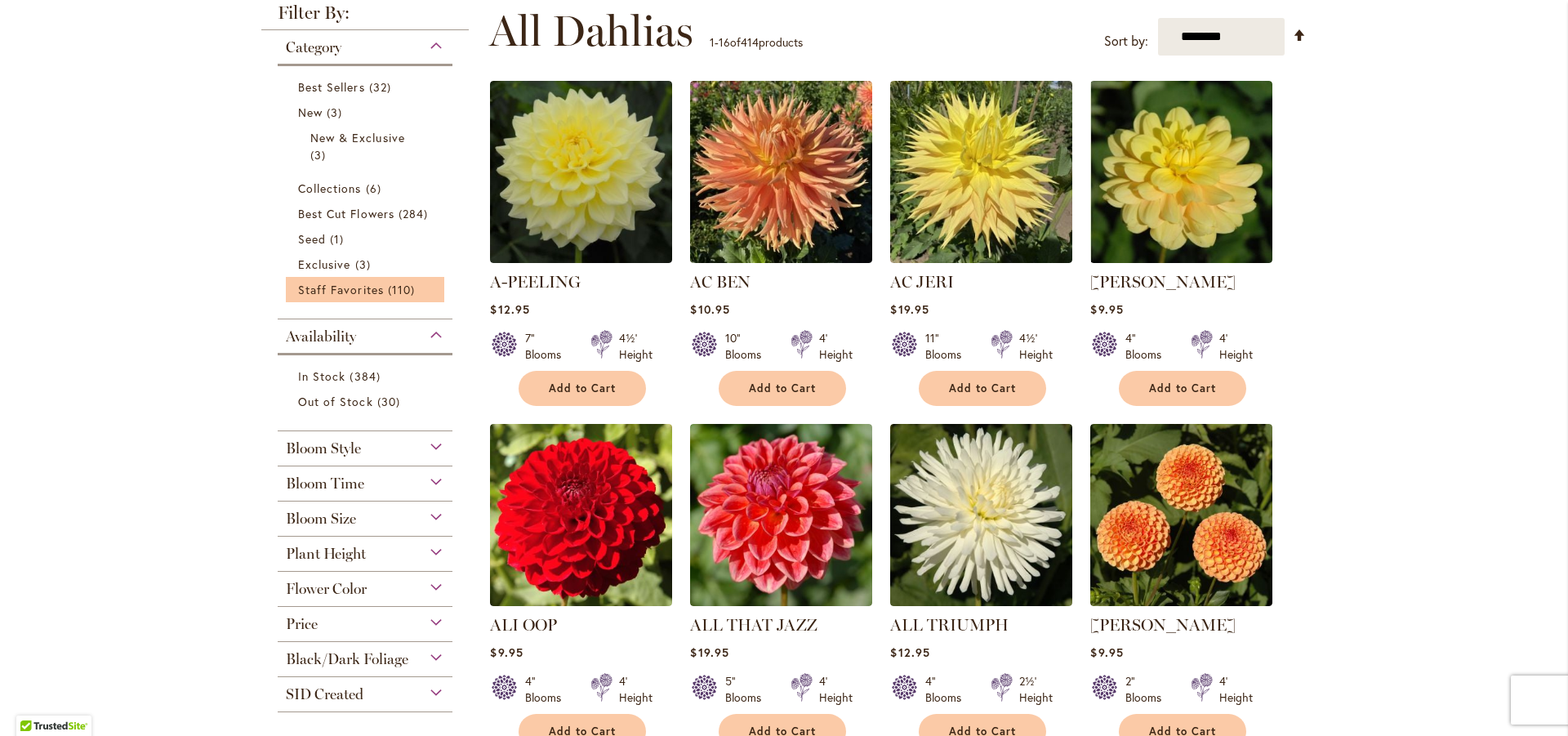
scroll to position [490, 0]
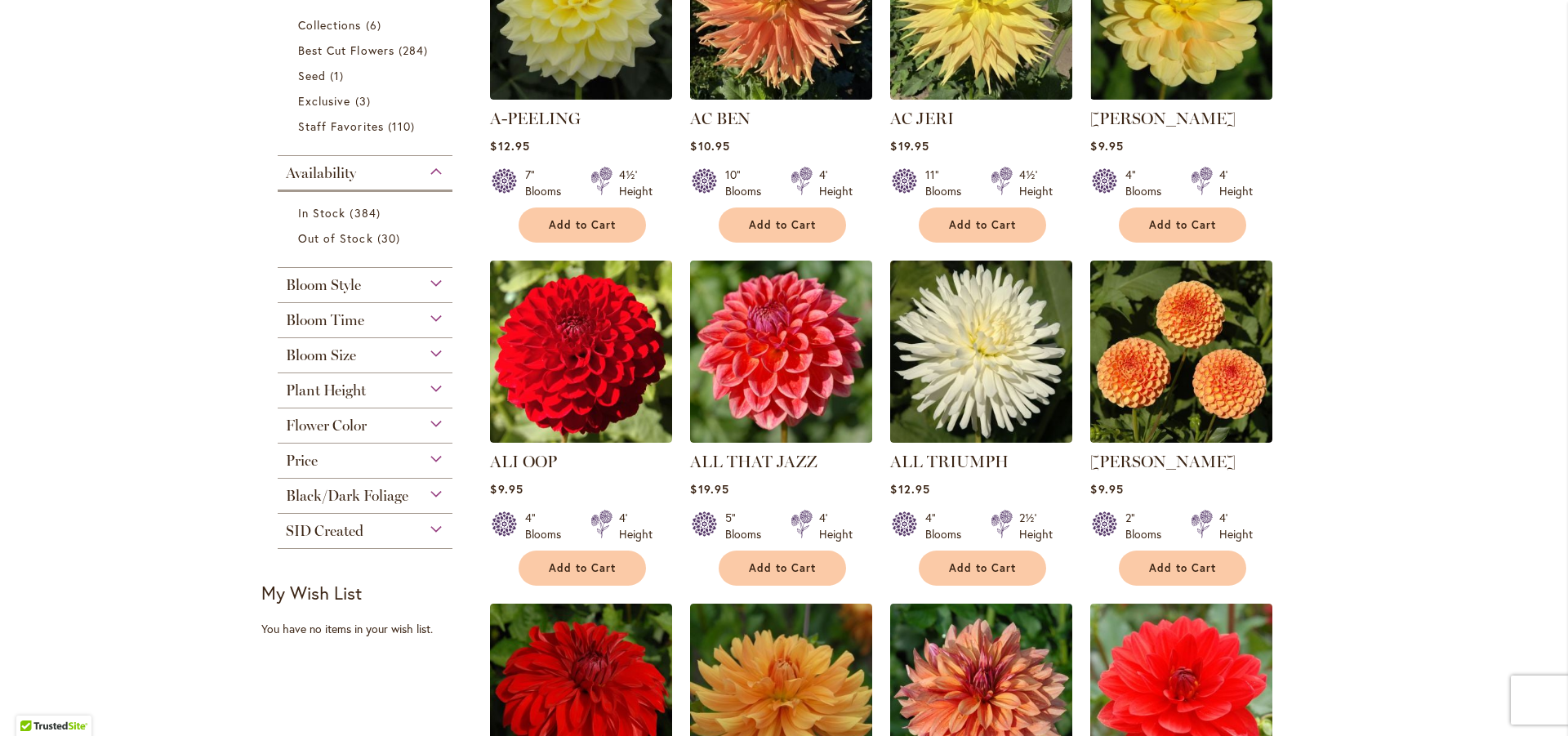
click at [399, 420] on div "Flower Color" at bounding box center [365, 421] width 175 height 27
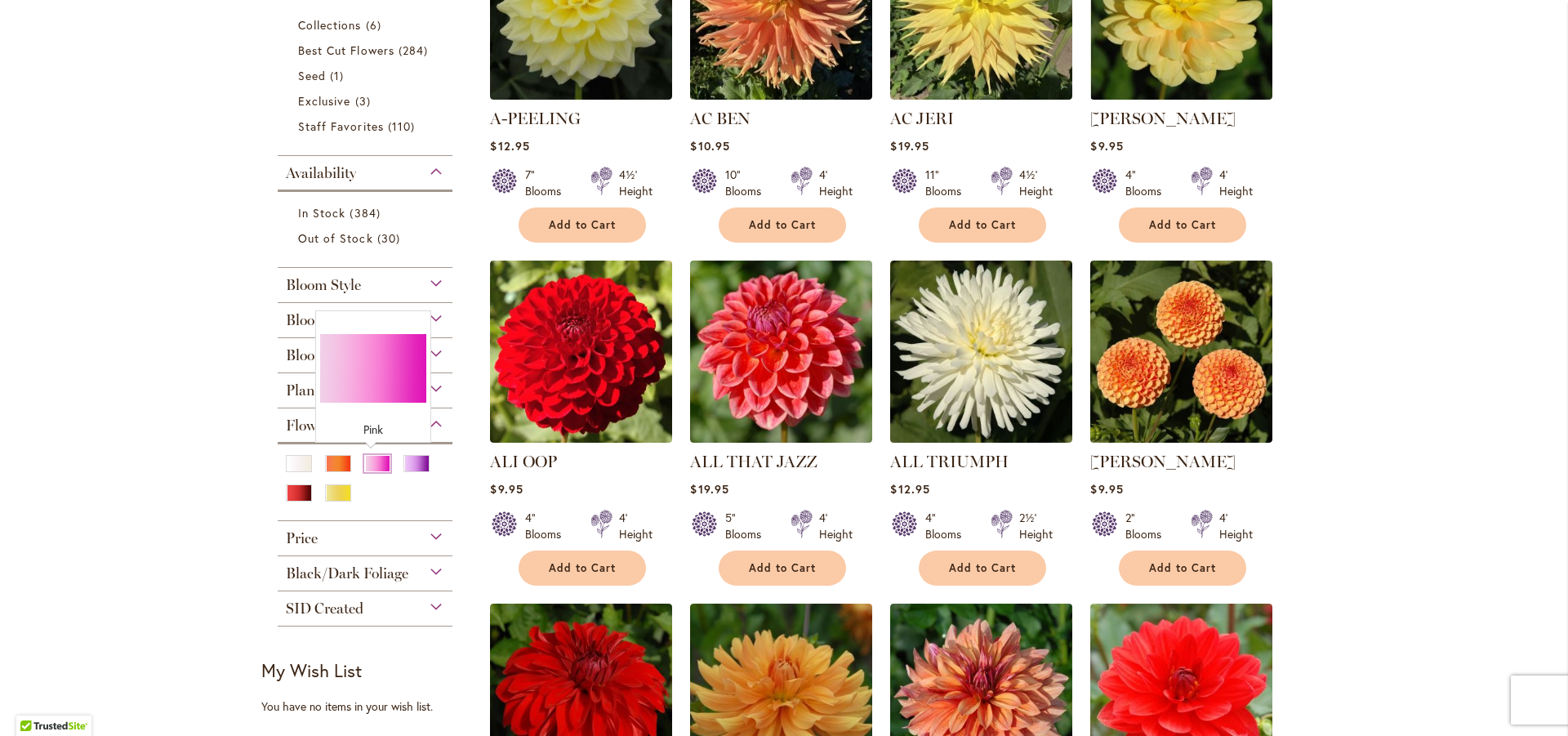
click at [372, 463] on div "Pink" at bounding box center [377, 462] width 27 height 17
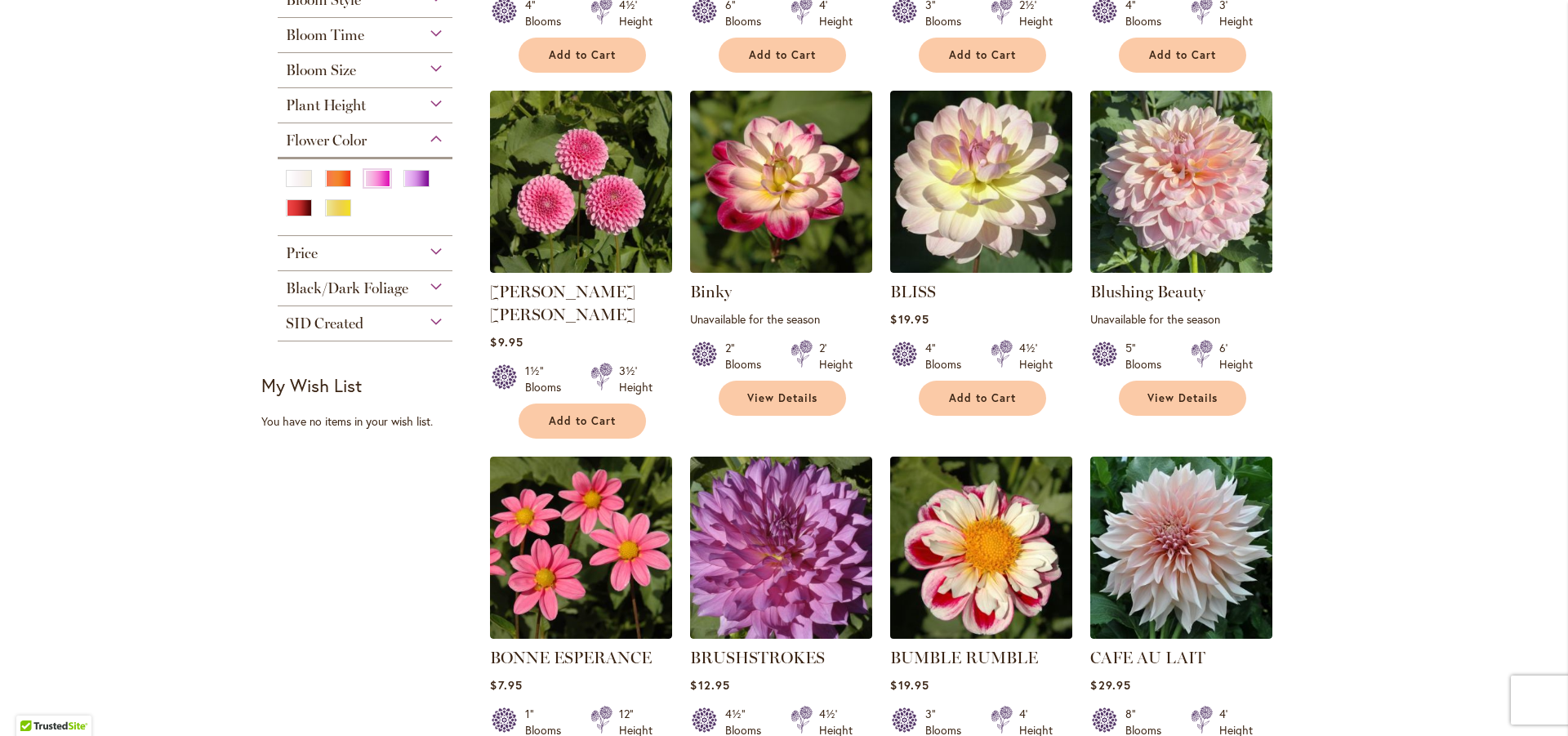
scroll to position [653, 0]
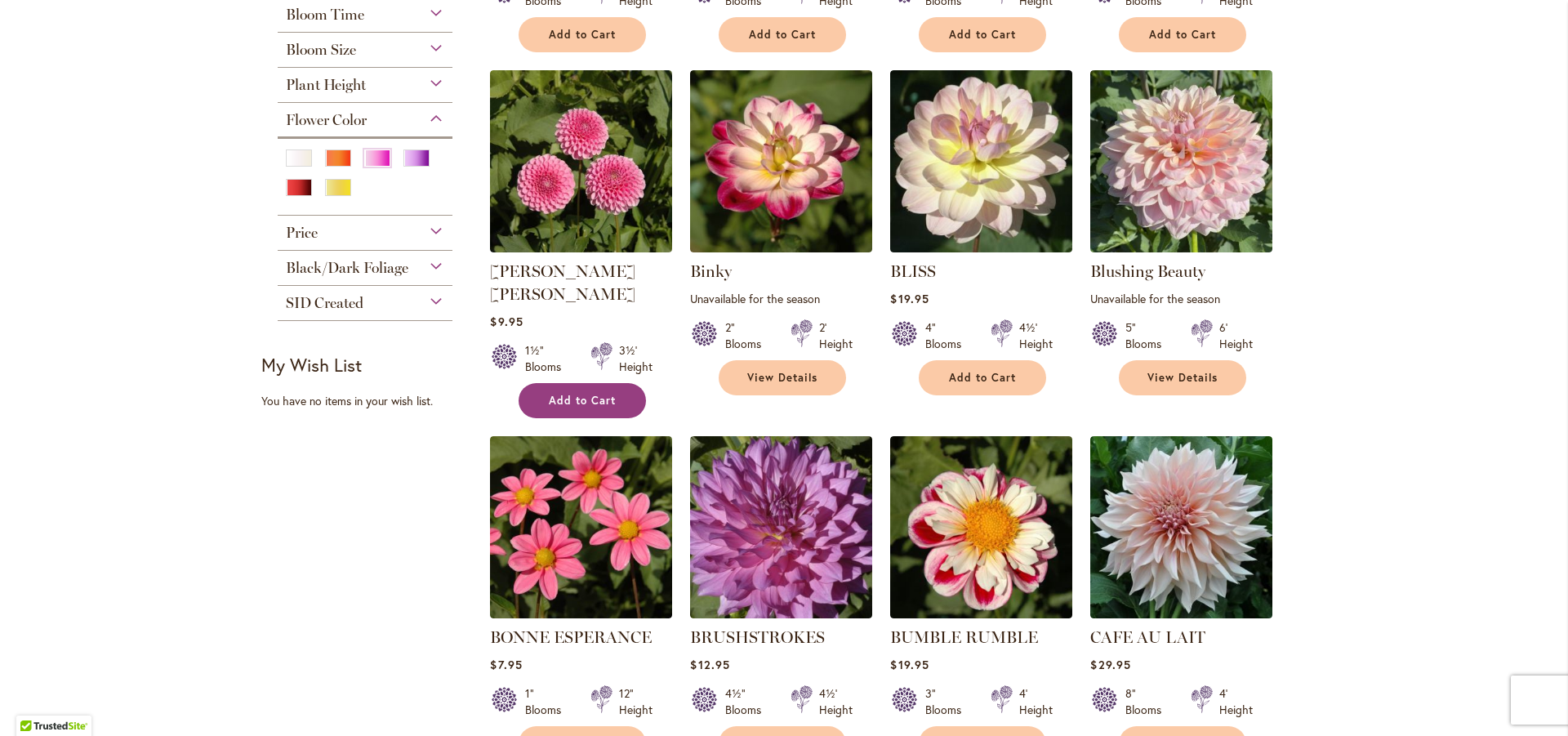
click at [574, 384] on button "Add to Cart" at bounding box center [582, 400] width 127 height 35
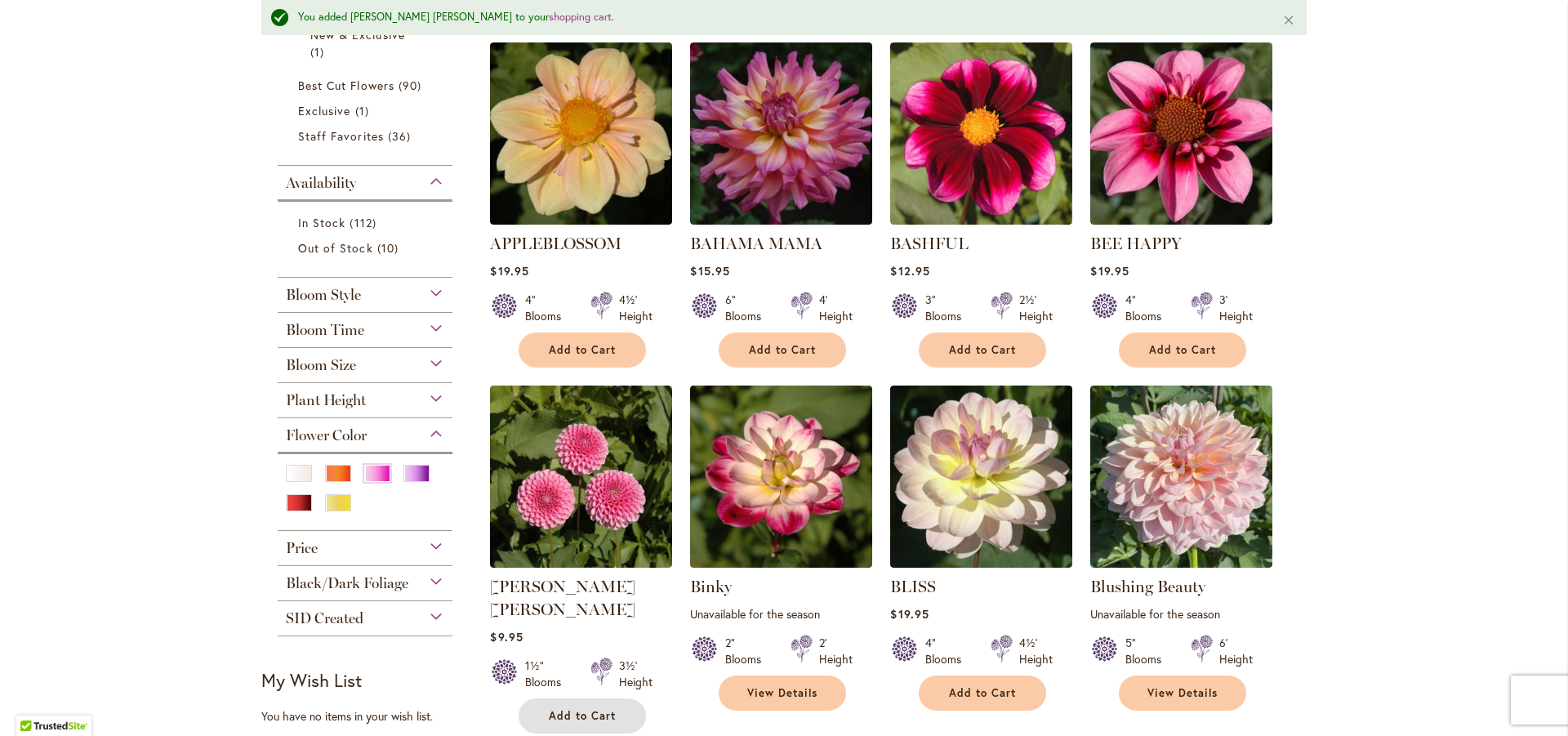
scroll to position [288, 0]
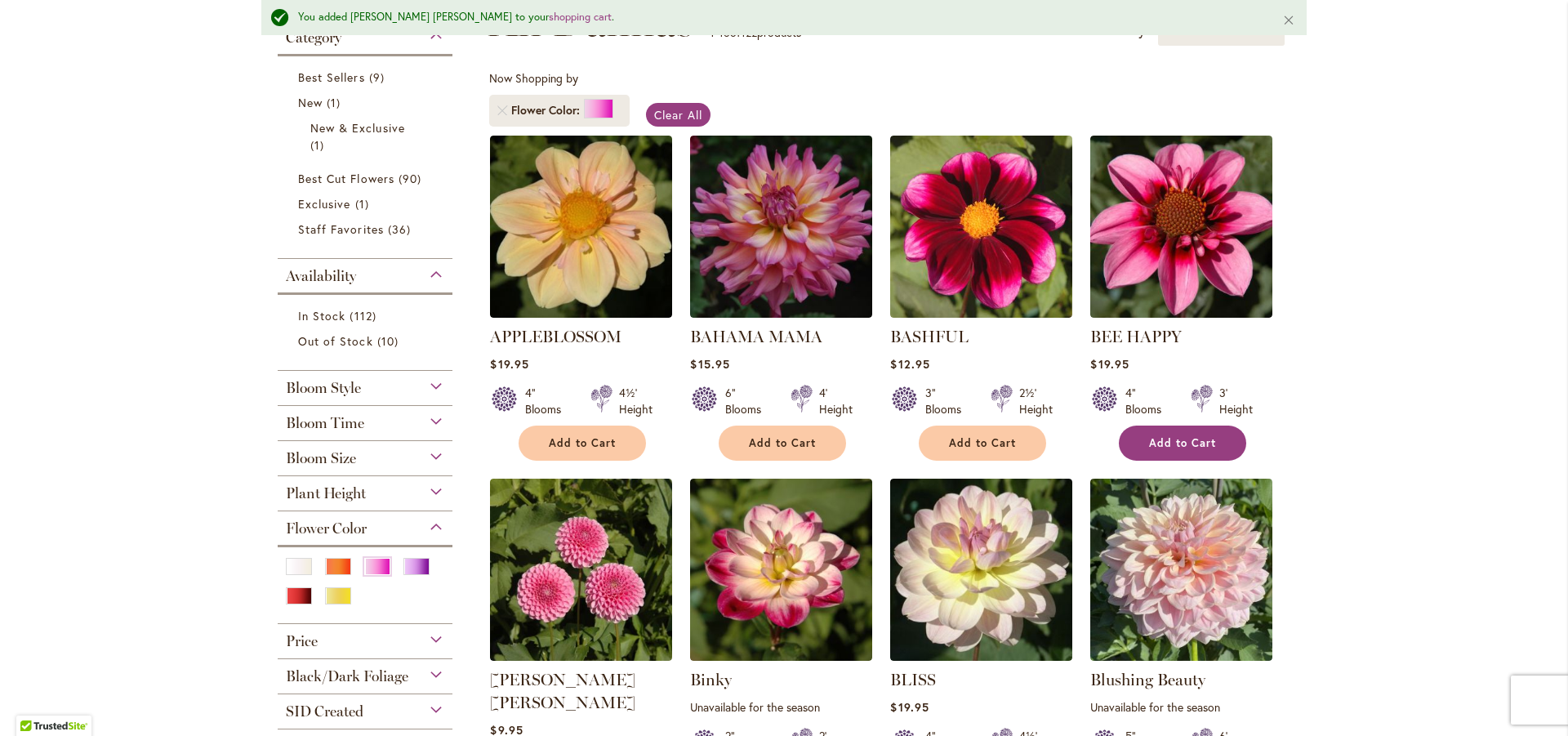
click at [1183, 439] on span "Add to Cart" at bounding box center [1183, 443] width 67 height 14
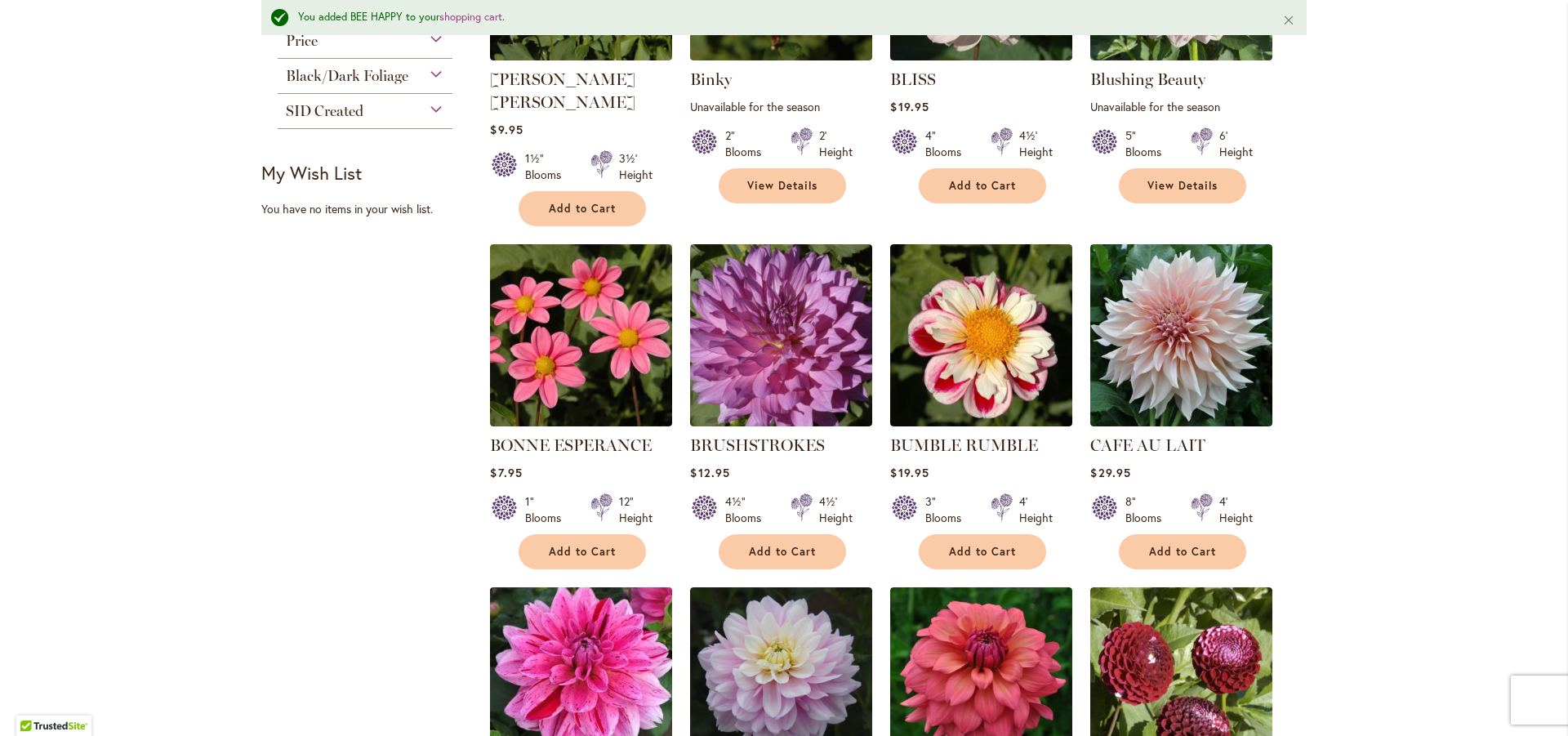
scroll to position [1105, 0]
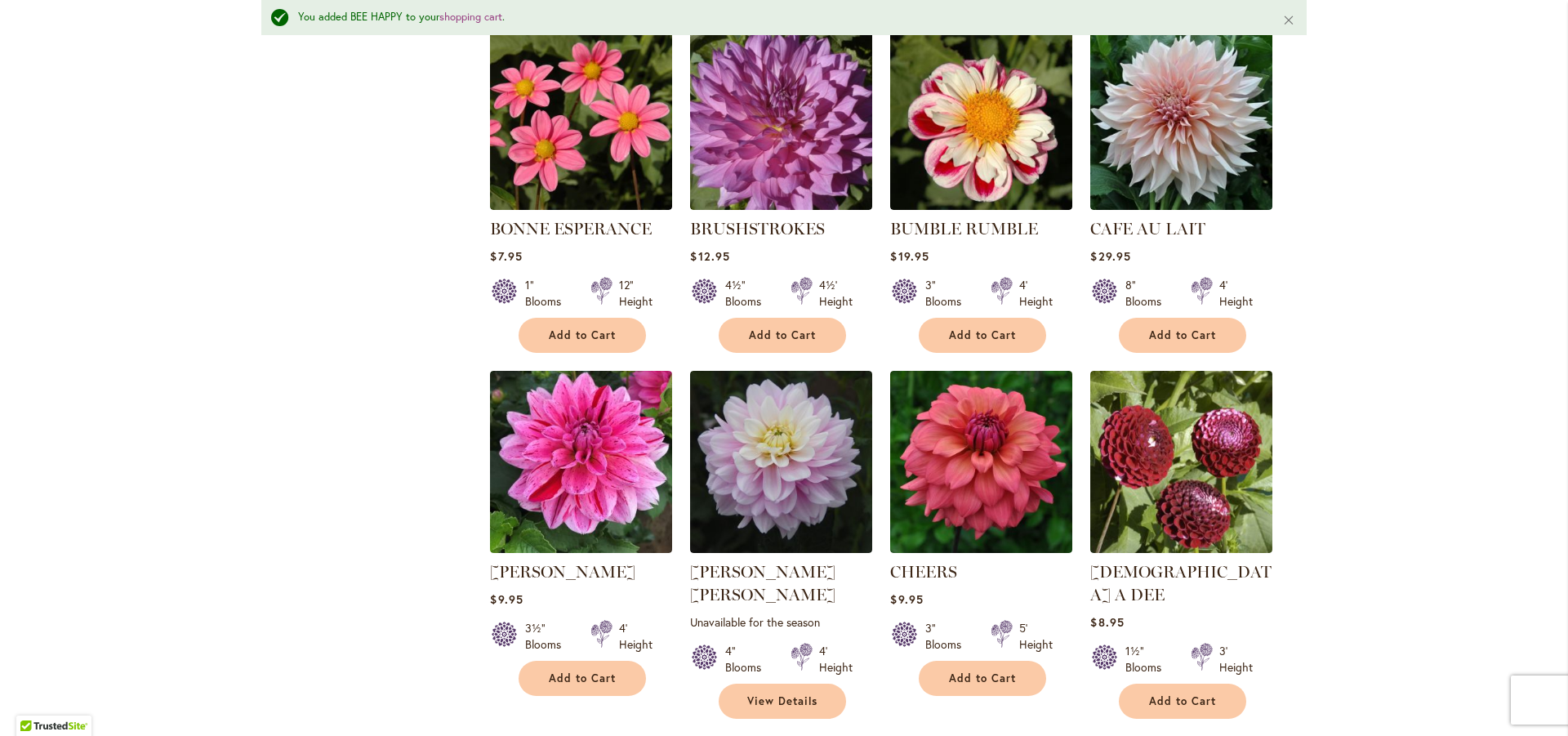
click at [512, 735] on span "2" at bounding box center [514, 749] width 5 height 12
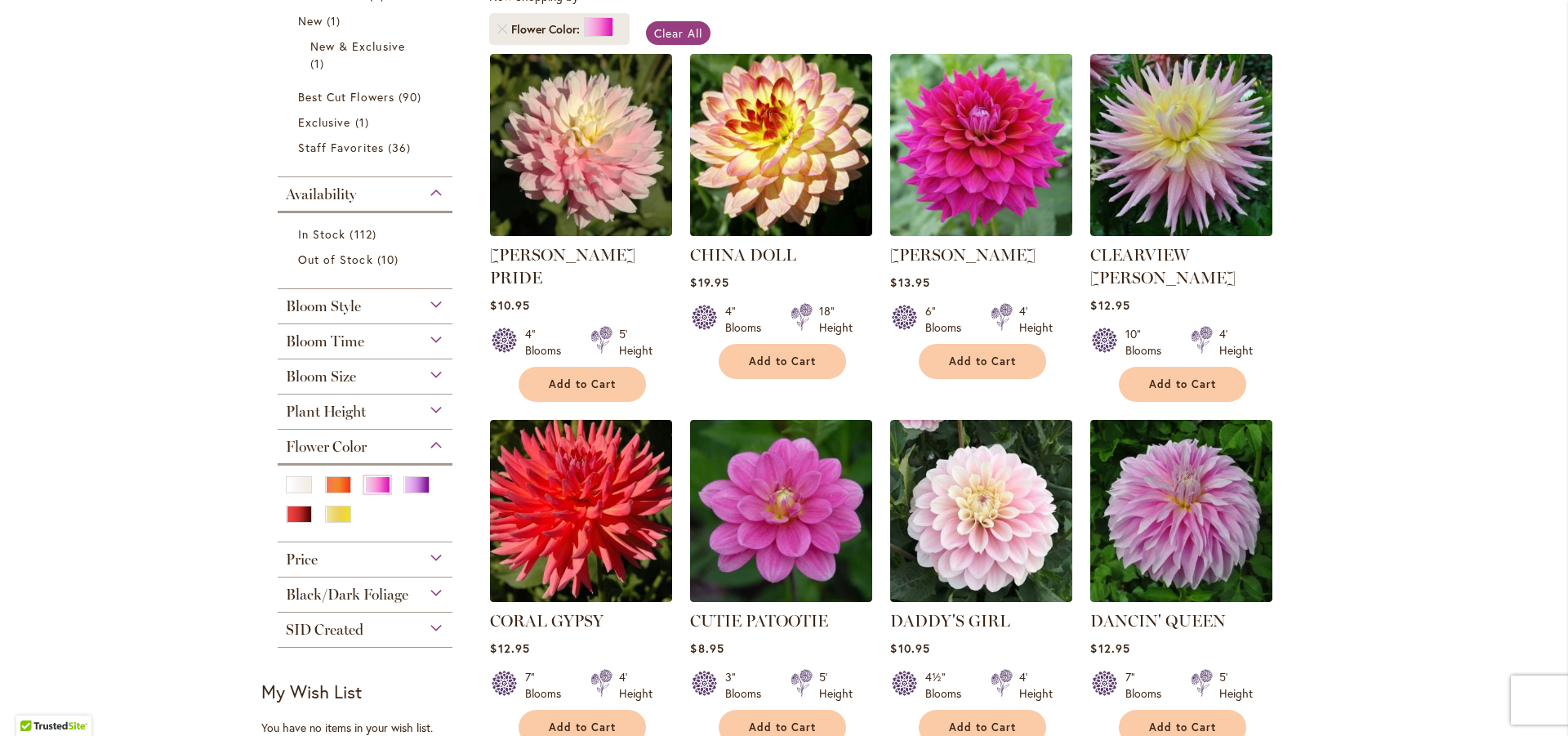
scroll to position [1143, 0]
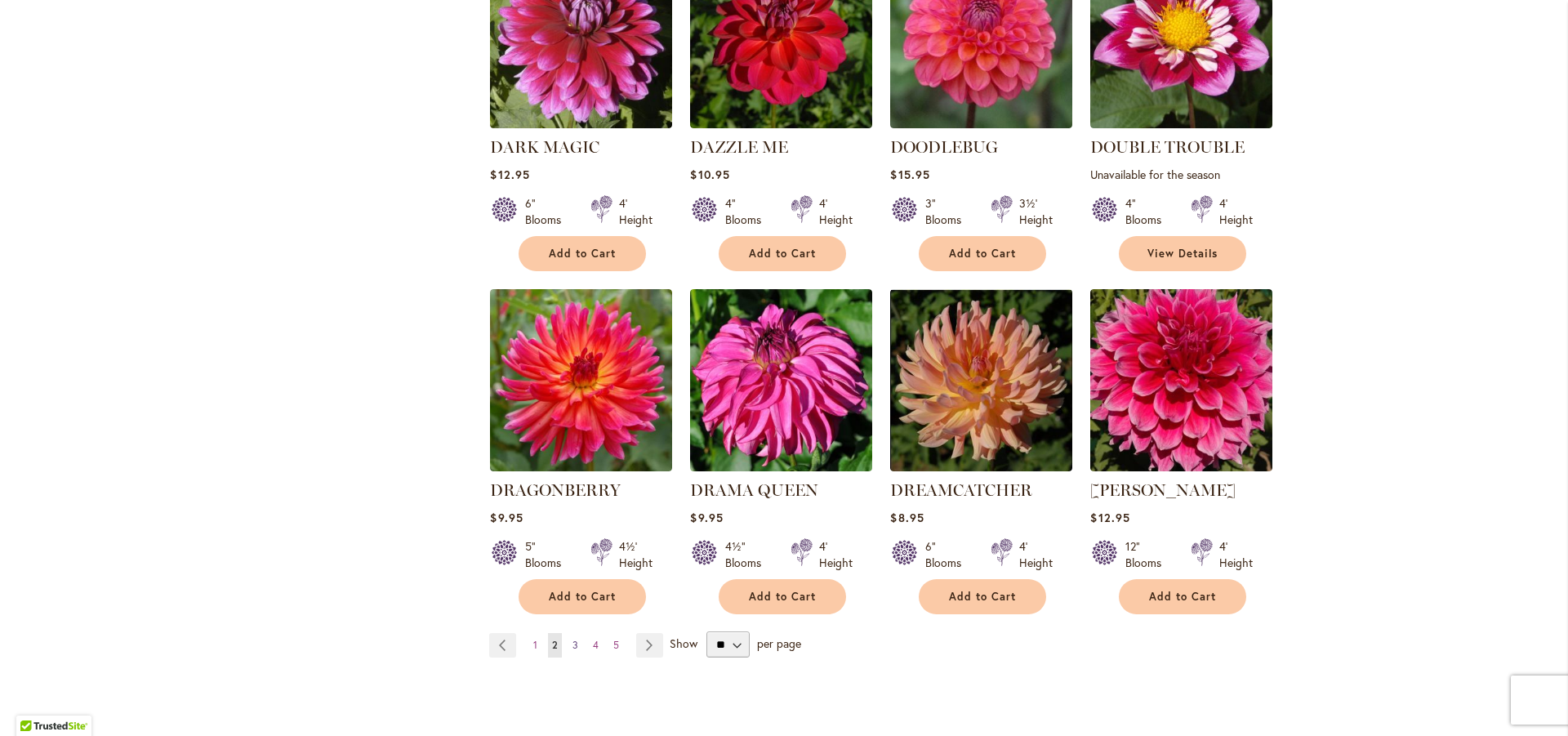
click at [573, 639] on span "3" at bounding box center [576, 644] width 6 height 12
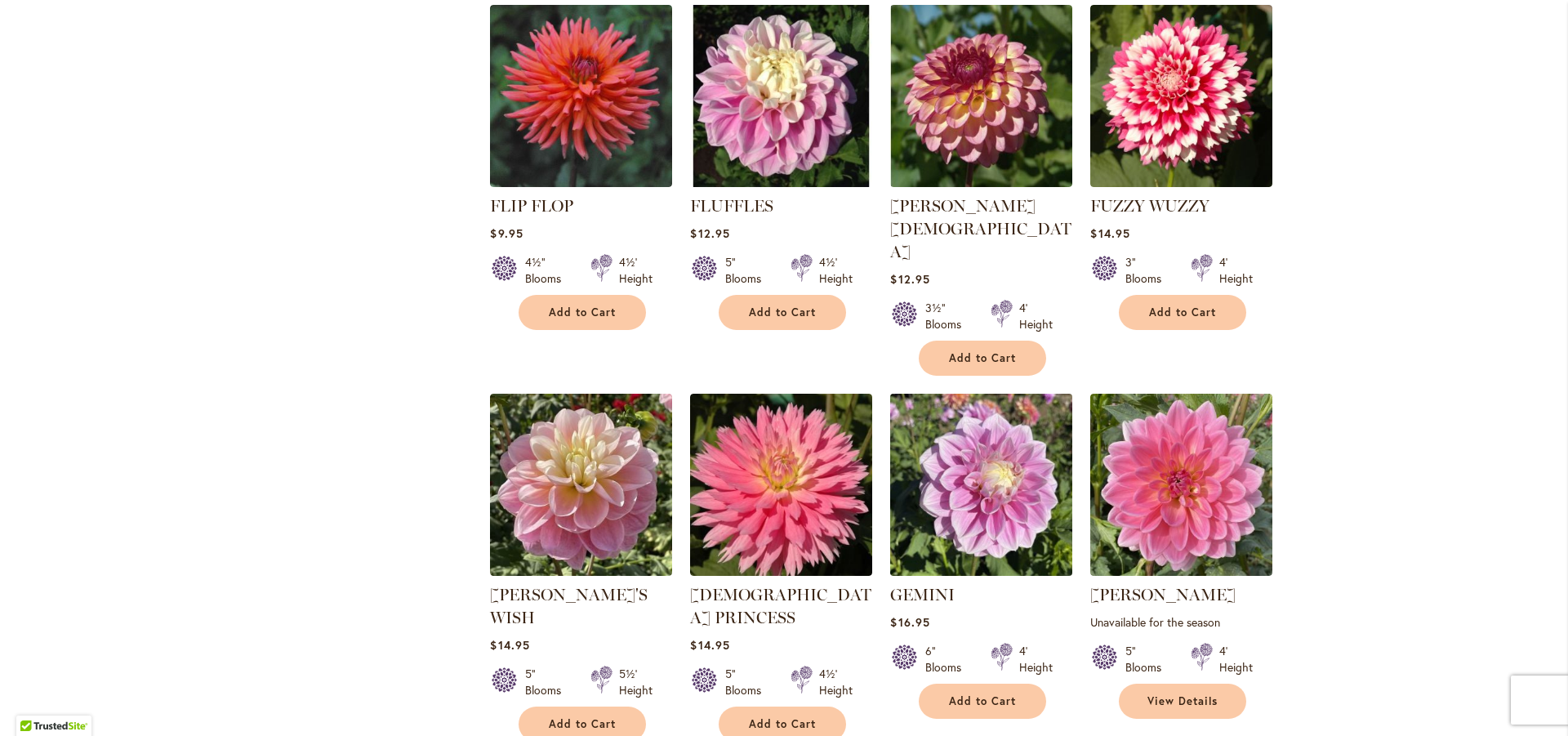
scroll to position [1470, 0]
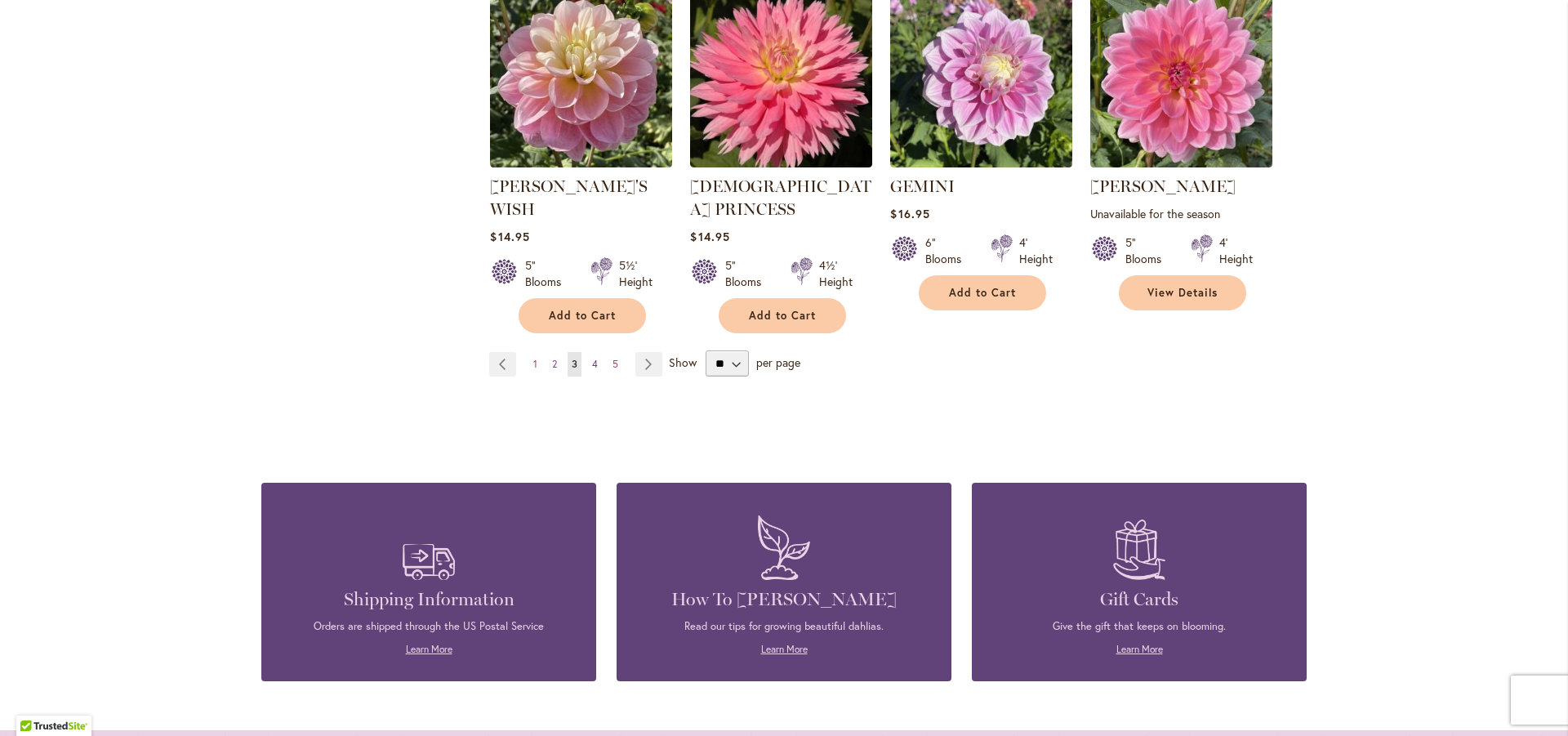
click at [593, 352] on link "Page 4" at bounding box center [595, 364] width 14 height 25
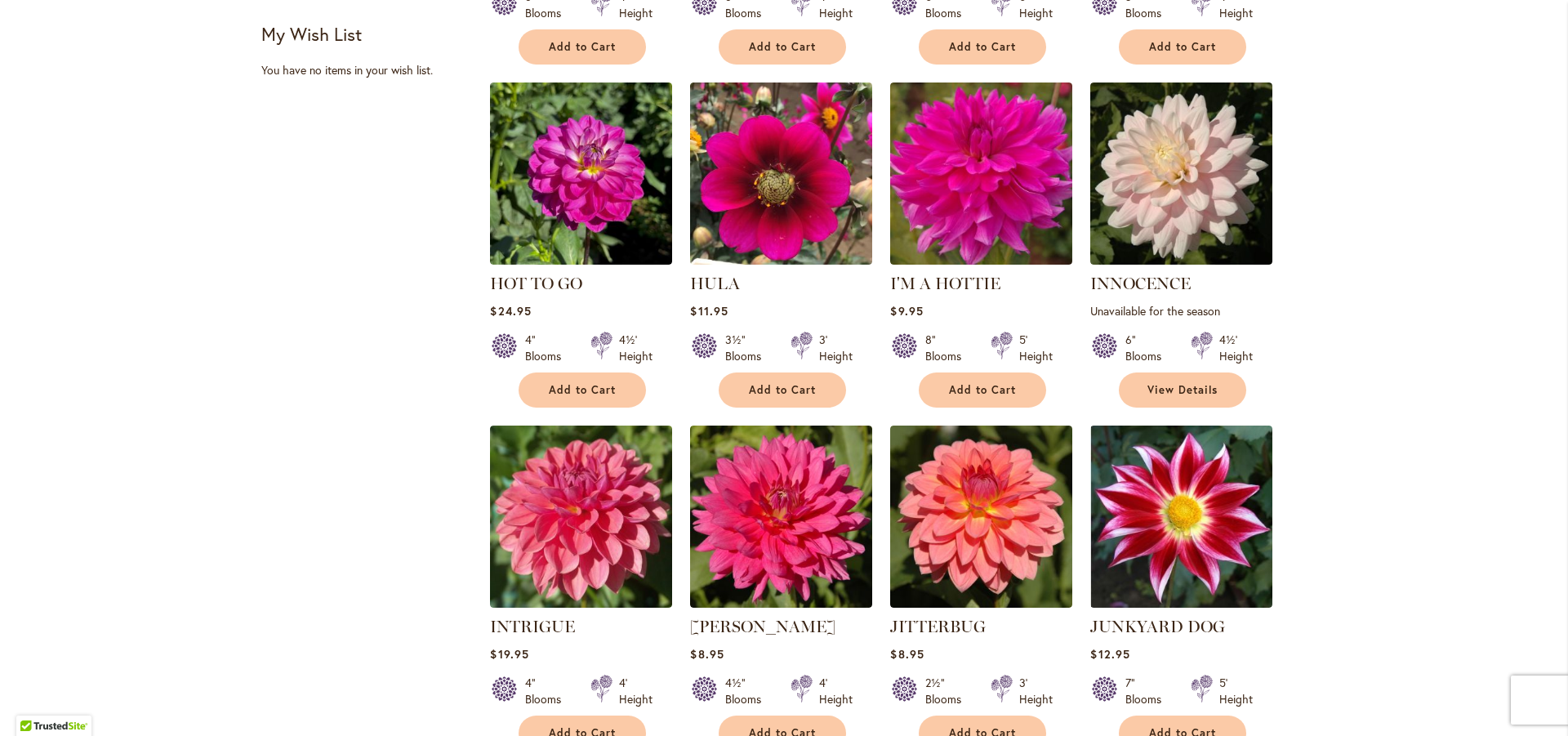
scroll to position [1225, 0]
